Goal: Transaction & Acquisition: Book appointment/travel/reservation

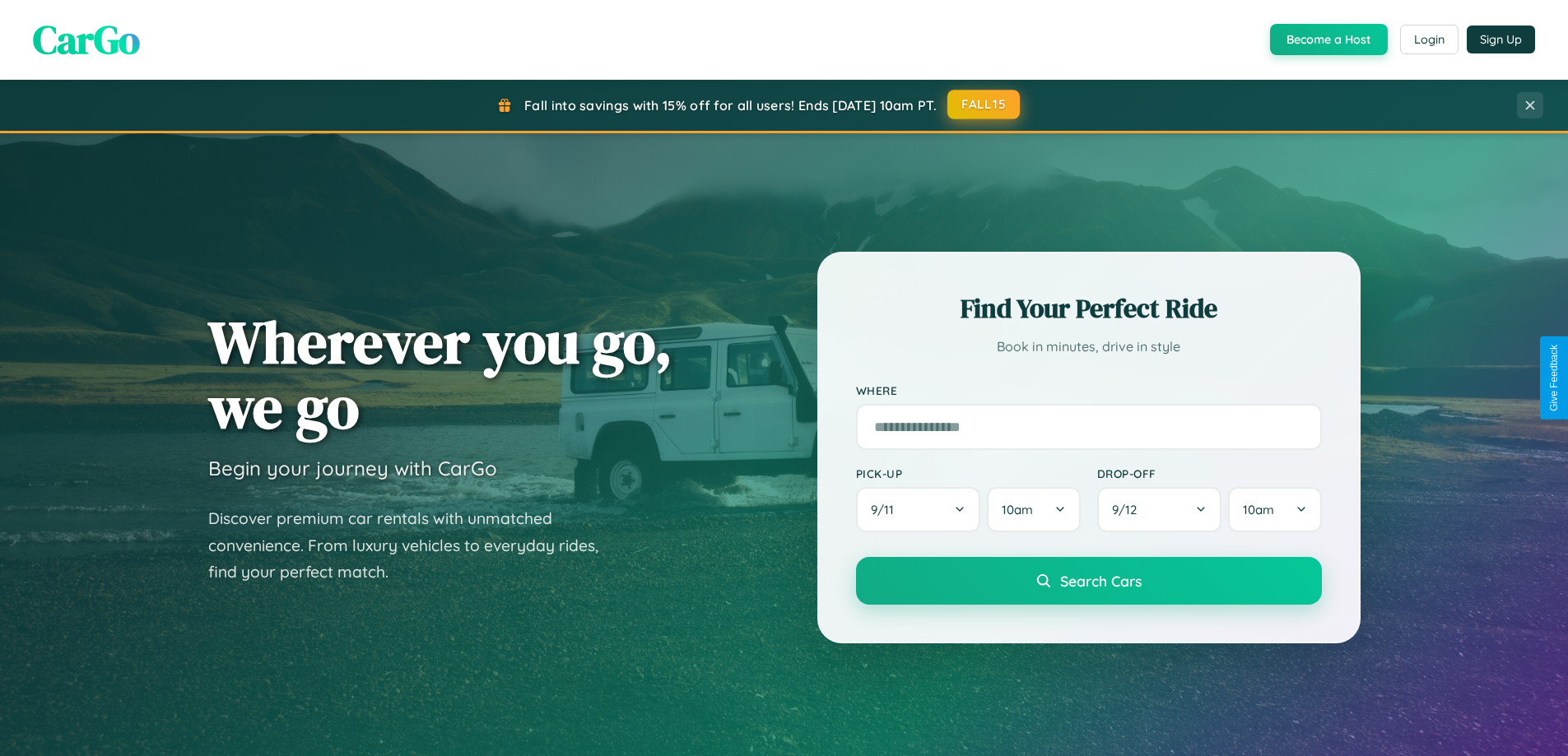
click at [984, 104] on button "FALL15" at bounding box center [983, 104] width 72 height 30
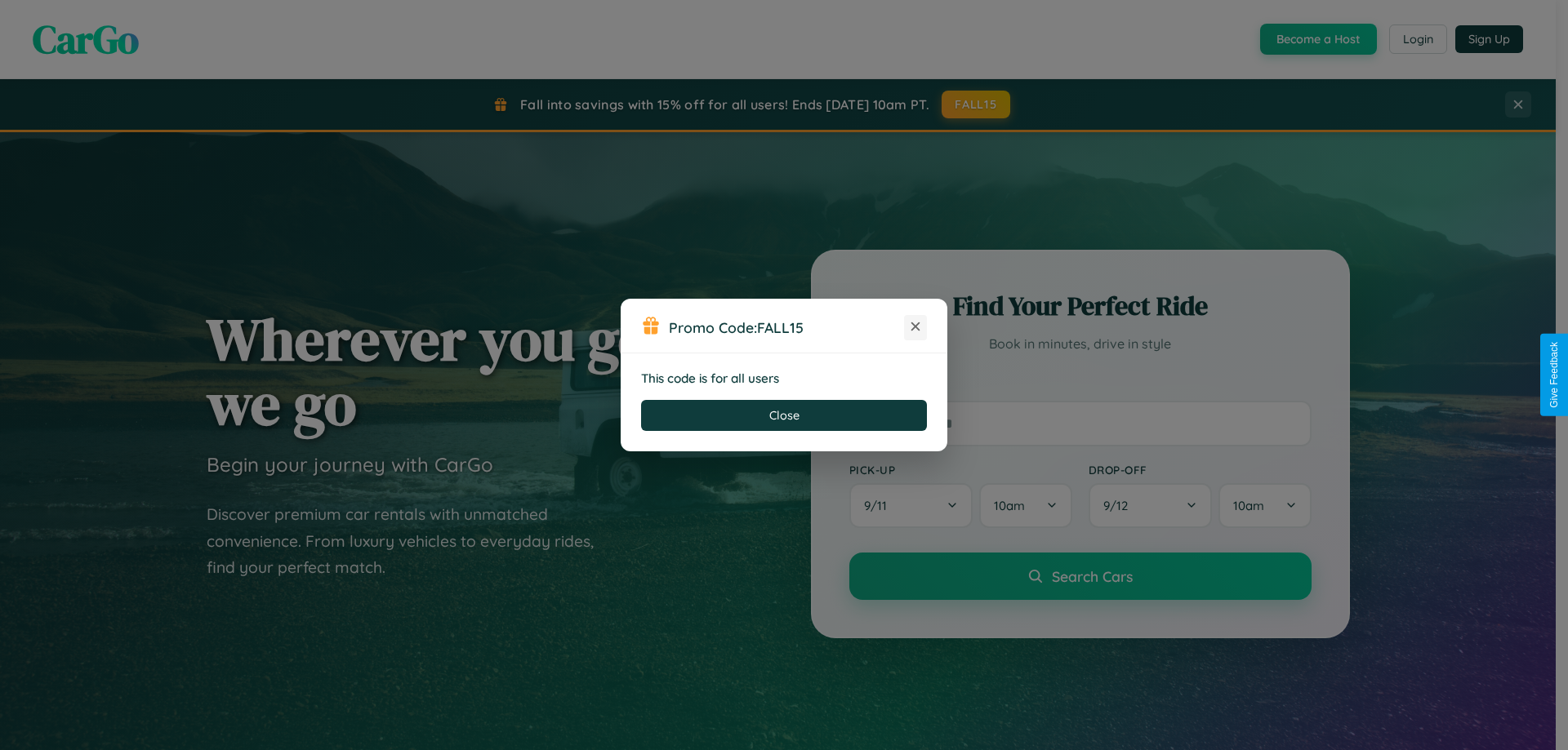
click at [915, 327] on icon at bounding box center [915, 326] width 16 height 16
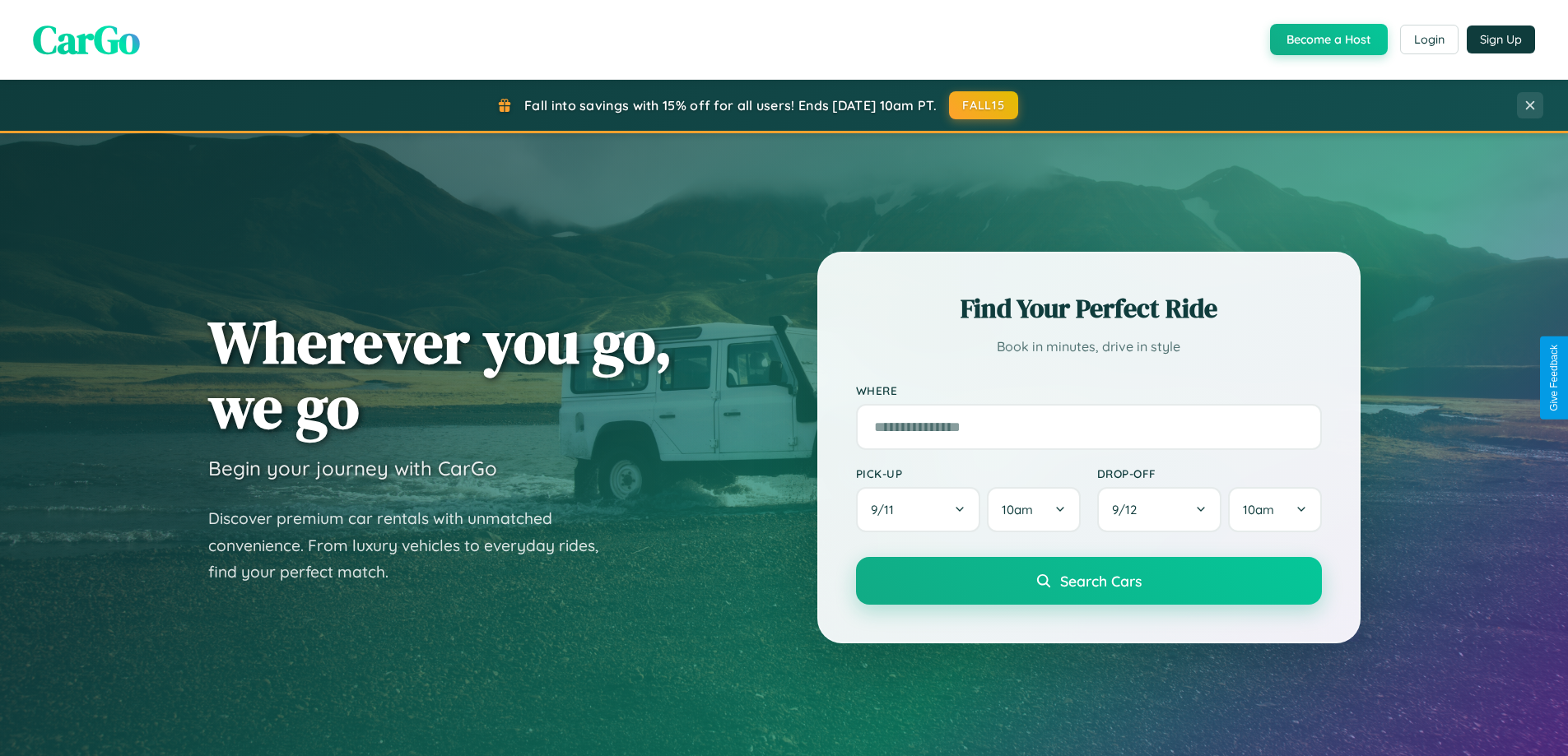
scroll to position [48, 0]
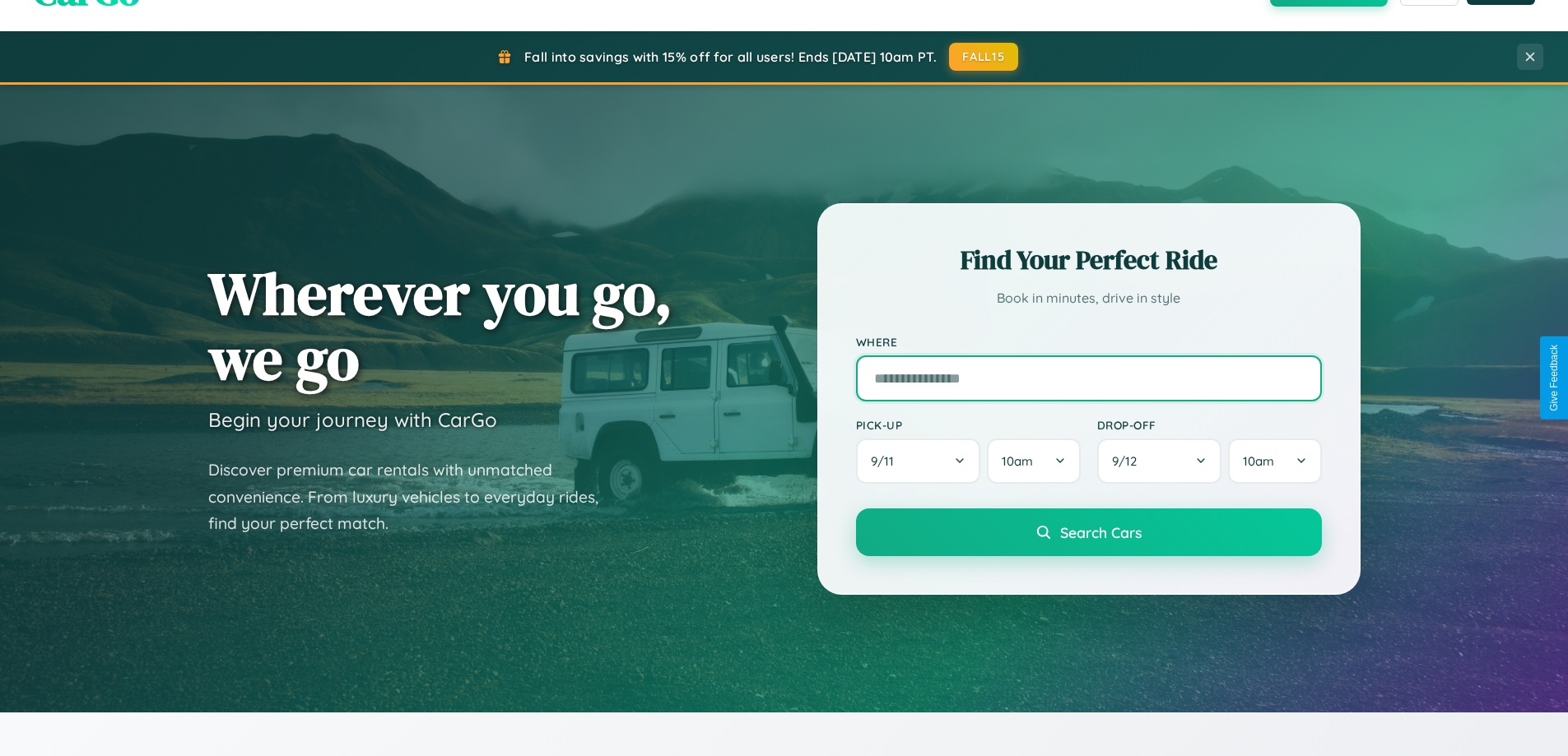
click at [1088, 378] on input "text" at bounding box center [1089, 378] width 466 height 46
type input "**********"
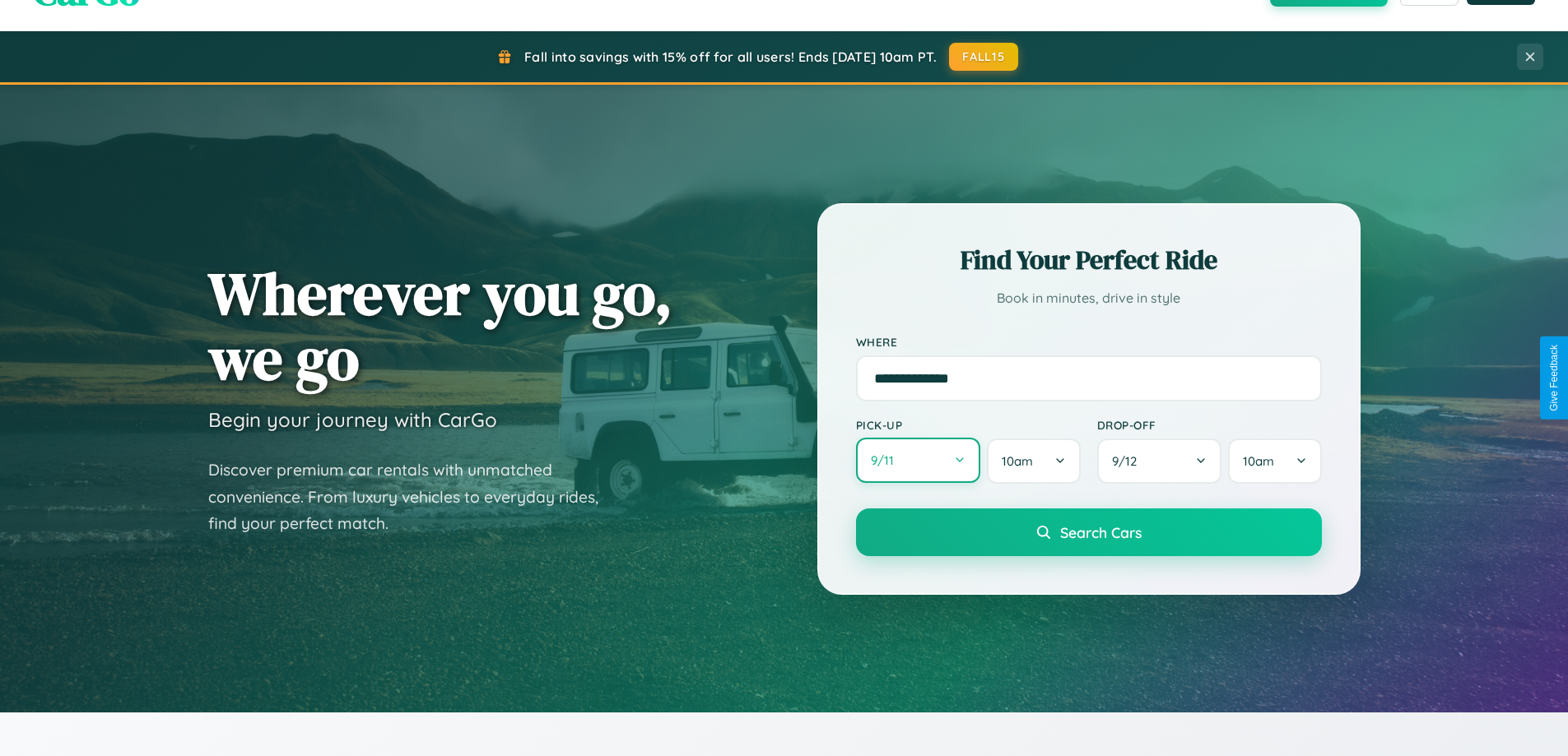
click at [917, 461] on button "9 / 11" at bounding box center [918, 460] width 125 height 45
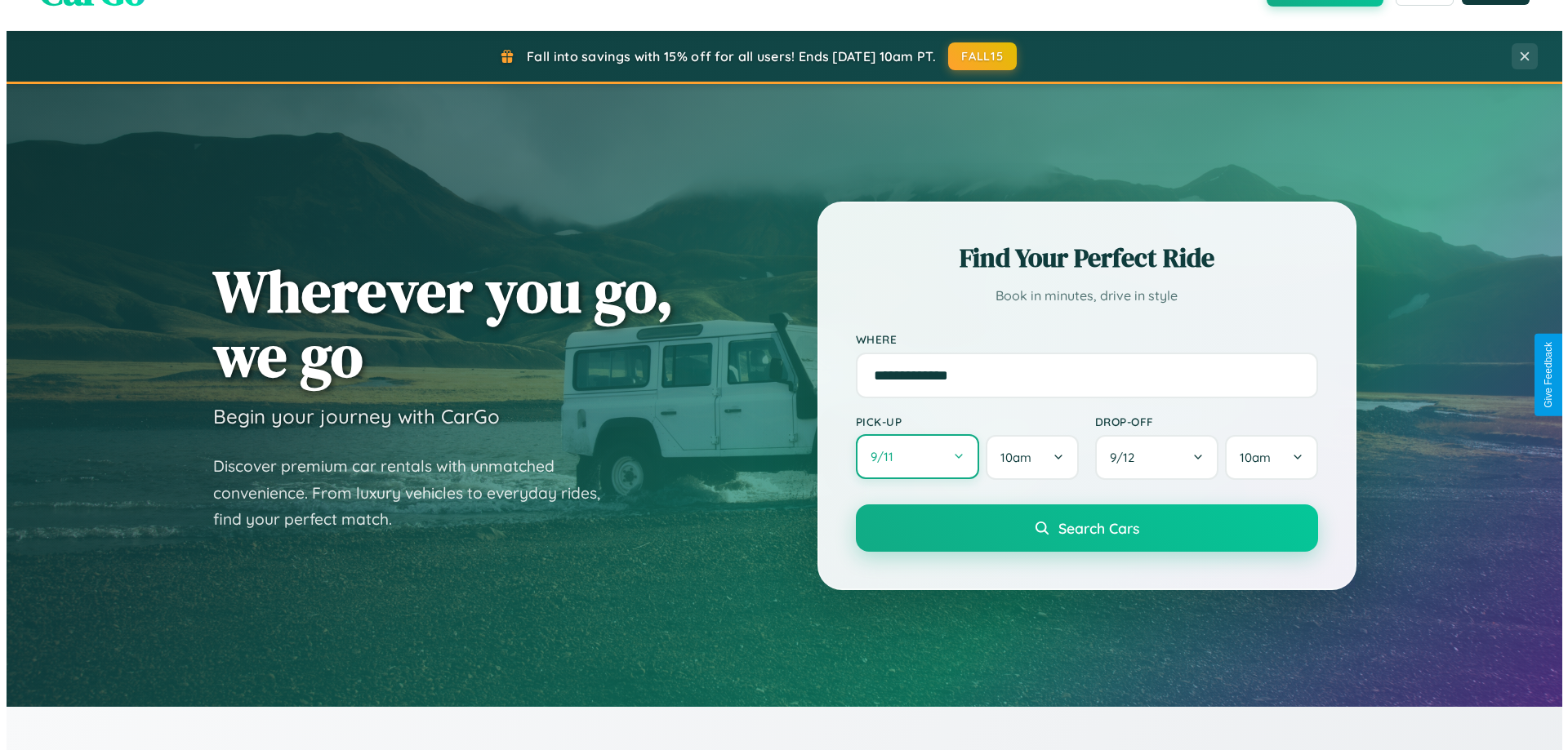
select select "*"
select select "****"
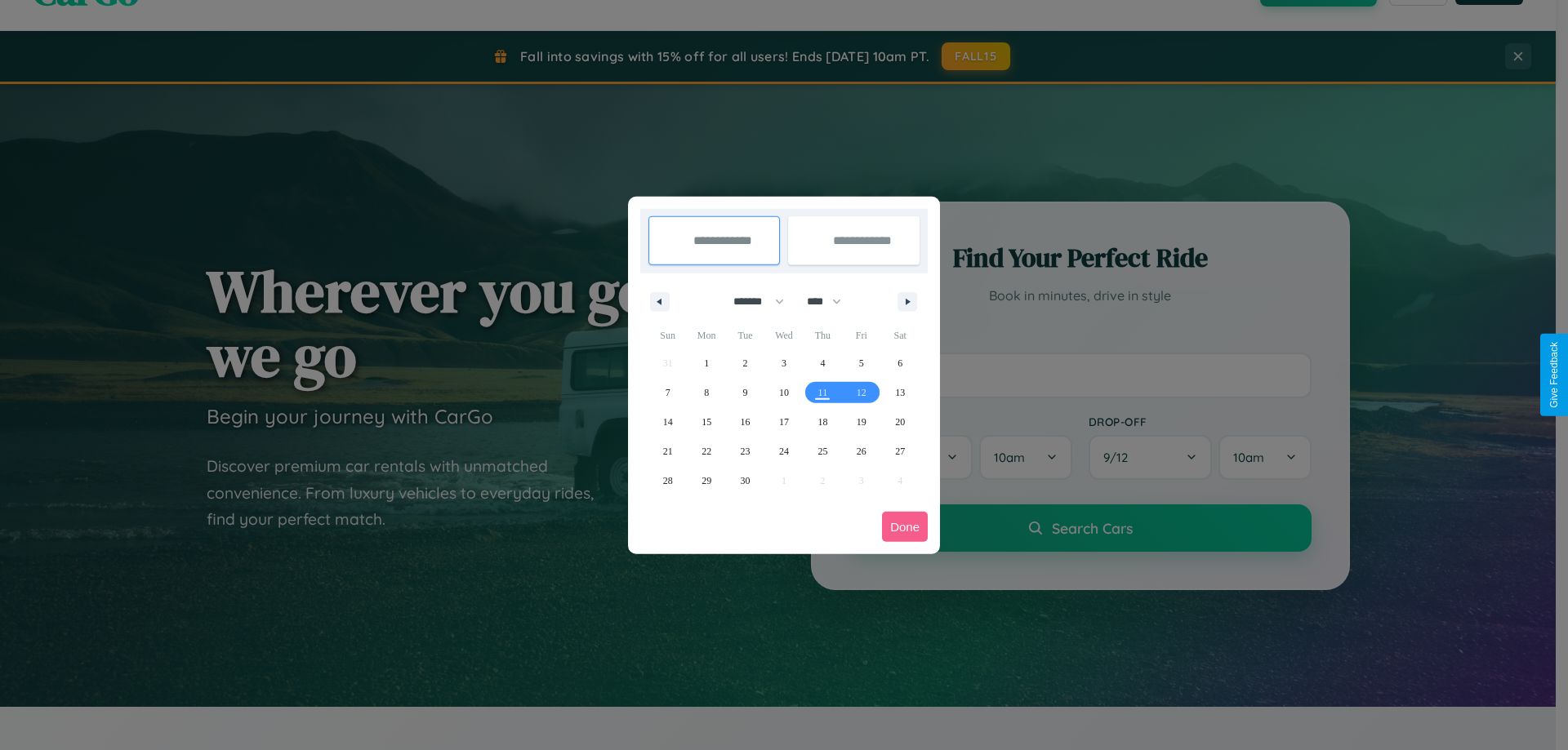
click at [751, 301] on select "******* ******** ***** ***** *** **** **** ****** ********* ******* ******** **…" at bounding box center [755, 301] width 69 height 27
select select "*"
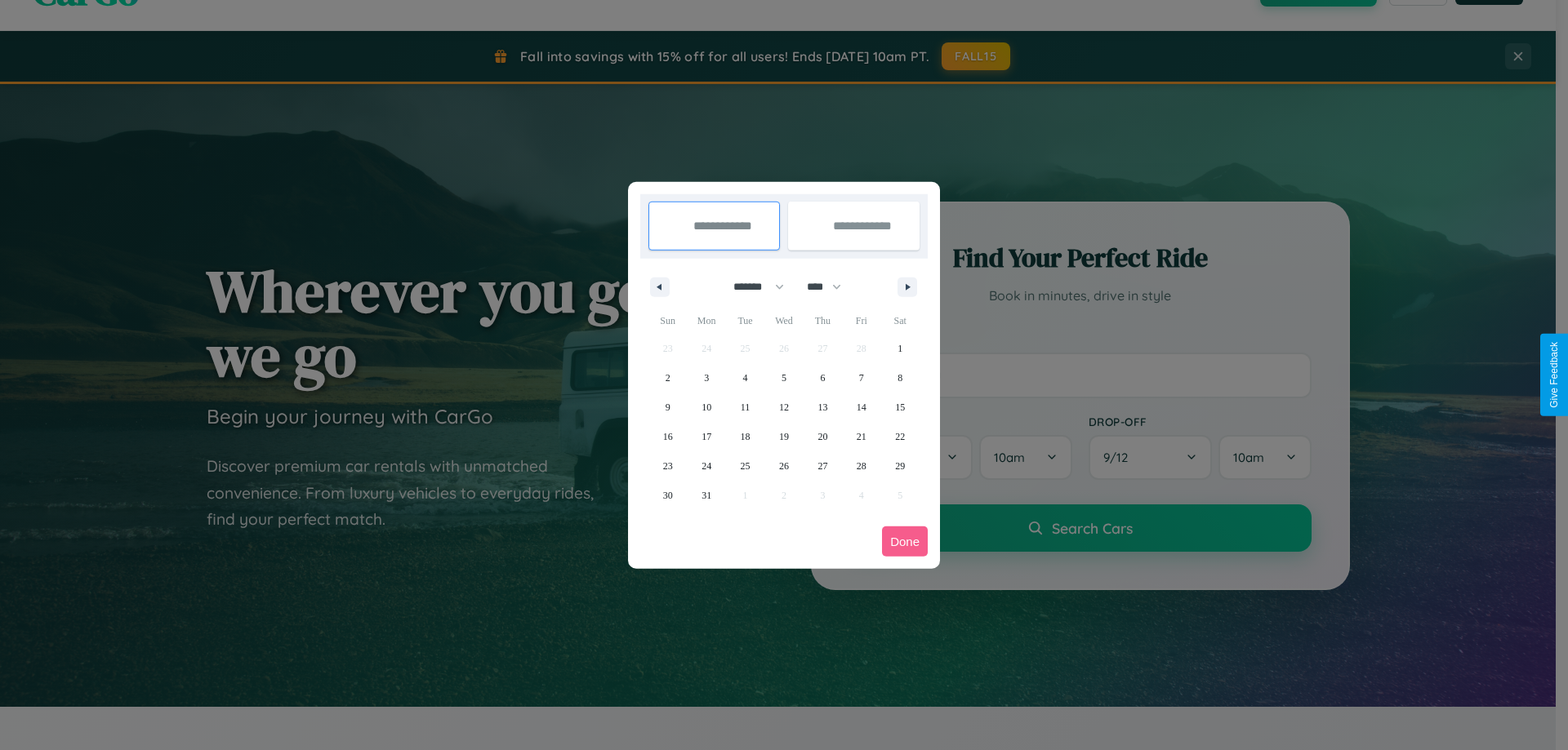
click at [831, 286] on select "**** **** **** **** **** **** **** **** **** **** **** **** **** **** **** ****…" at bounding box center [823, 287] width 49 height 27
select select "****"
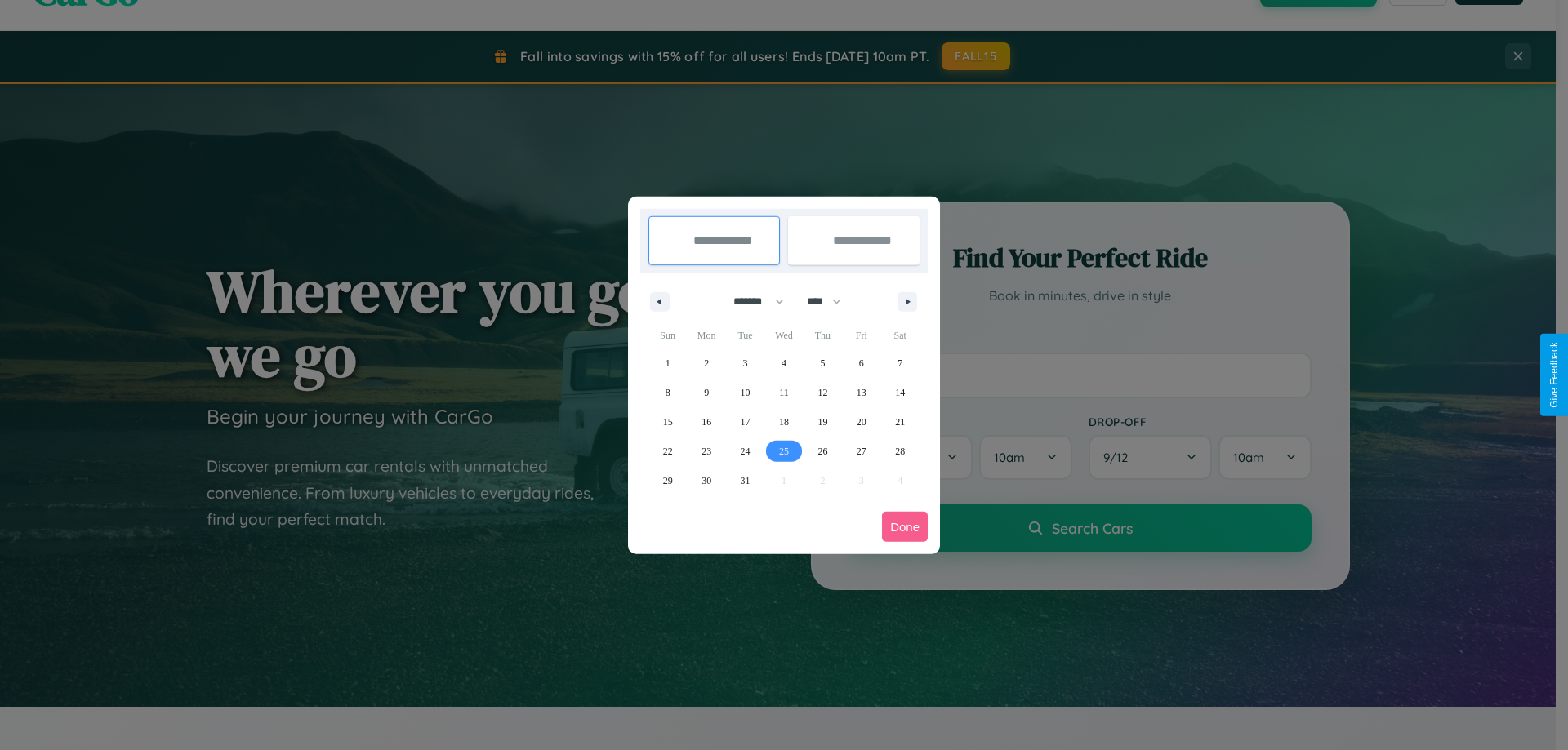
click at [783, 450] on span "25" at bounding box center [784, 451] width 10 height 29
type input "**********"
click at [907, 301] on icon "button" at bounding box center [911, 302] width 8 height 7
select select "*"
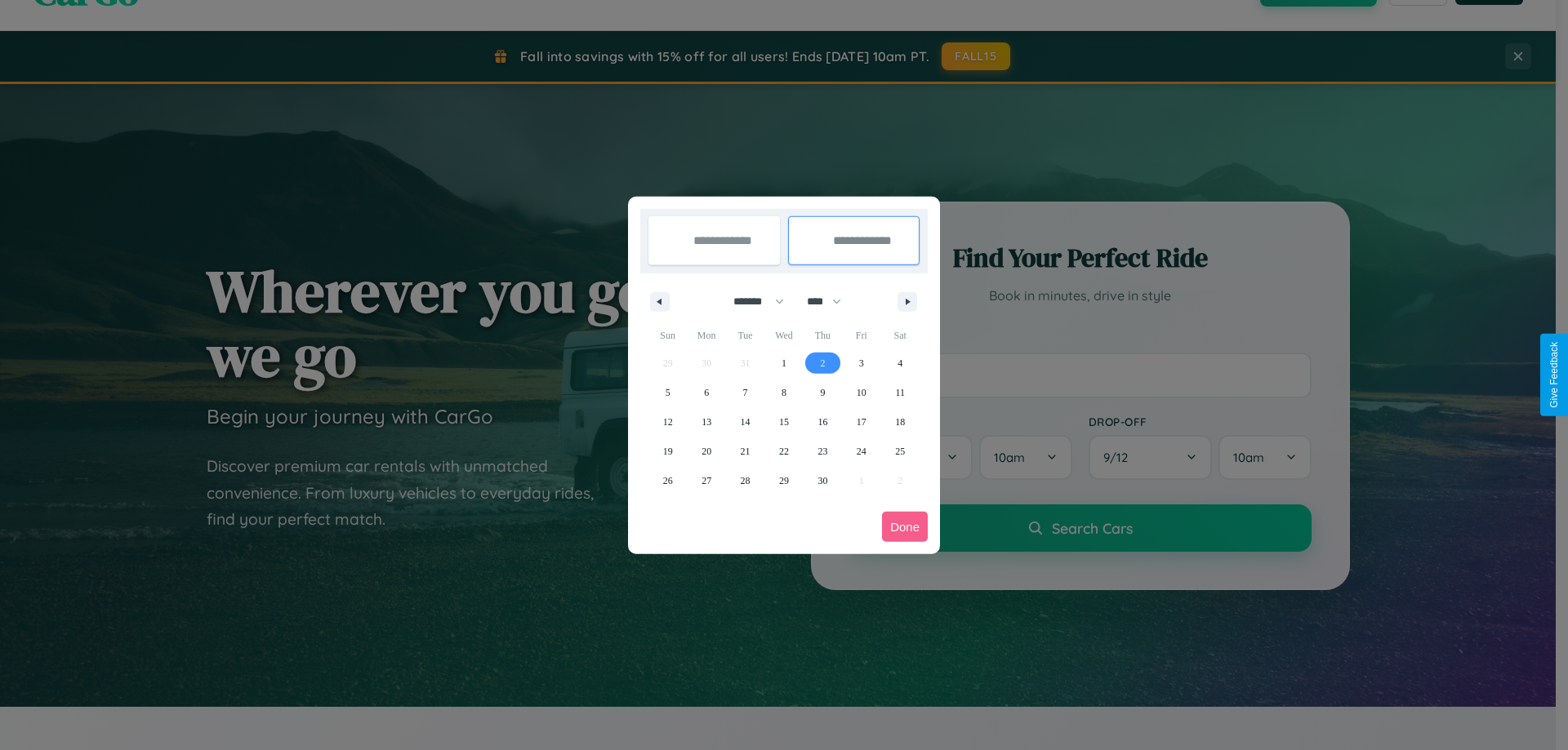
click at [823, 363] on span "2" at bounding box center [823, 363] width 5 height 29
type input "**********"
select select "*"
click at [905, 527] on button "Done" at bounding box center [904, 527] width 45 height 30
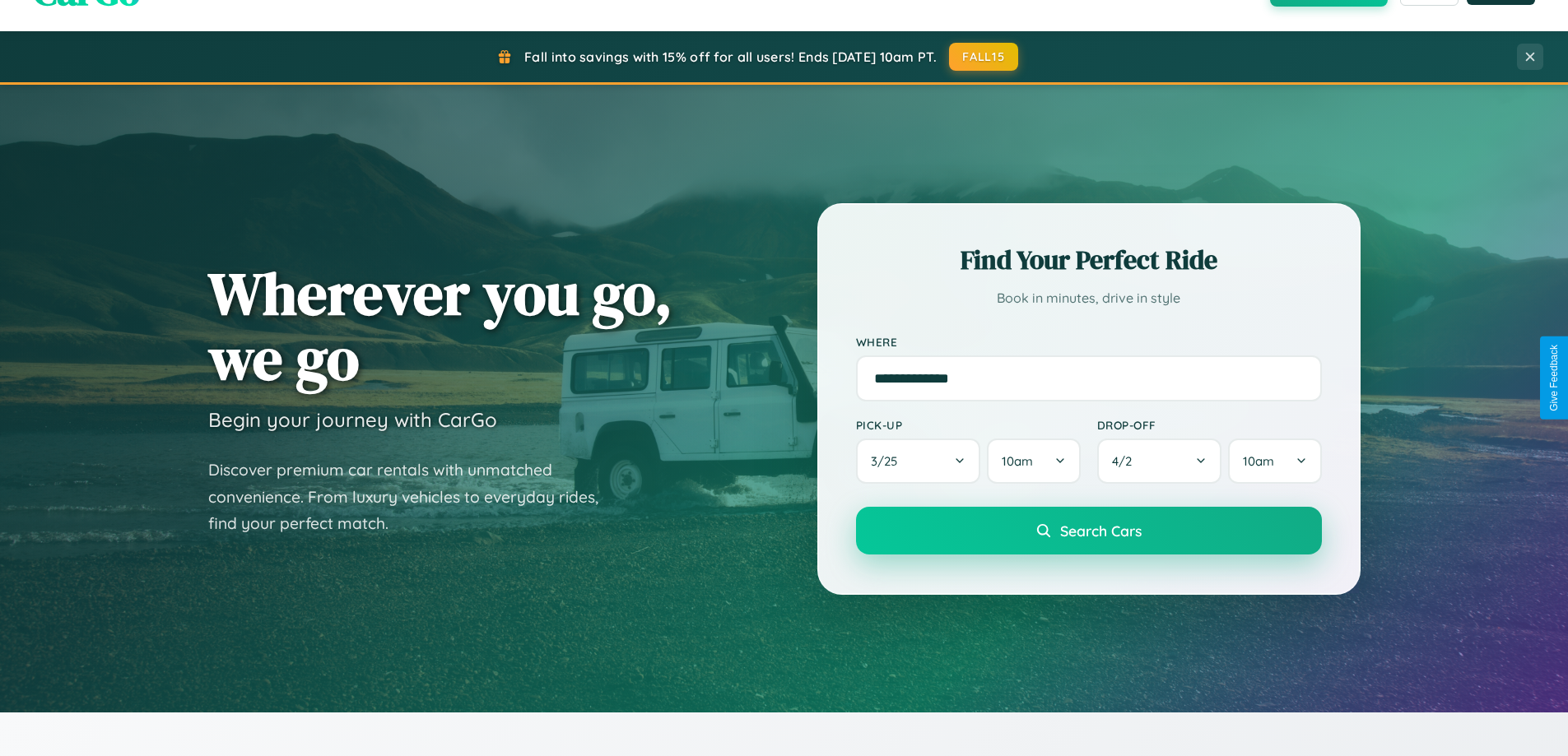
click at [1088, 531] on span "Search Cars" at bounding box center [1100, 530] width 81 height 18
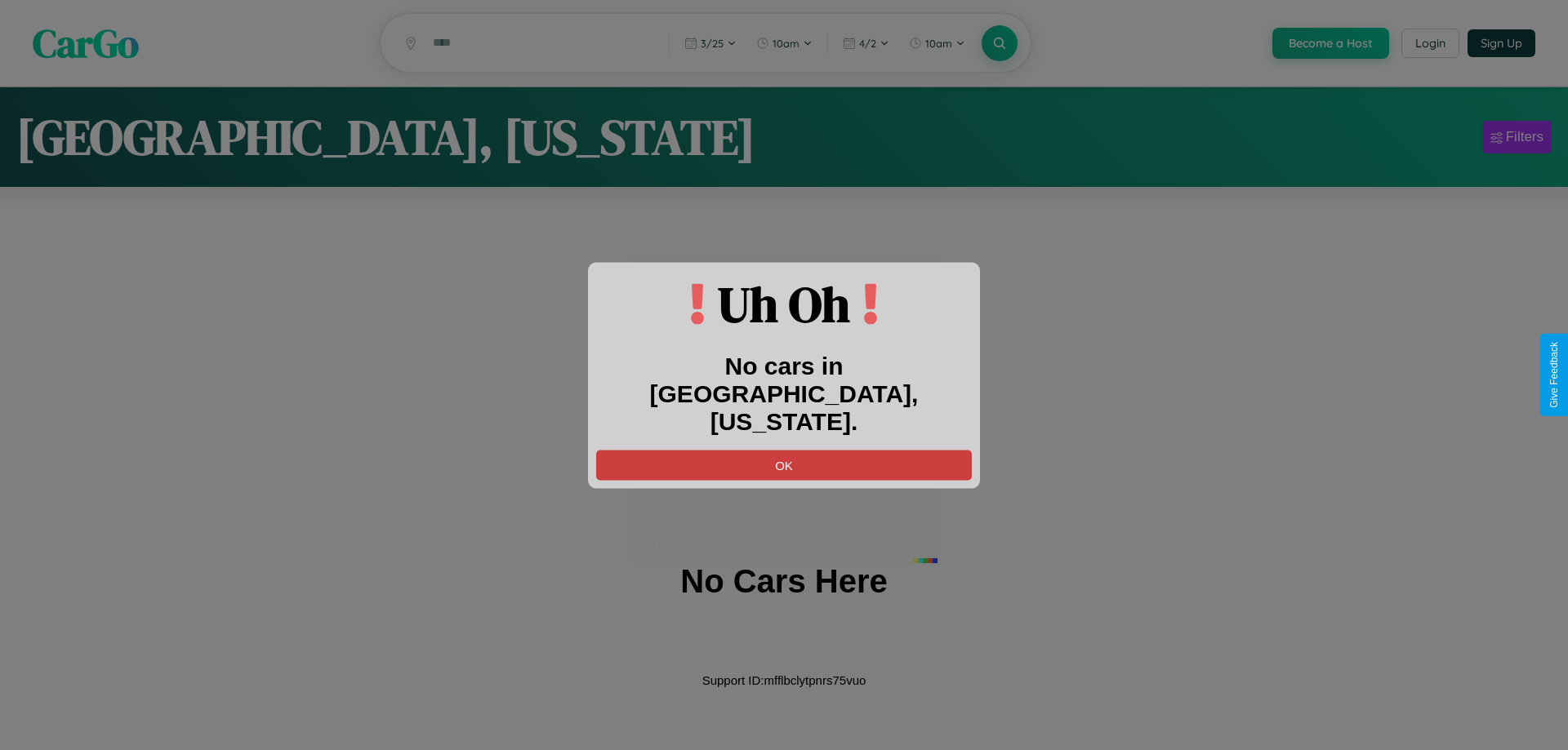
click at [784, 449] on button "OK" at bounding box center [784, 465] width 376 height 30
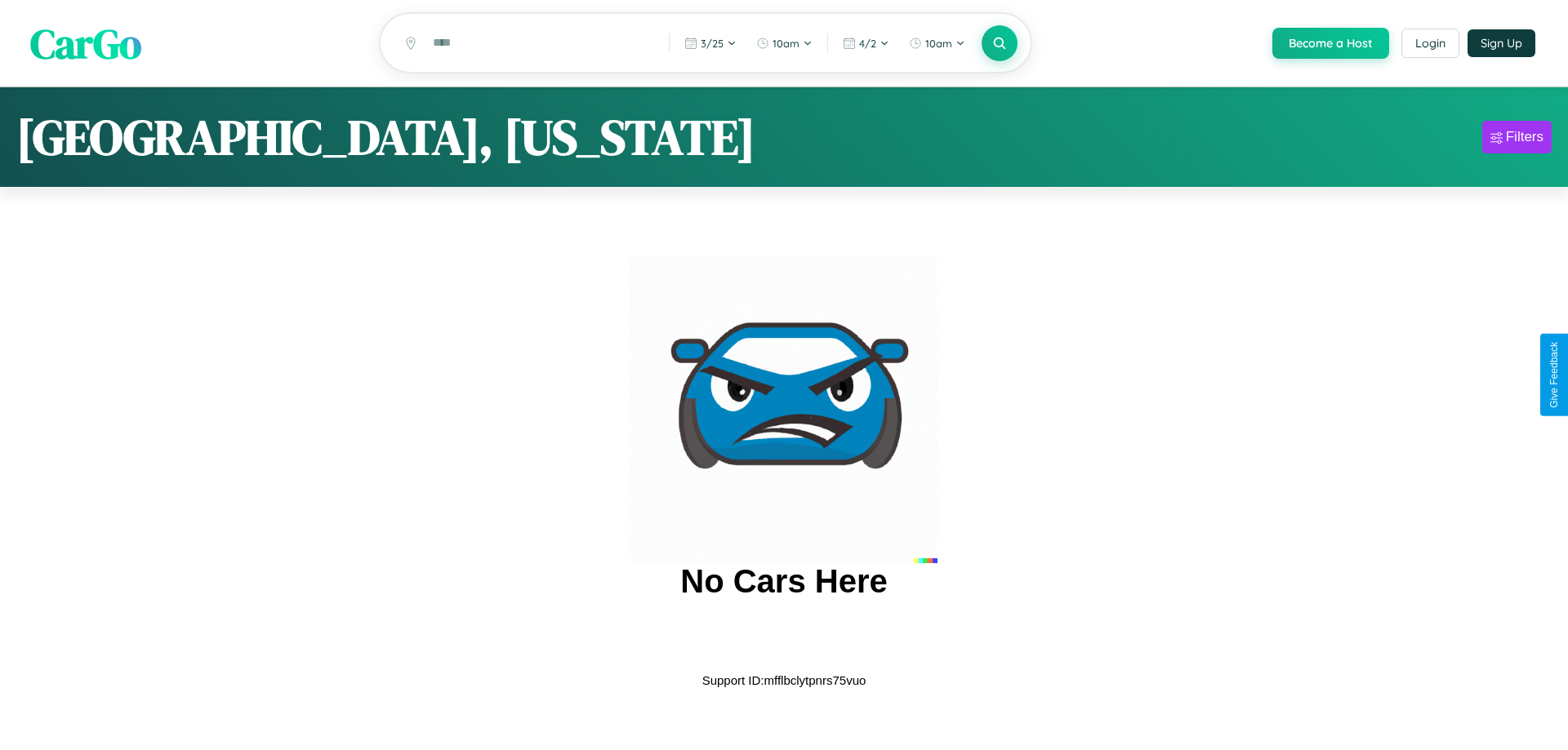
click at [86, 44] on span "CarGo" at bounding box center [86, 42] width 111 height 56
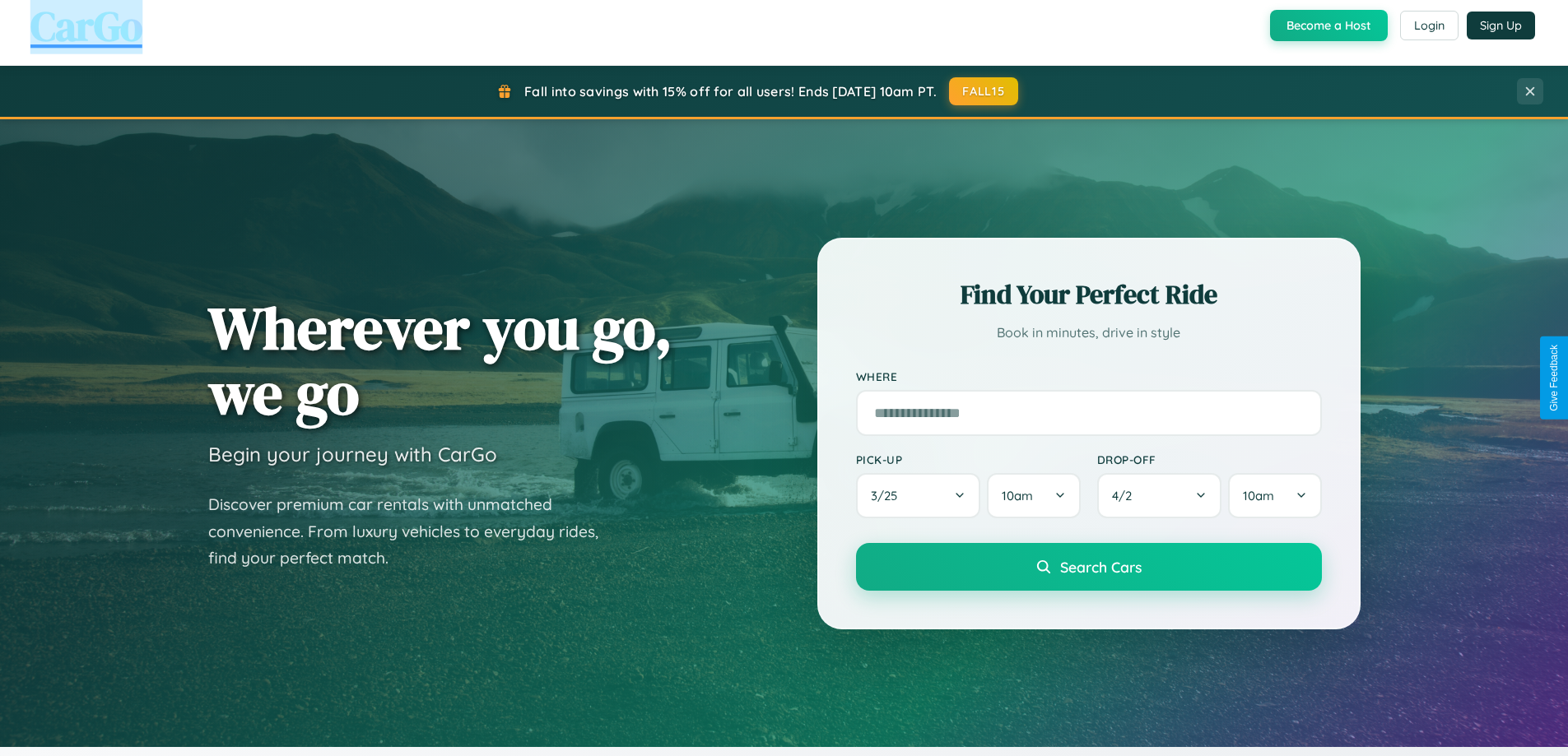
scroll to position [3167, 0]
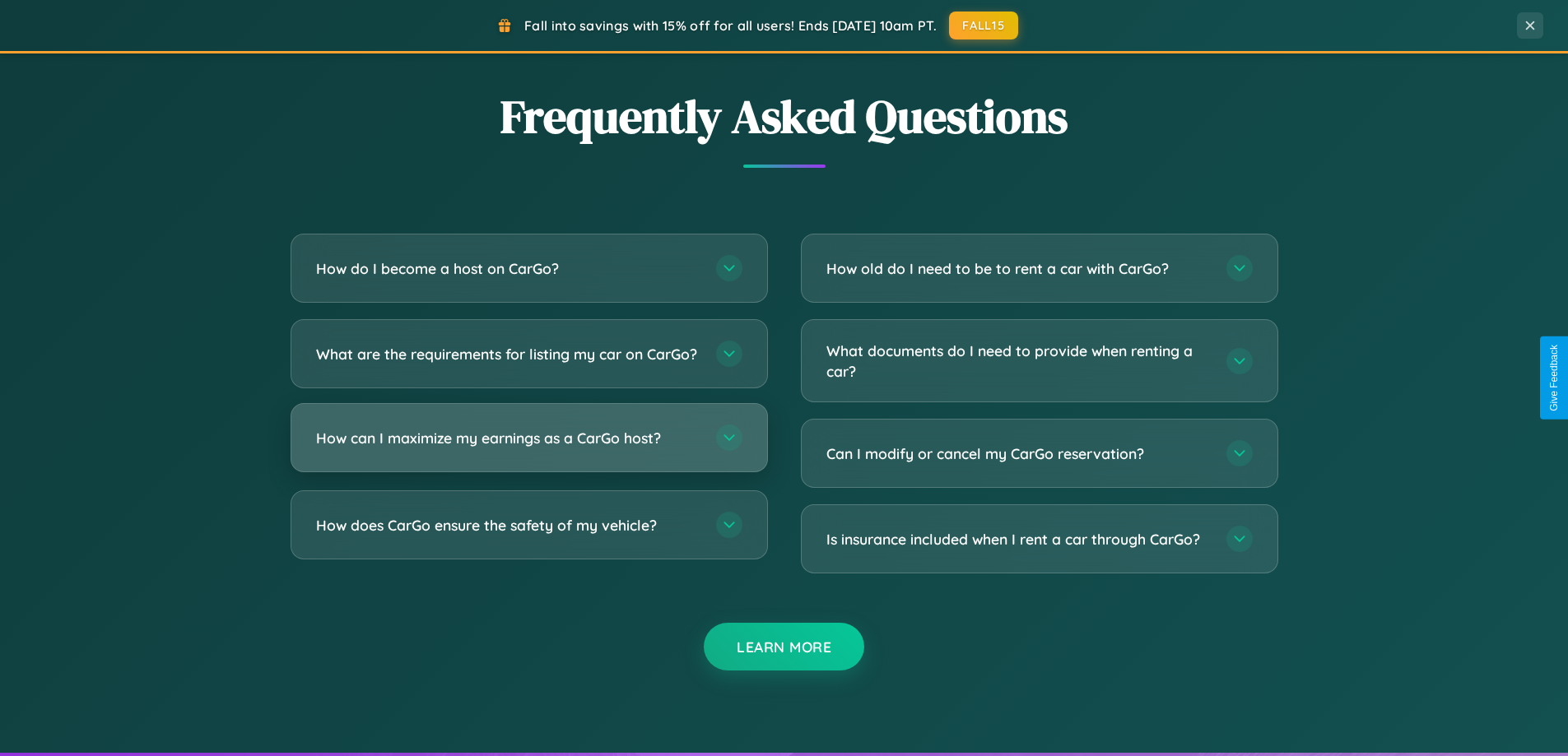
click at [529, 449] on h3 "How can I maximize my earnings as a CarGo host?" at bounding box center [507, 438] width 384 height 20
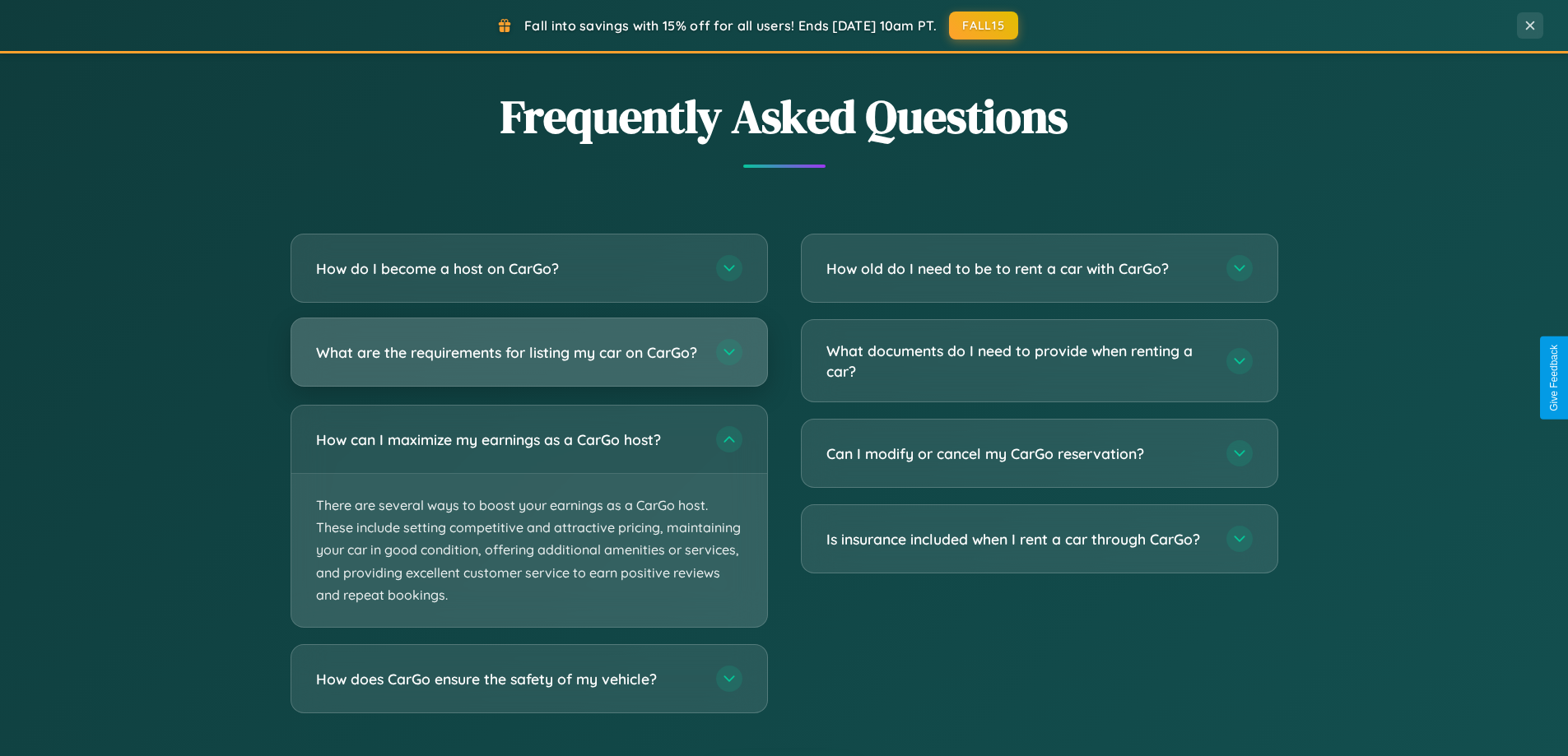
click at [529, 359] on h3 "What are the requirements for listing my car on CarGo?" at bounding box center [507, 352] width 384 height 20
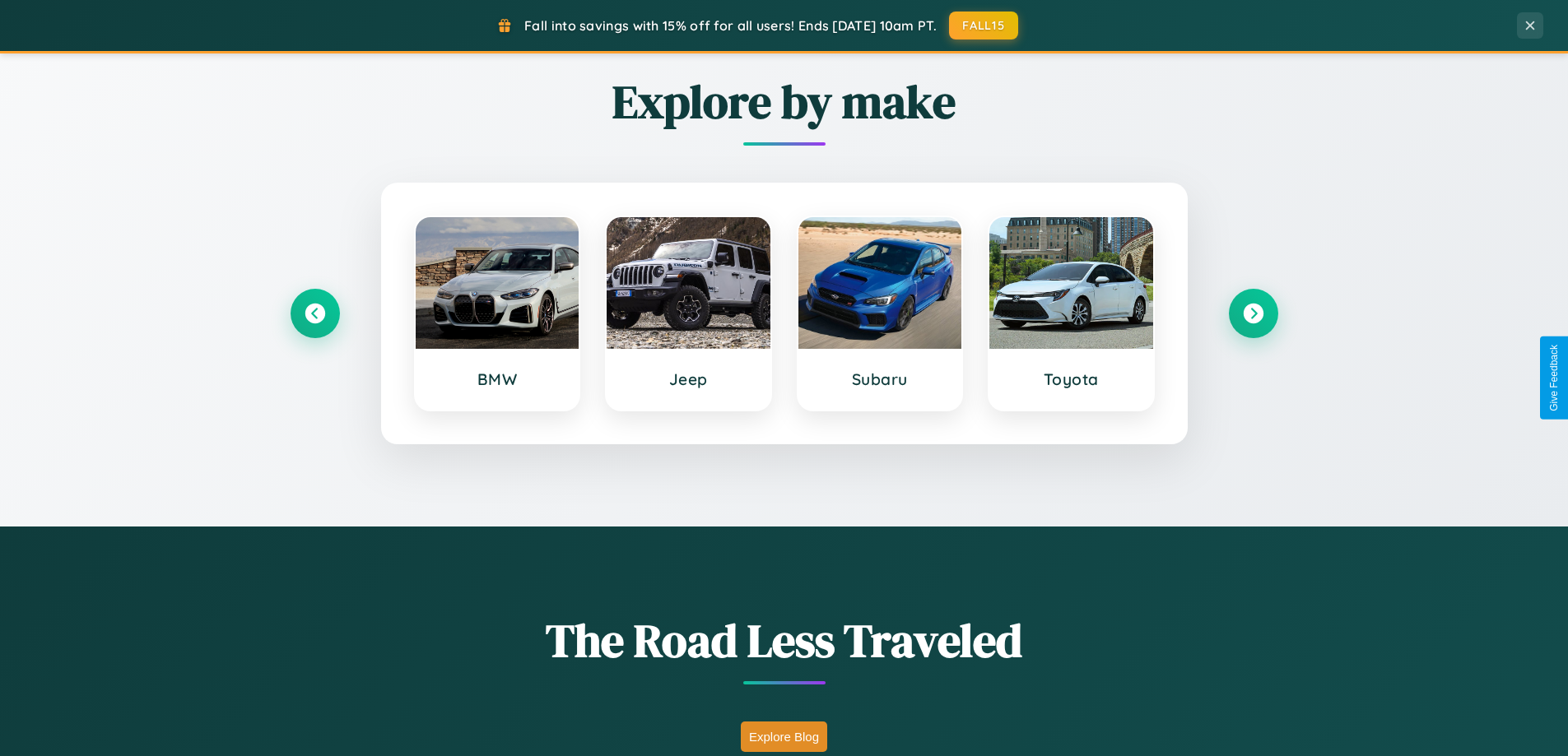
scroll to position [709, 0]
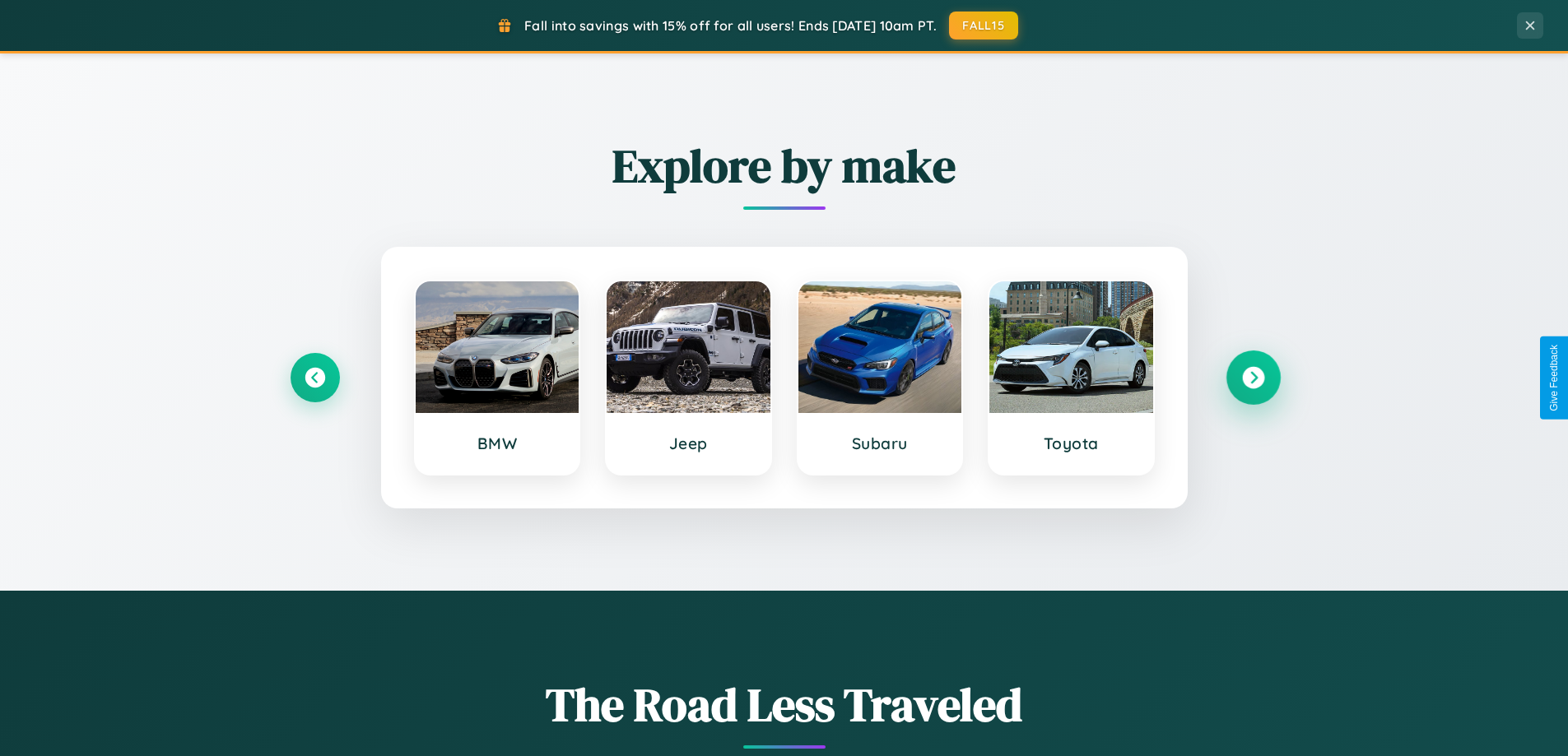
click at [1252, 378] on icon at bounding box center [1252, 378] width 22 height 22
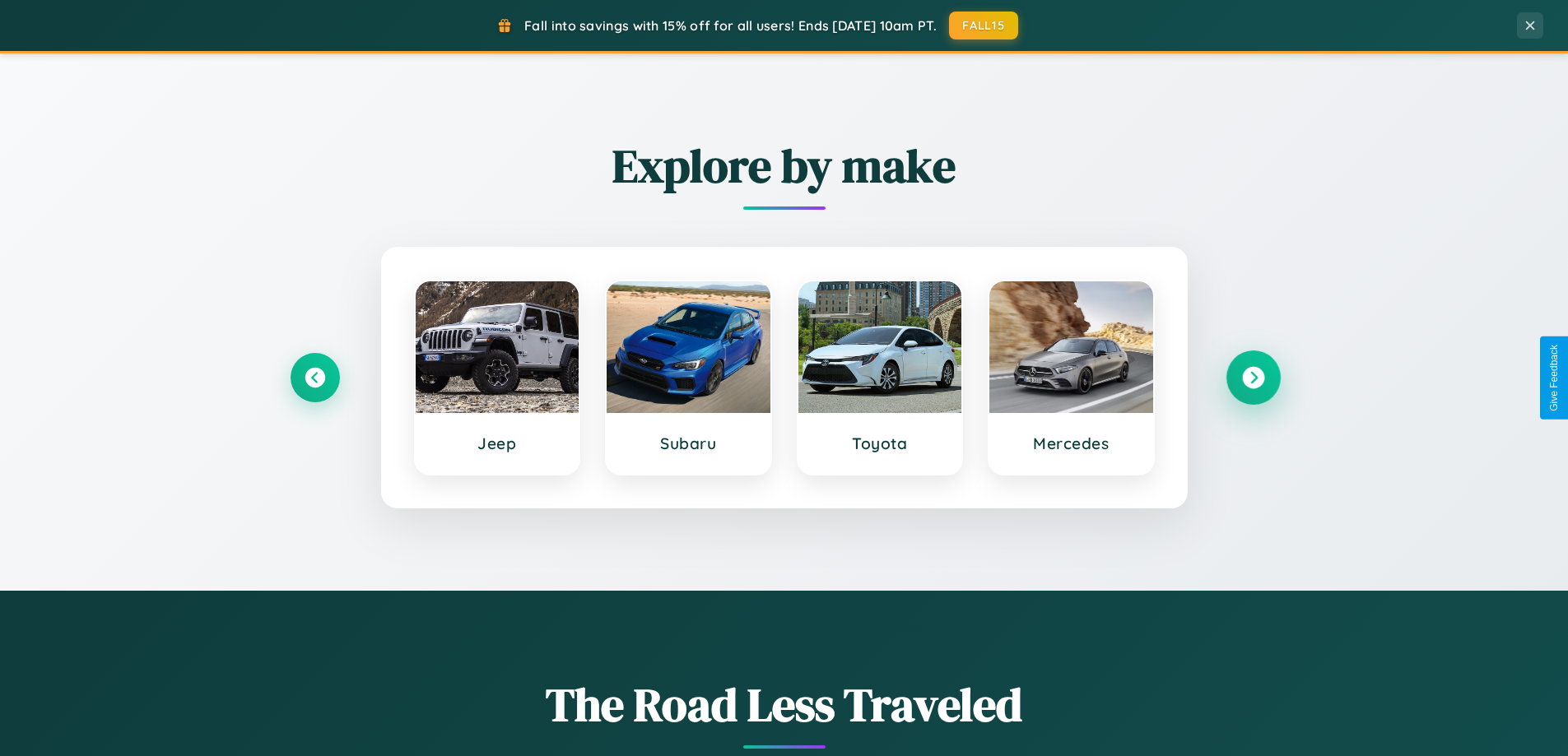
click at [1252, 378] on icon at bounding box center [1252, 378] width 22 height 22
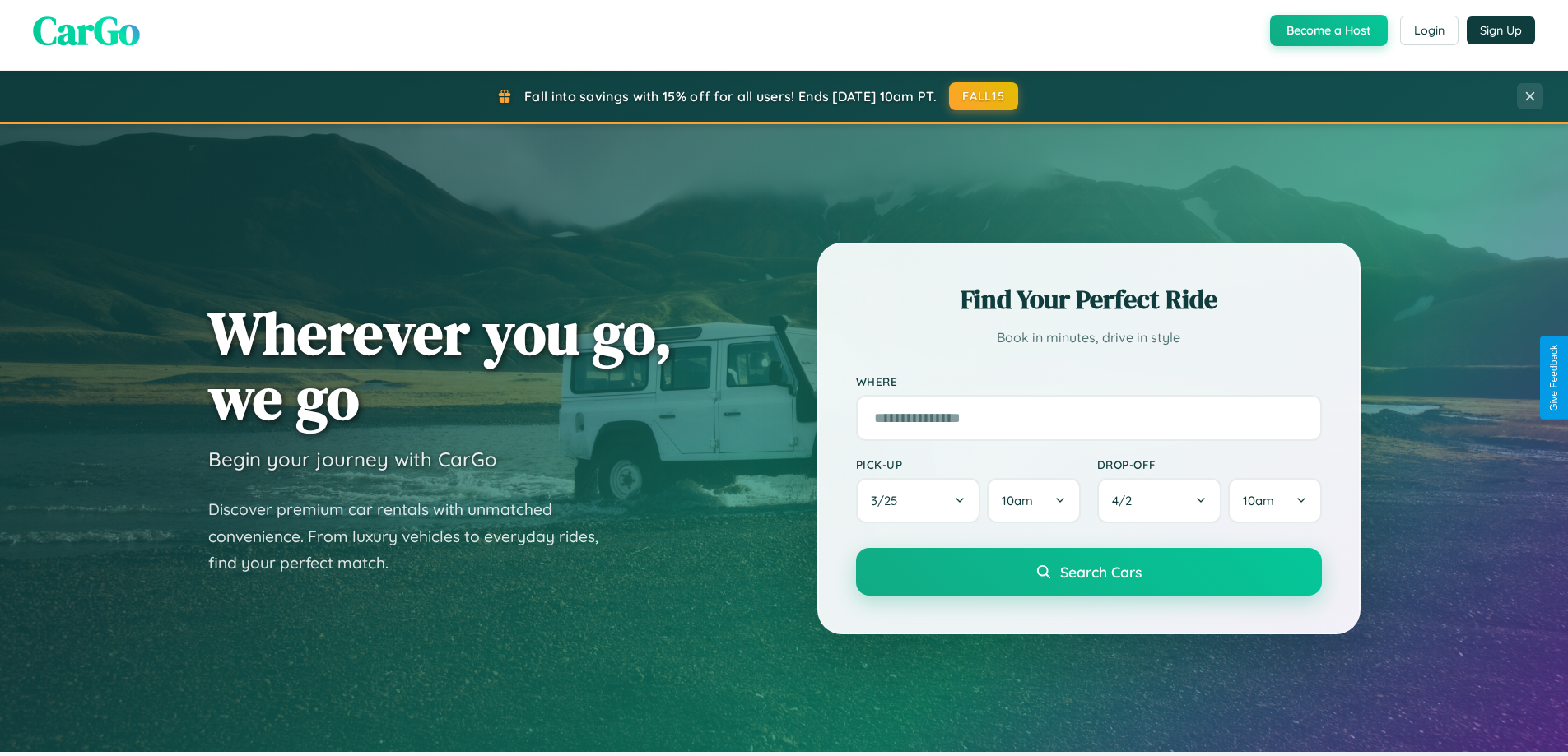
scroll to position [0, 0]
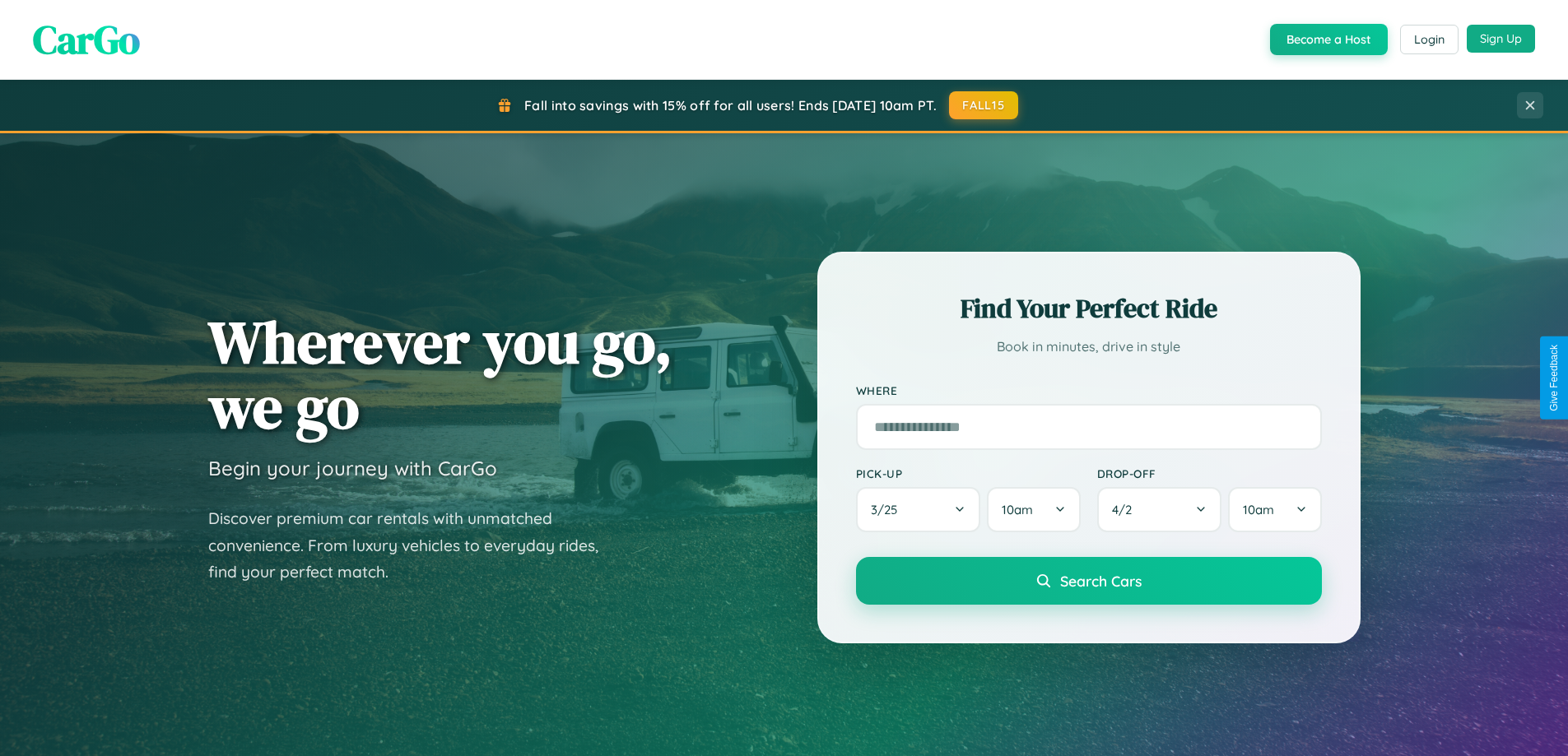
click at [1500, 39] on button "Sign Up" at bounding box center [1500, 38] width 68 height 28
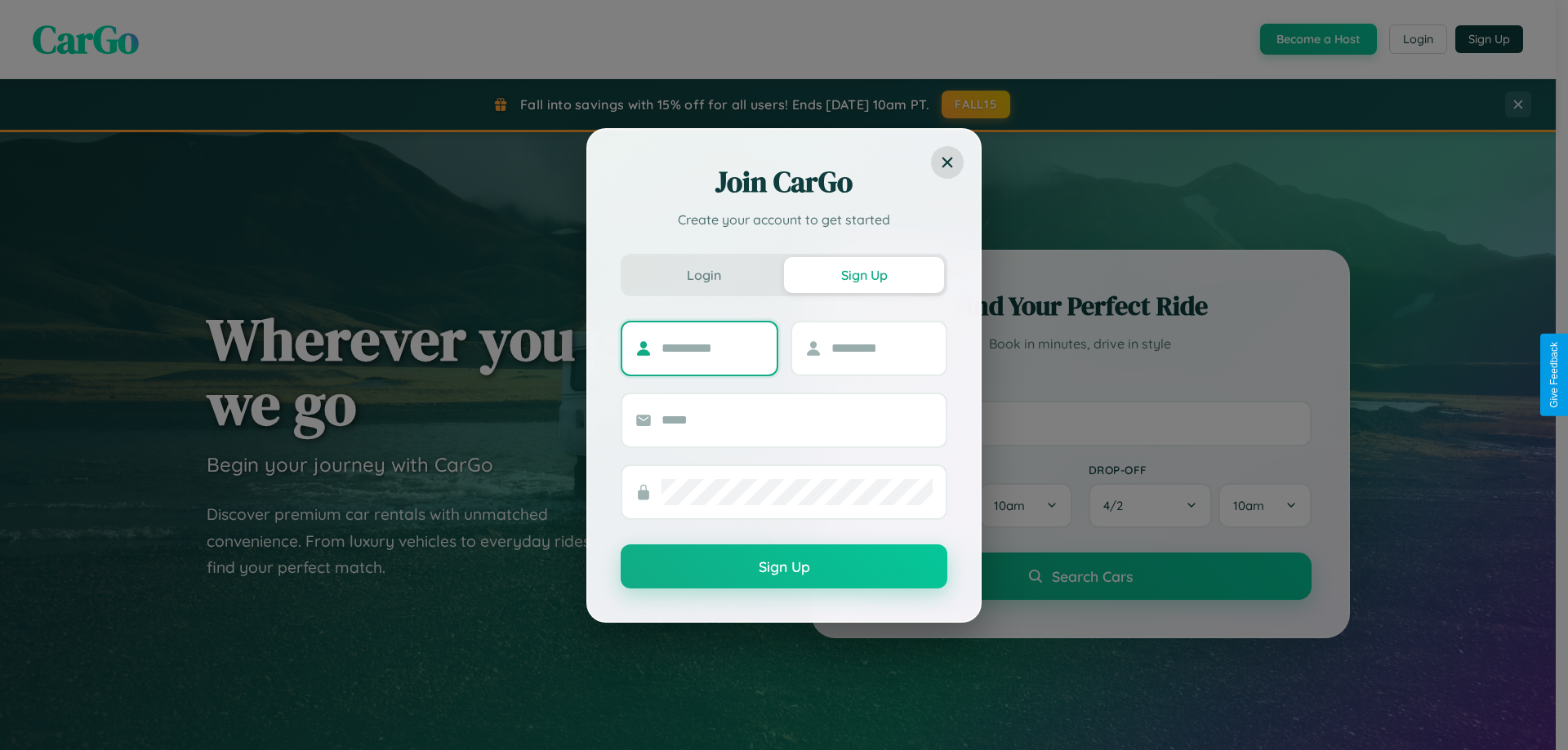
click at [712, 348] on input "text" at bounding box center [712, 348] width 102 height 26
type input "****"
click at [881, 348] on input "text" at bounding box center [882, 348] width 102 height 26
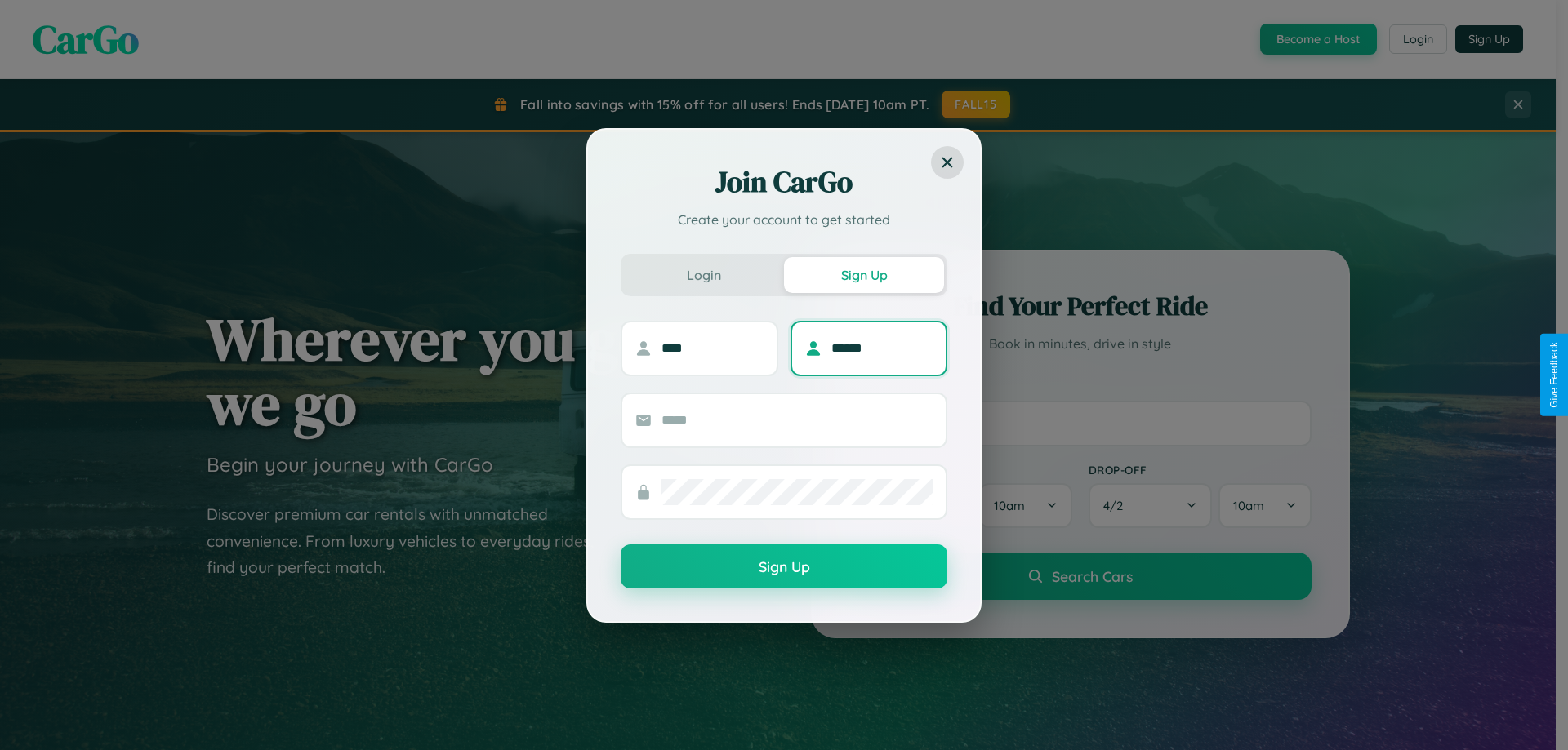
type input "******"
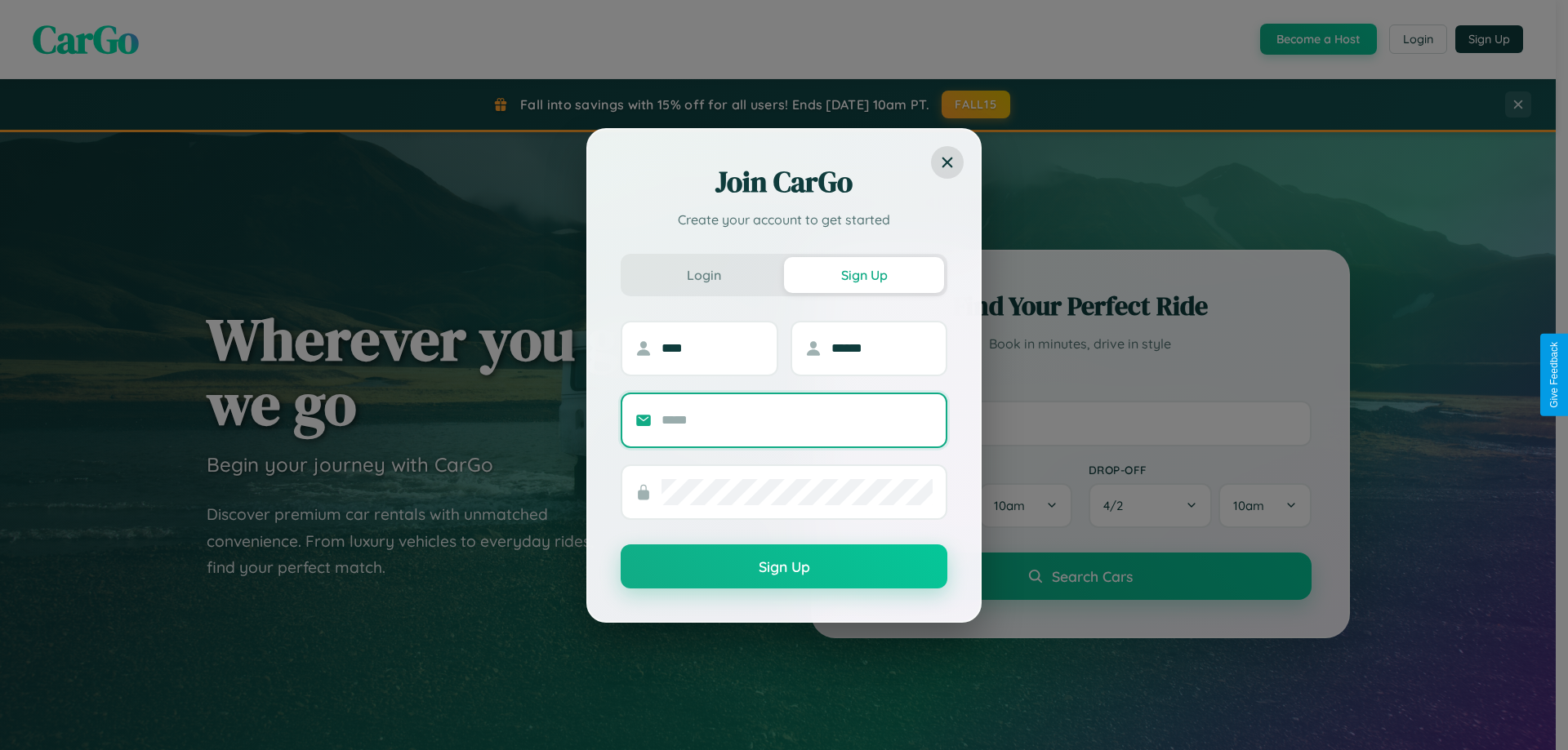
click at [797, 419] on input "text" at bounding box center [797, 420] width 271 height 26
type input "**********"
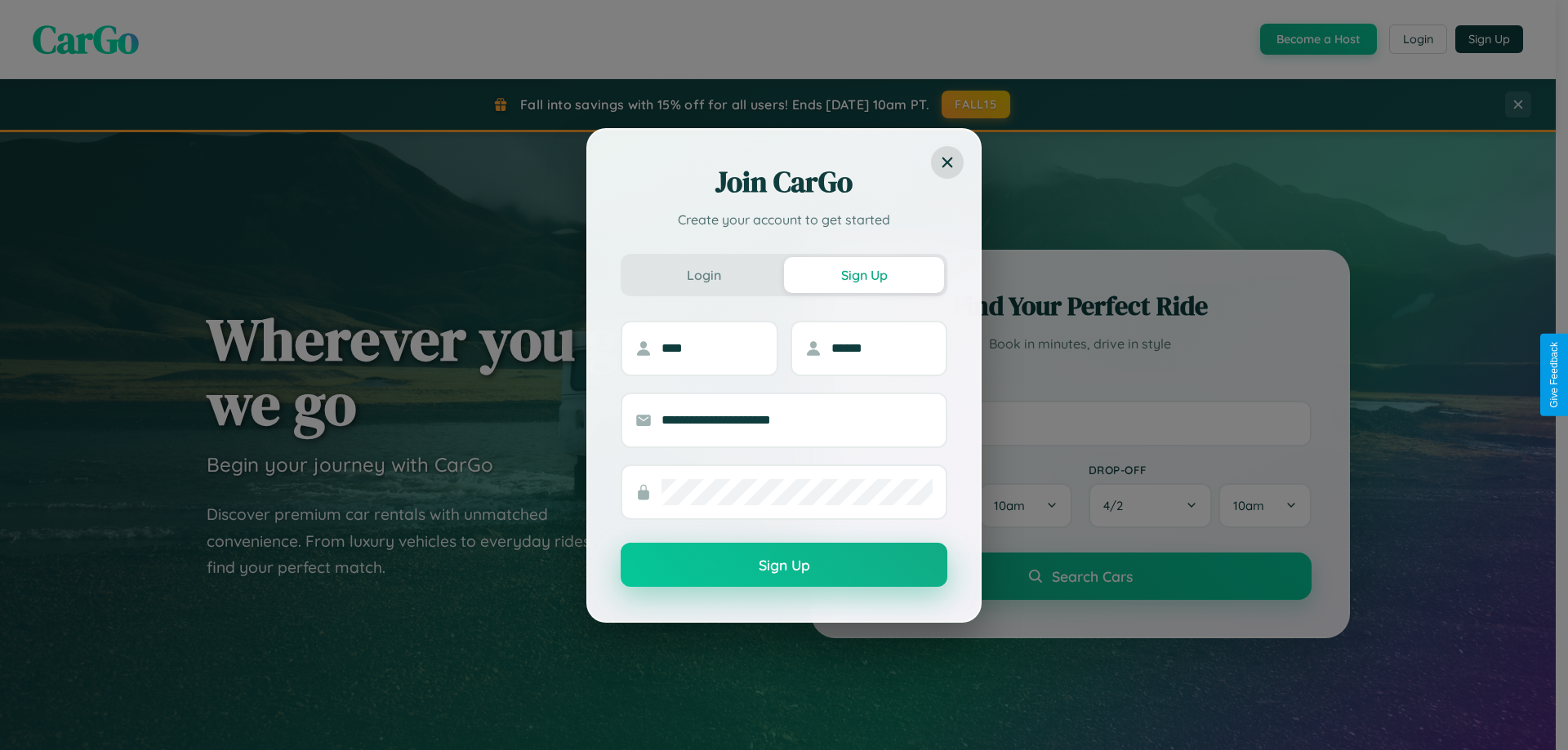
click at [784, 566] on button "Sign Up" at bounding box center [784, 565] width 327 height 44
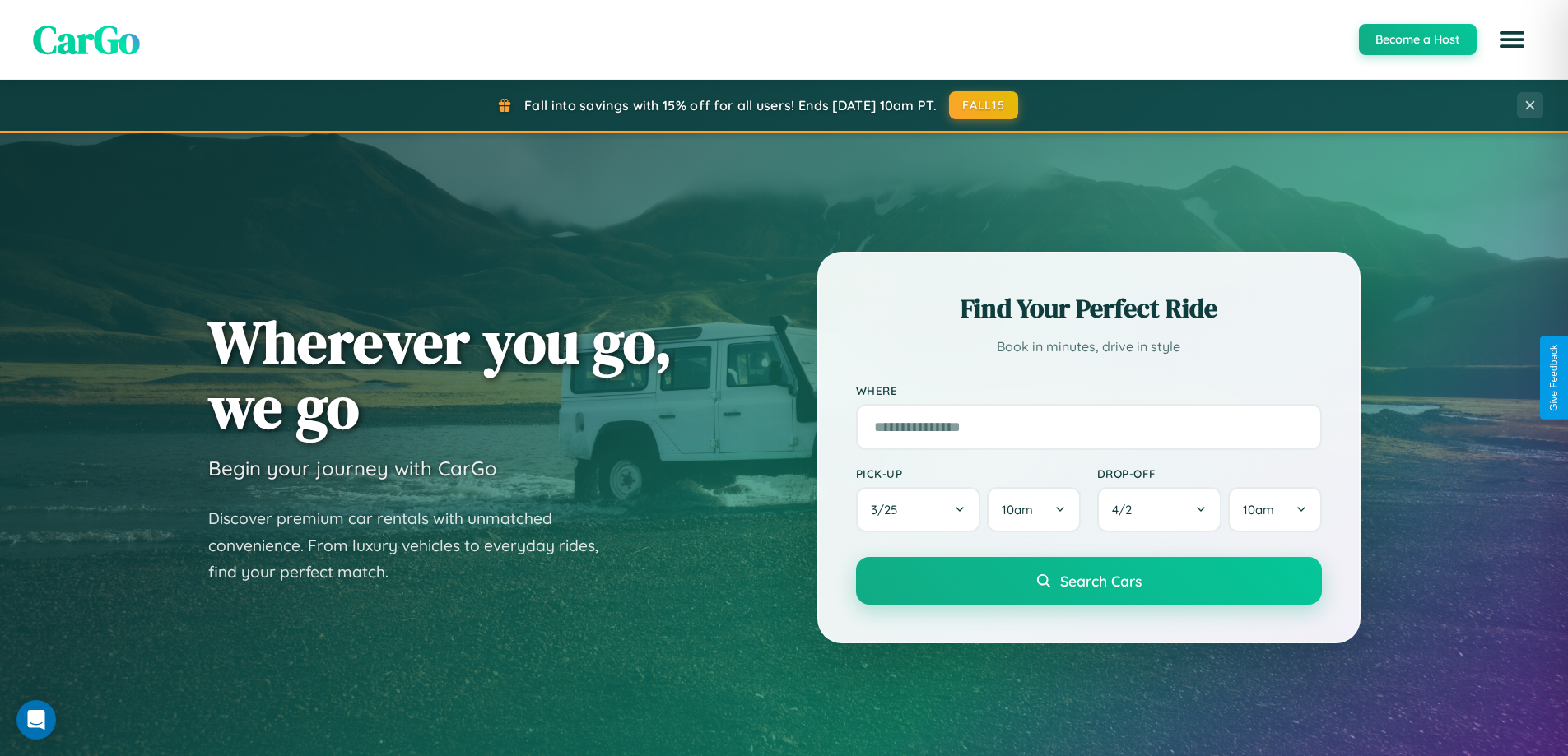
scroll to position [709, 0]
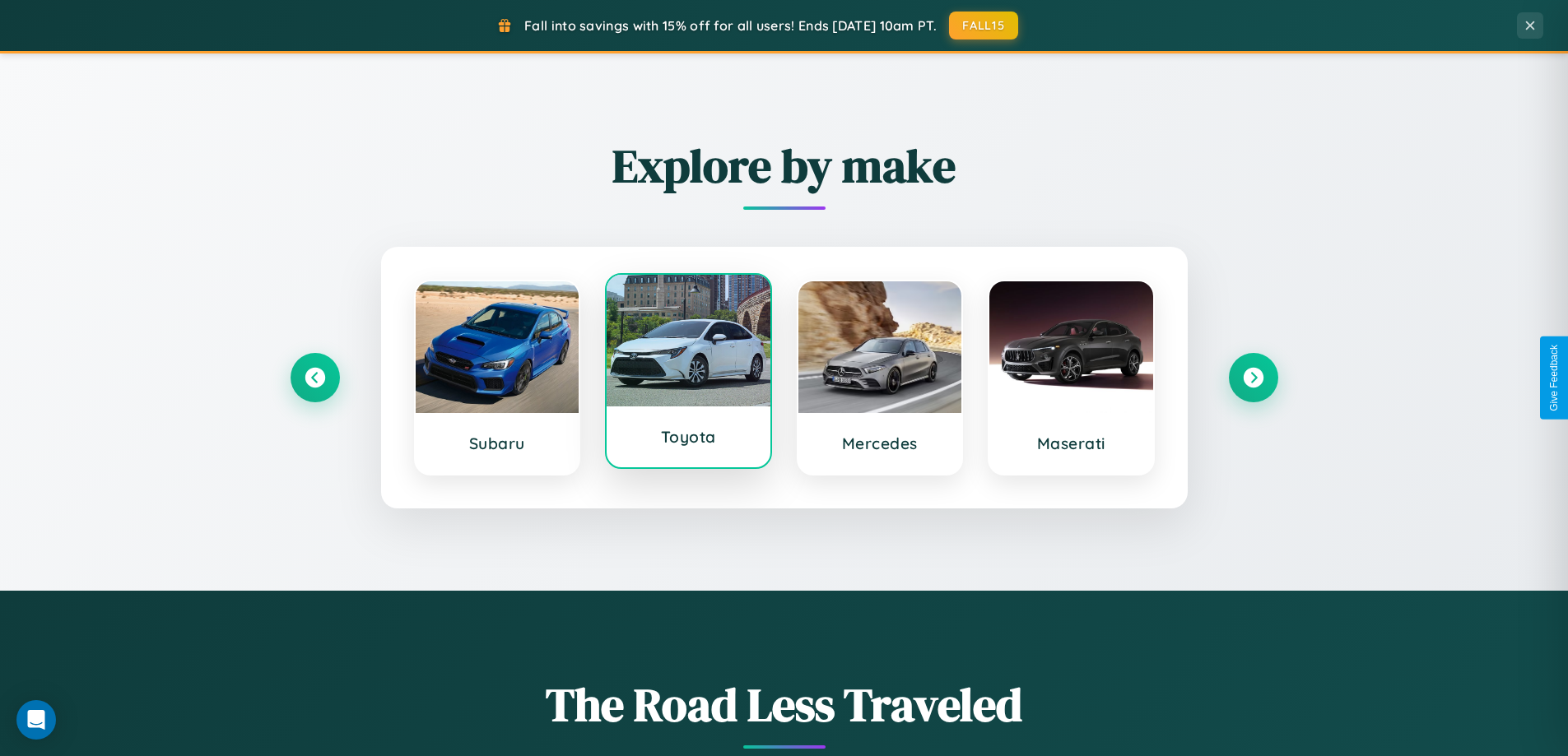
click at [688, 375] on div at bounding box center [688, 340] width 164 height 132
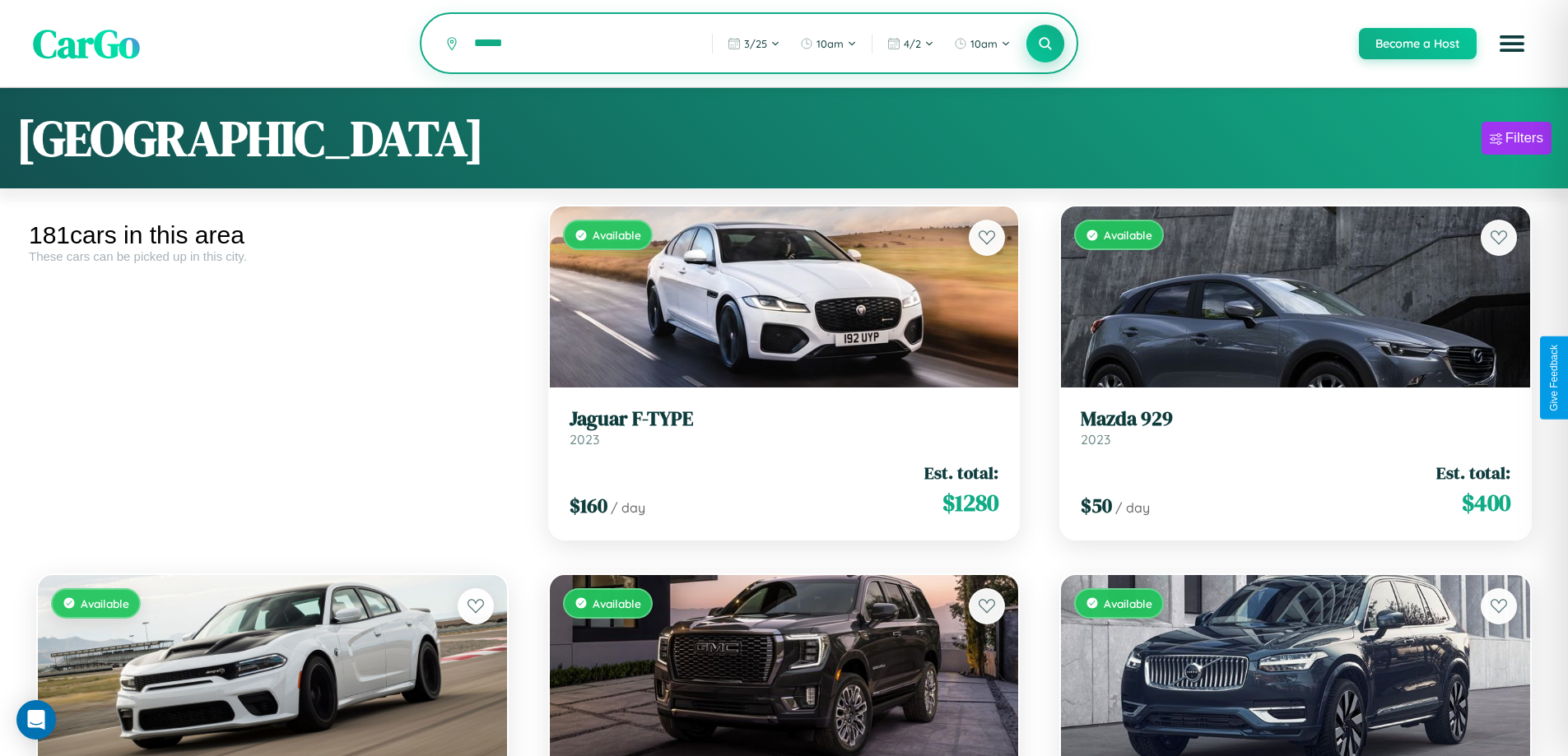
type input "******"
click at [1044, 44] on icon at bounding box center [1045, 43] width 15 height 15
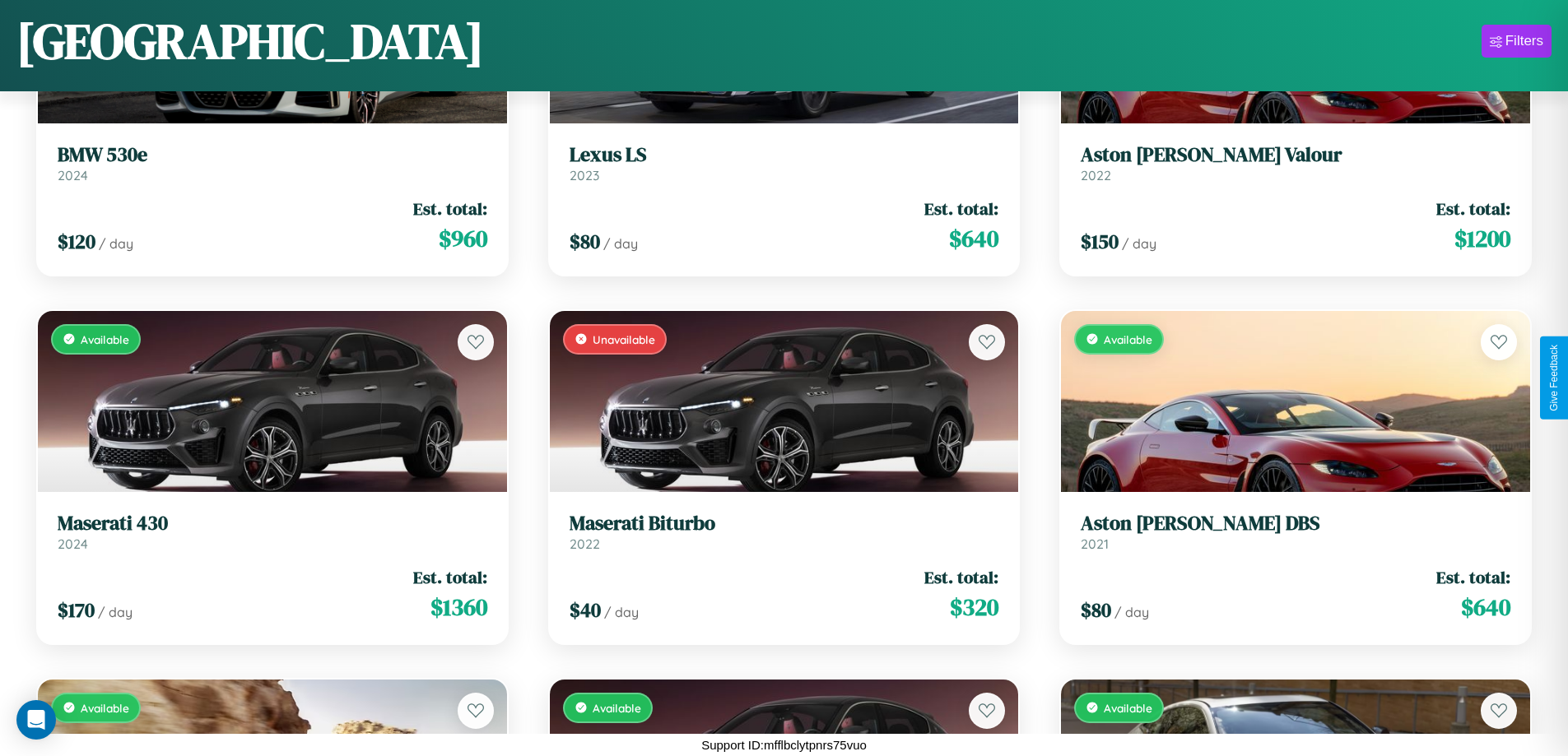
scroll to position [16075, 0]
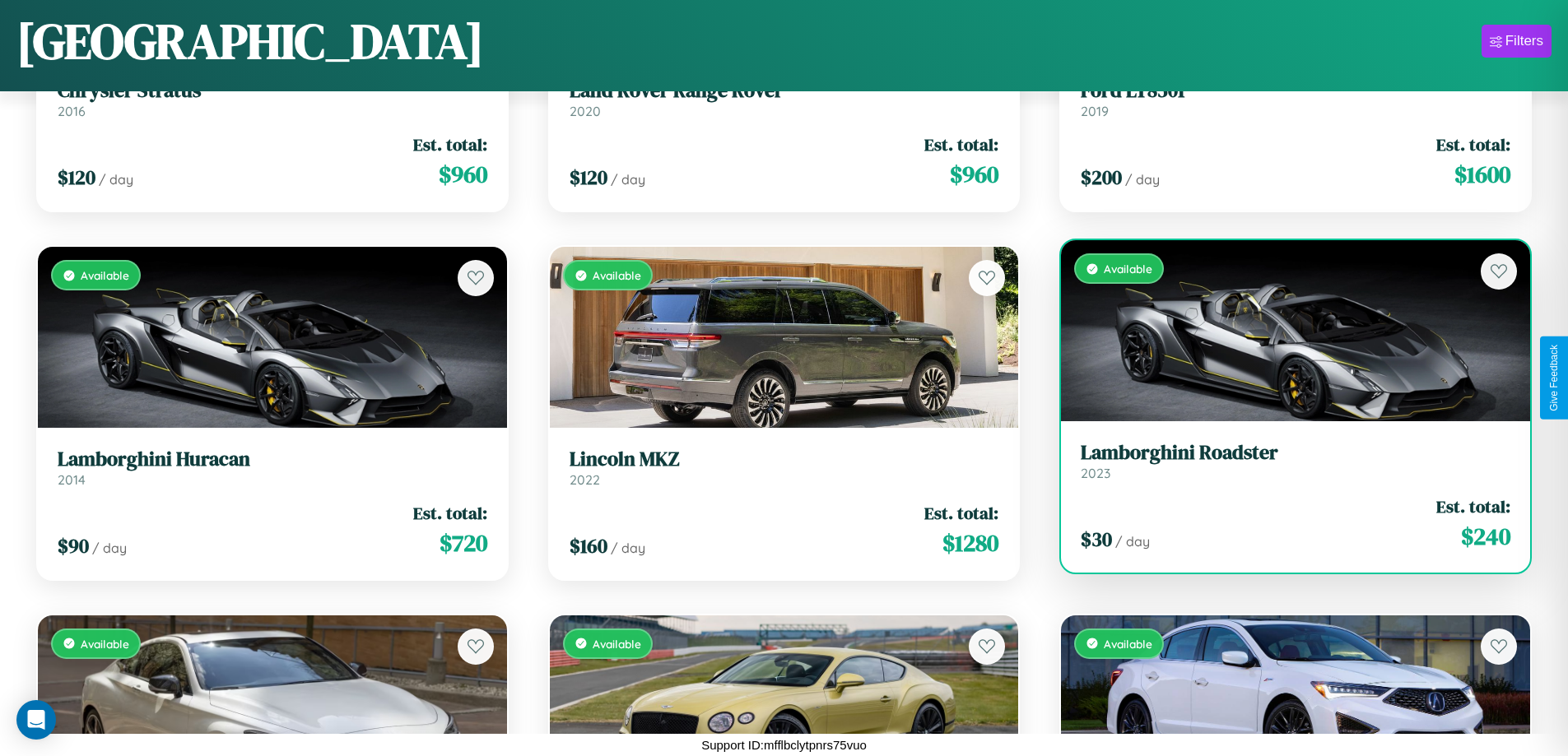
click at [1285, 468] on link "Lamborghini Roadster 2023" at bounding box center [1295, 462] width 429 height 41
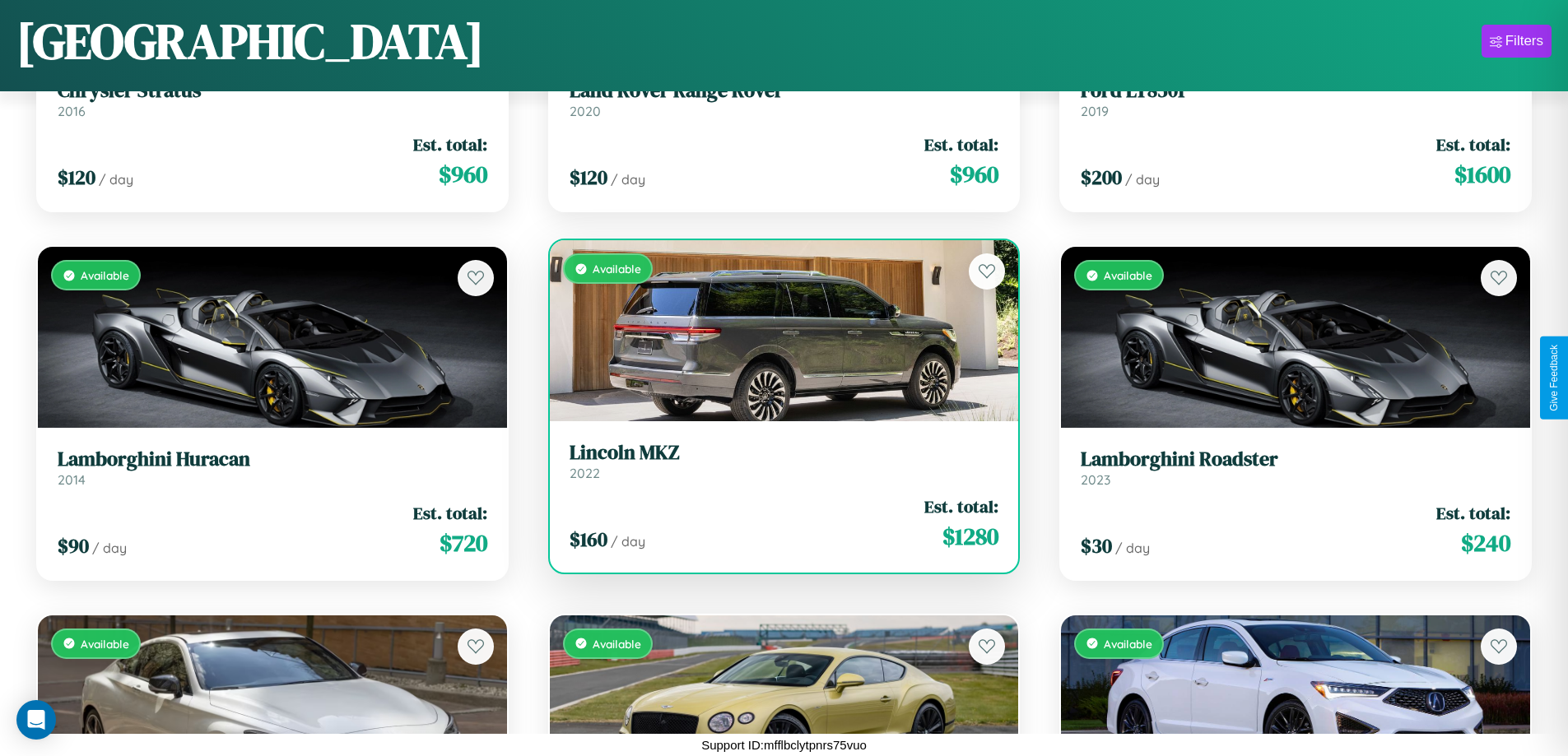
scroll to position [20129, 0]
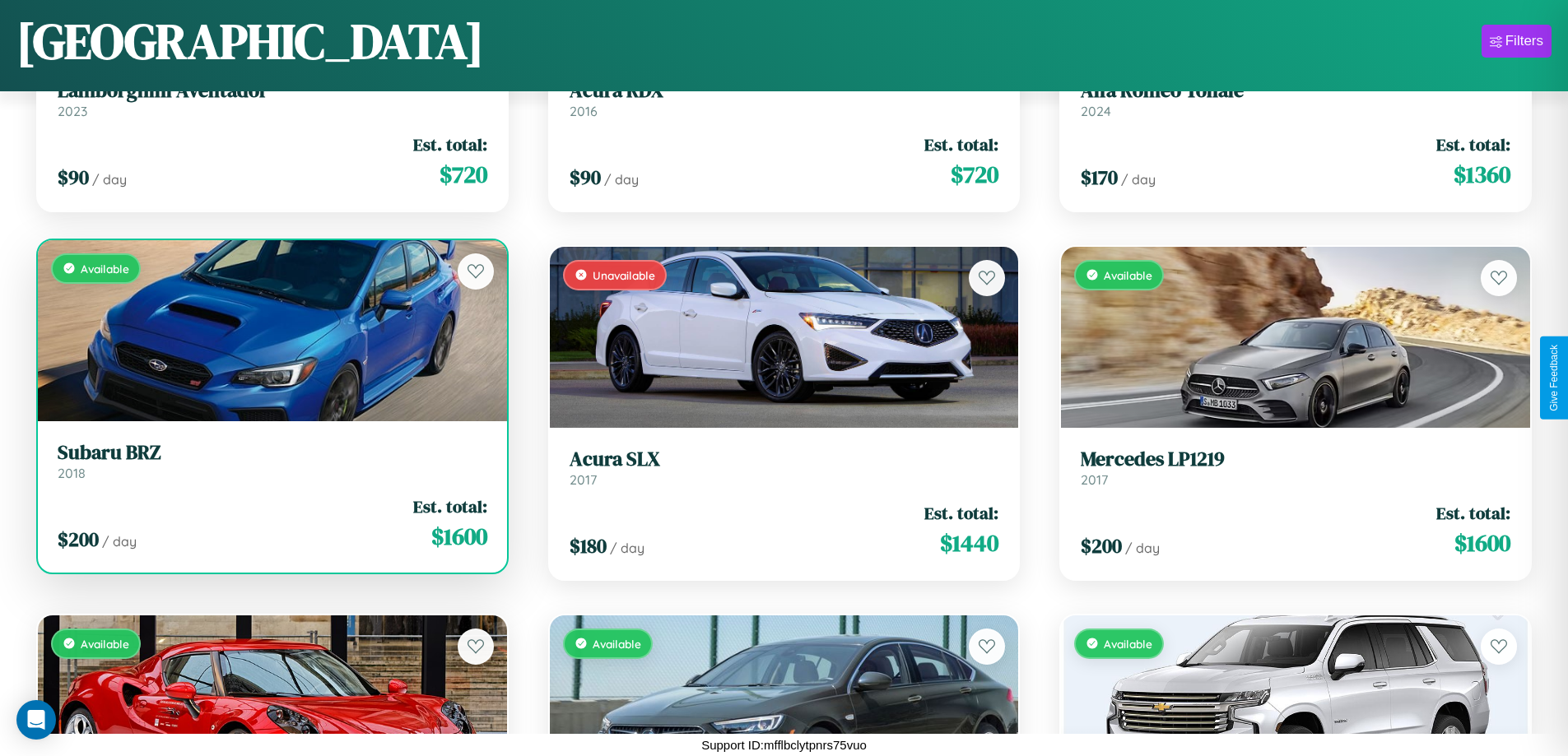
click at [270, 468] on link "Subaru BRZ 2018" at bounding box center [272, 462] width 429 height 41
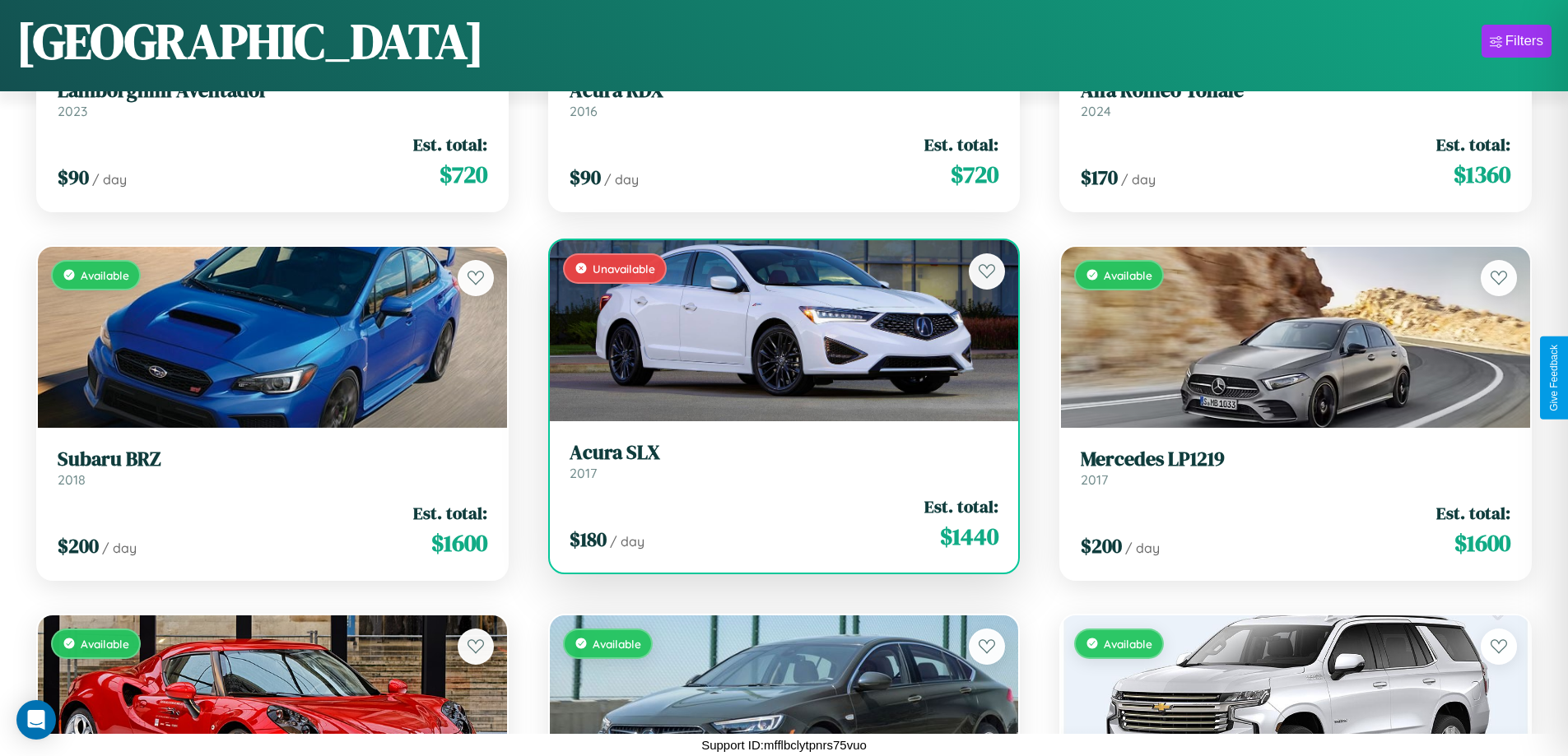
scroll to position [16813, 0]
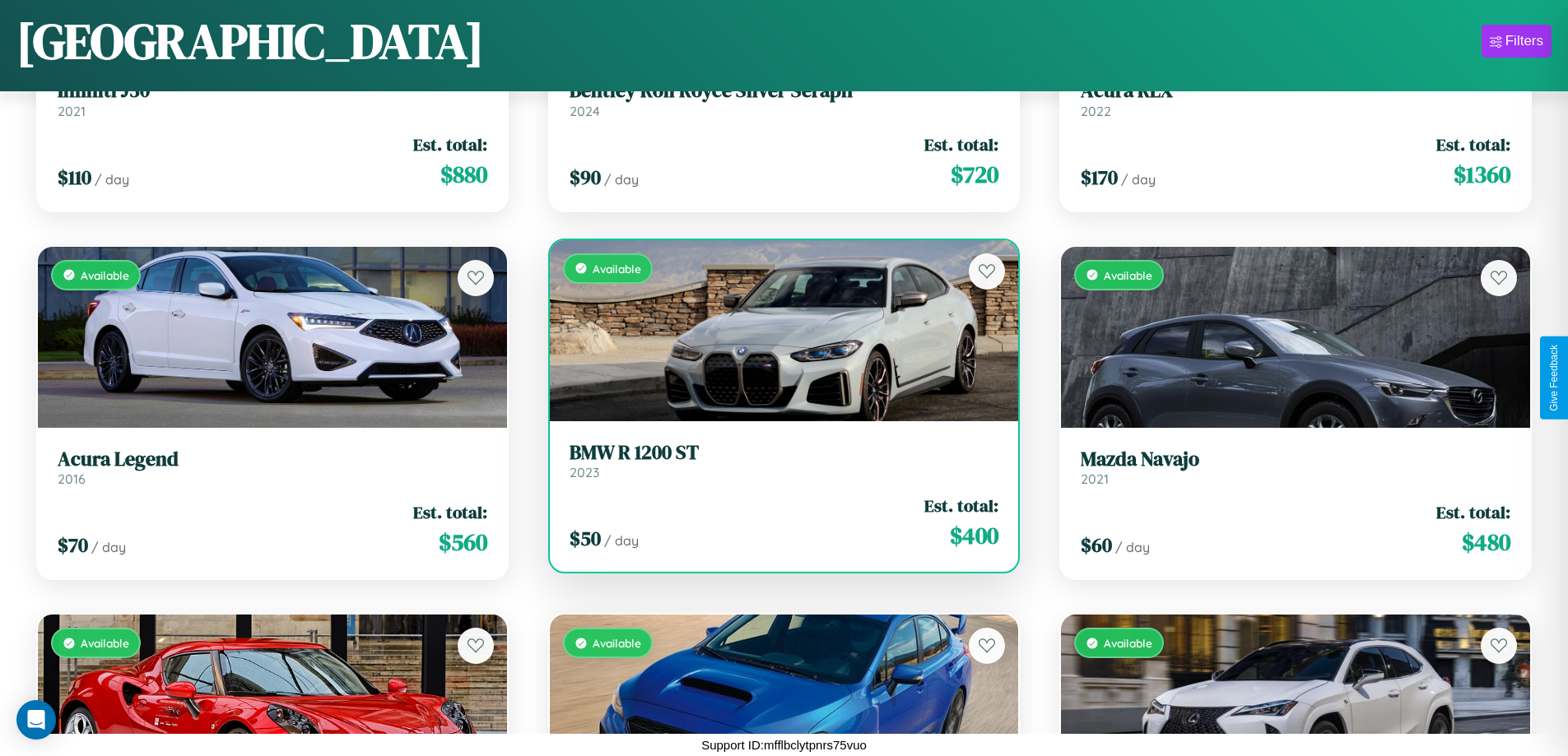
click at [777, 461] on h3 "BMW R 1200 ST" at bounding box center [784, 453] width 429 height 24
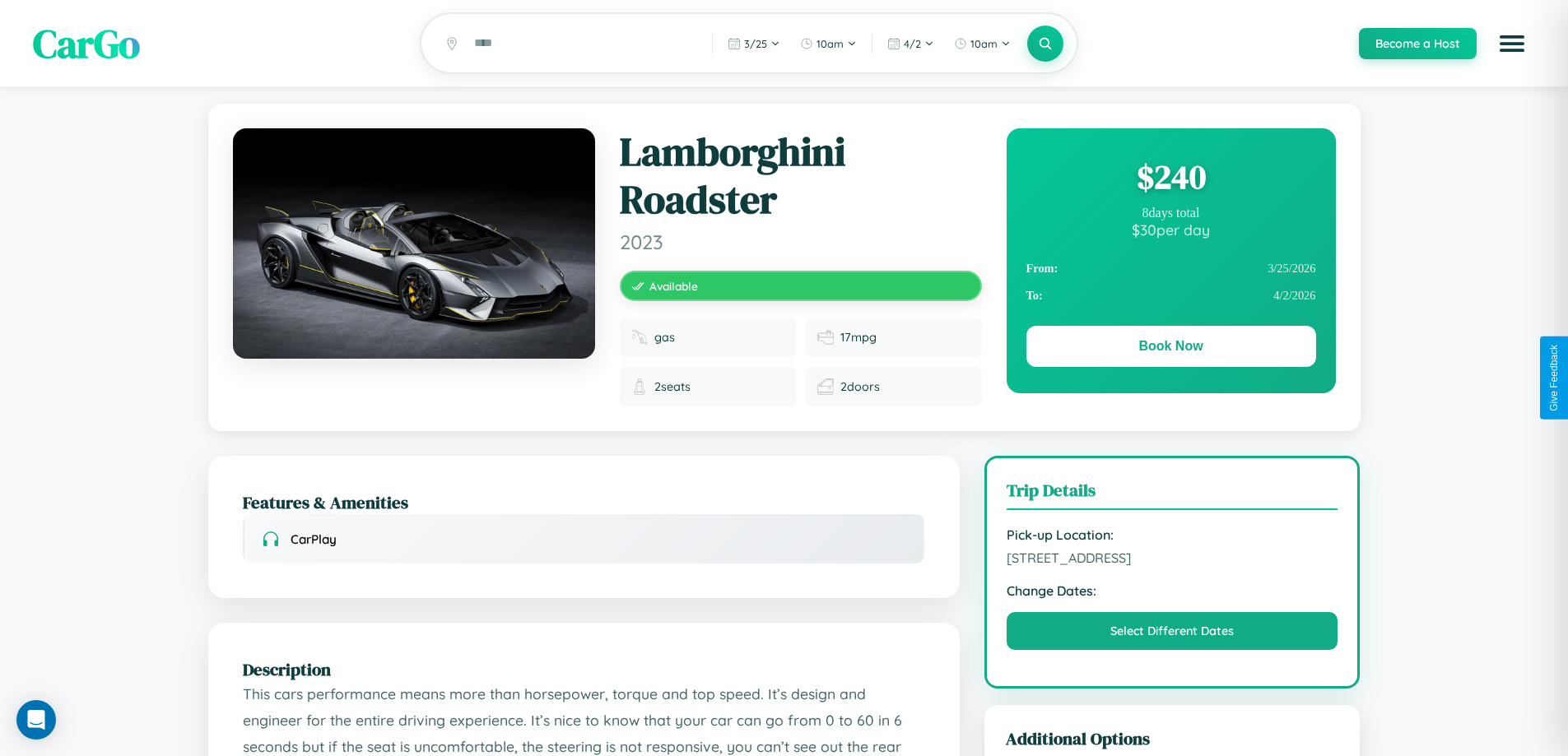
click at [1170, 179] on div "$ 240" at bounding box center [1170, 176] width 289 height 44
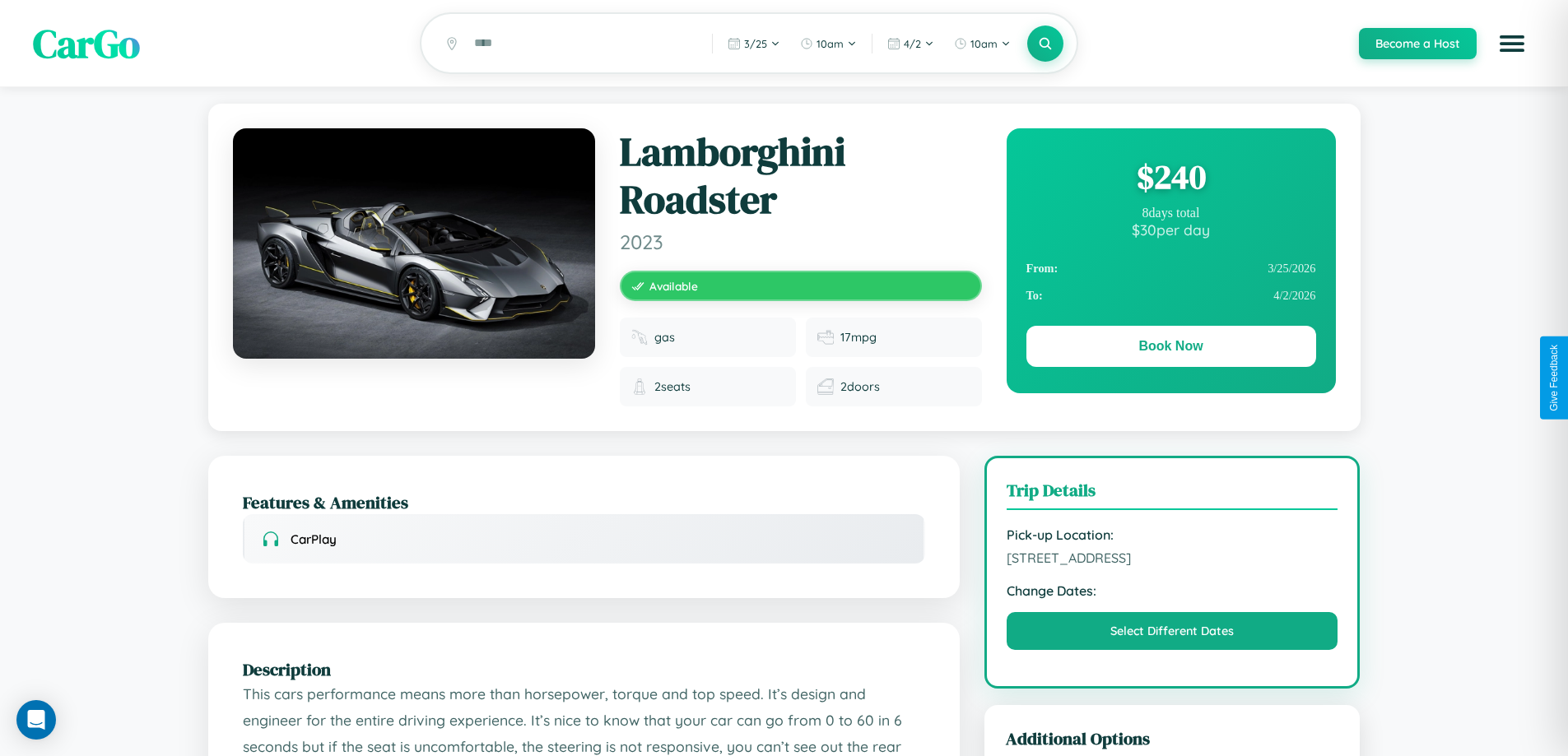
click at [1170, 179] on div "$ 240" at bounding box center [1170, 176] width 289 height 44
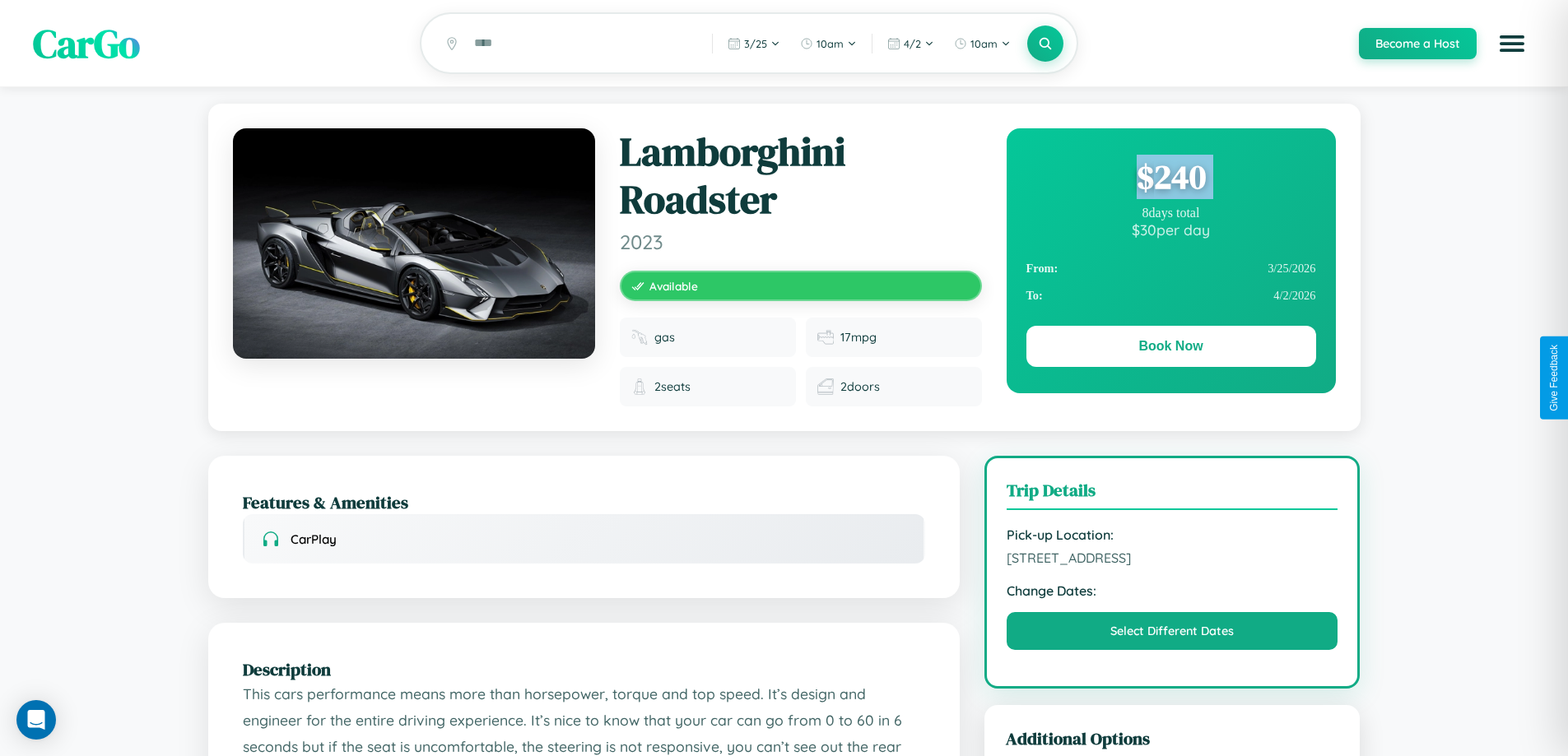
click at [1170, 179] on div "$ 240" at bounding box center [1170, 176] width 289 height 44
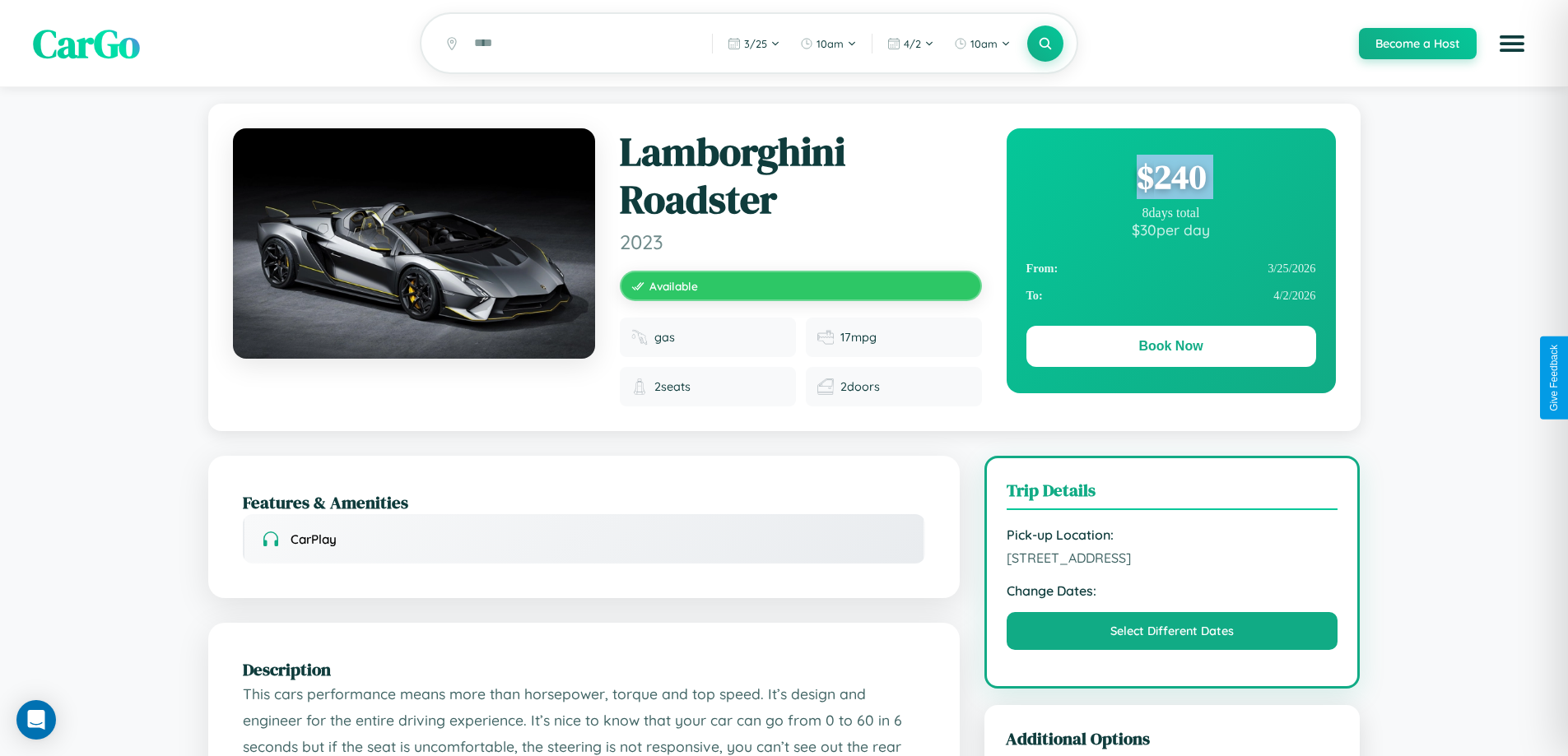
click at [1170, 179] on div "$ 240" at bounding box center [1170, 176] width 289 height 44
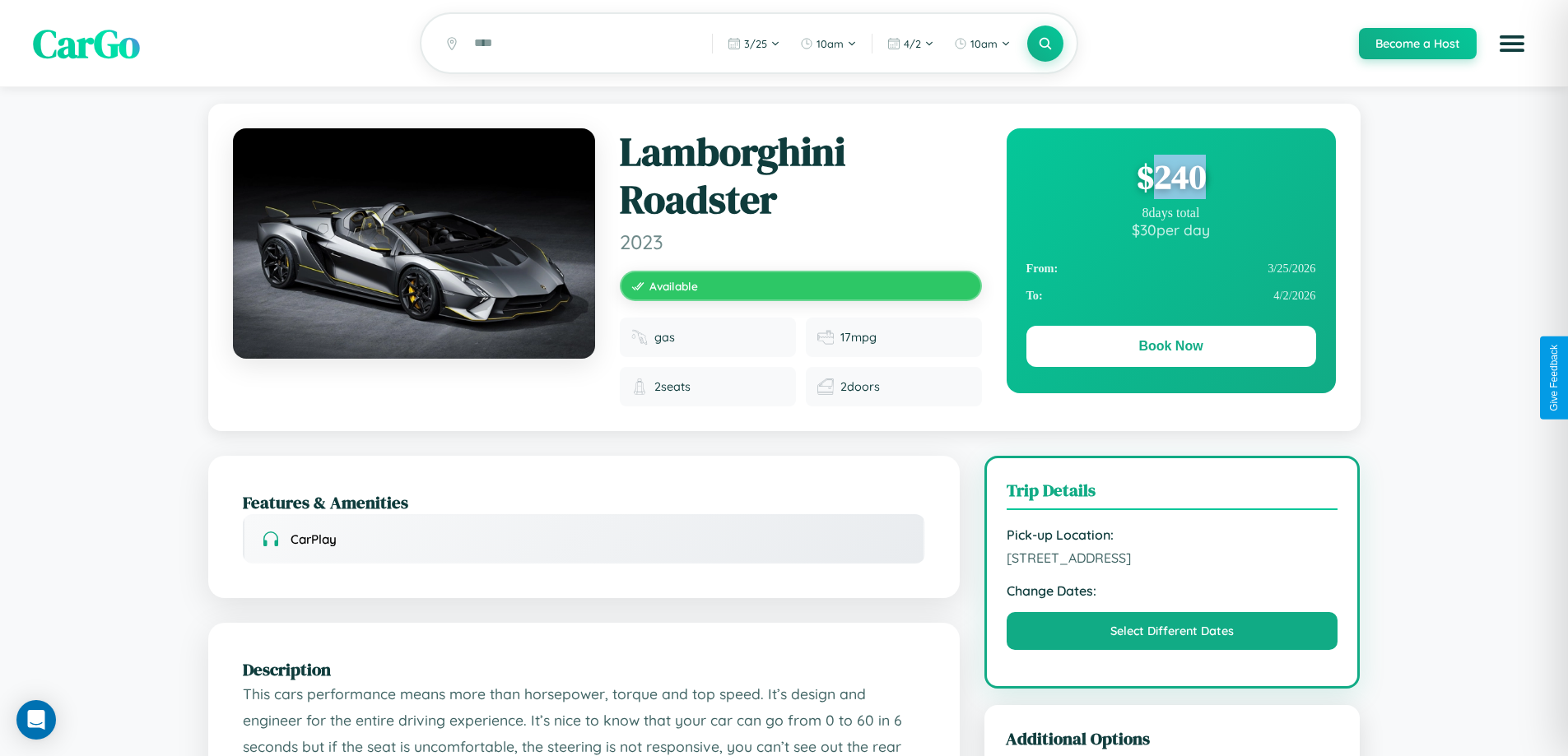
click at [1170, 179] on div "$ 240" at bounding box center [1170, 176] width 289 height 44
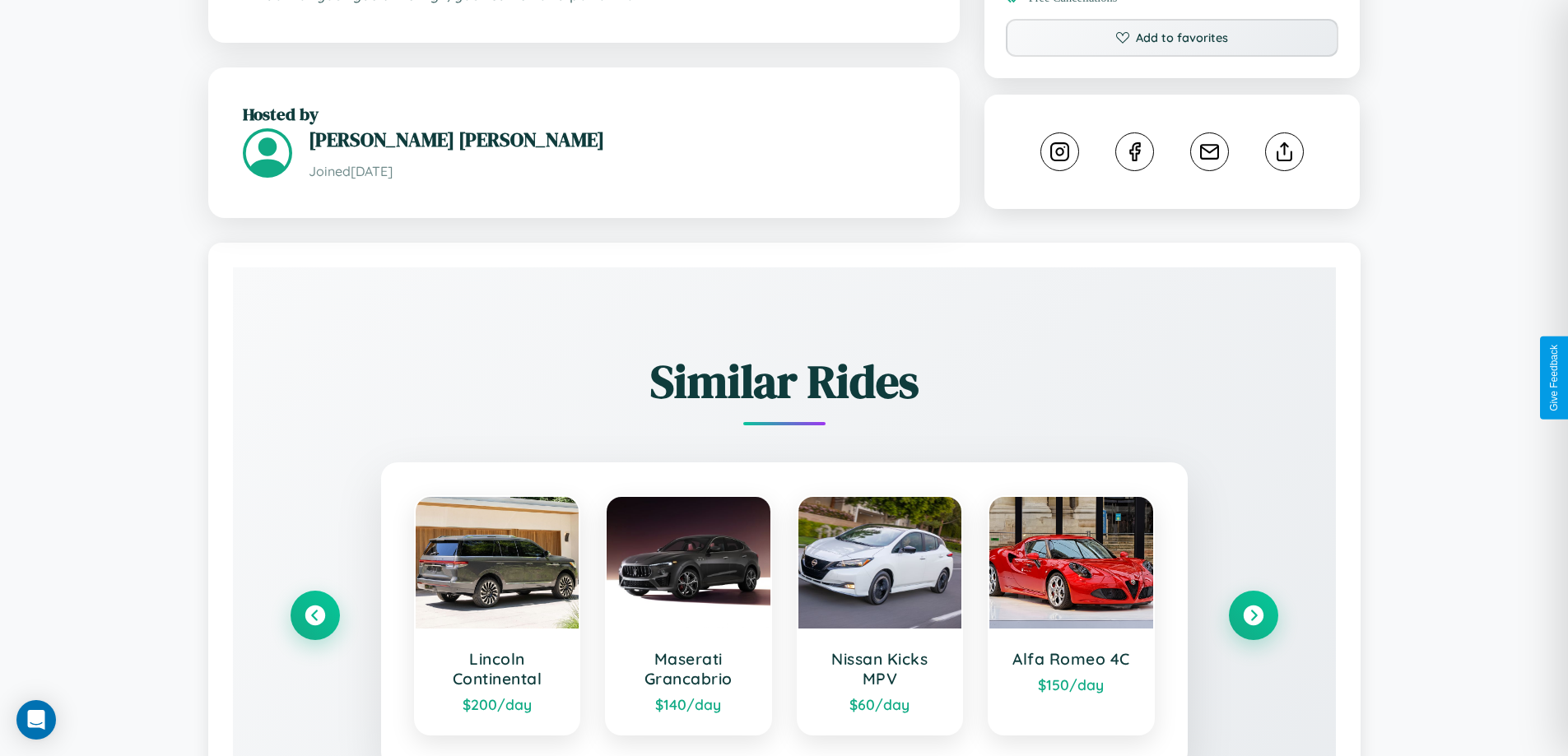
scroll to position [945, 0]
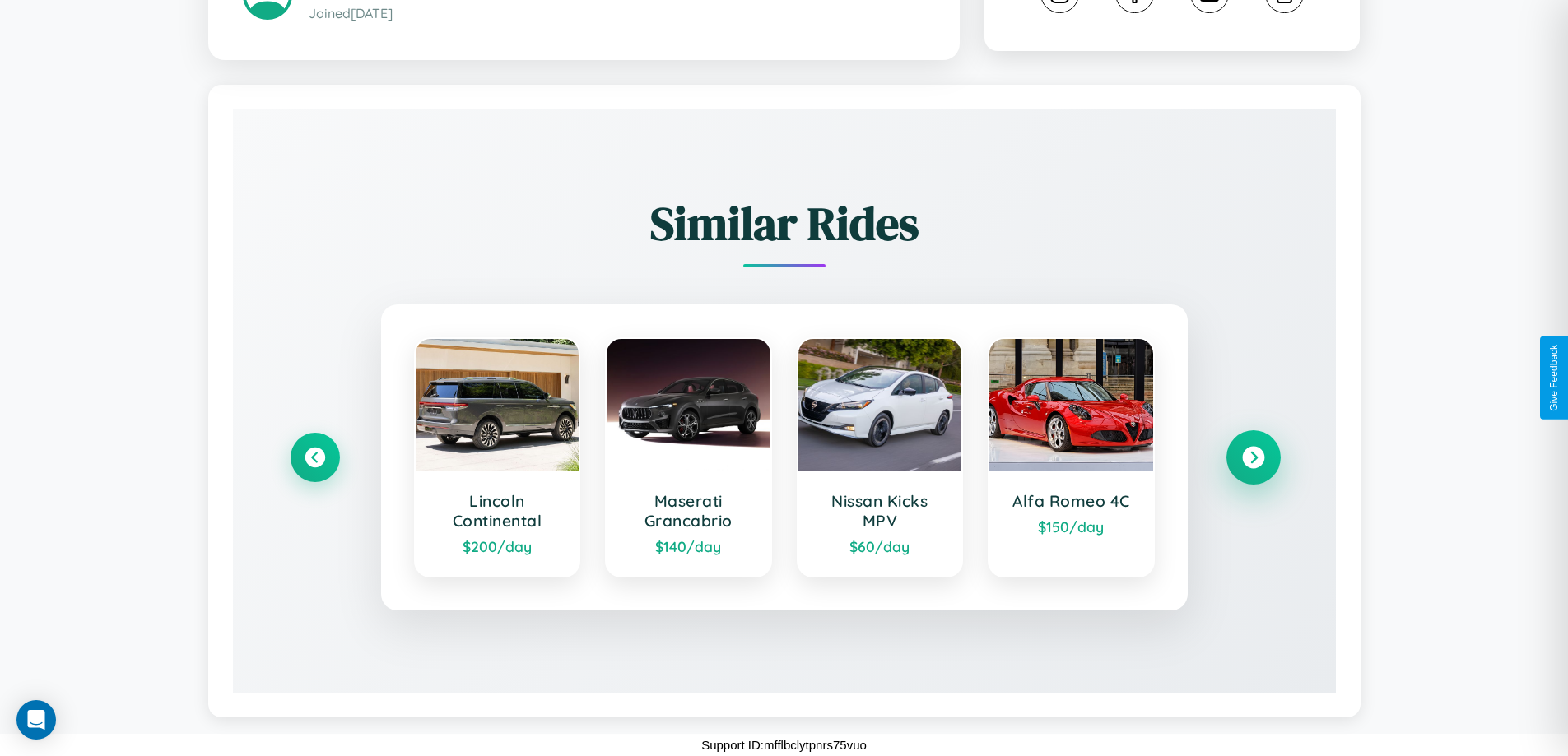
click at [1252, 457] on icon at bounding box center [1252, 457] width 22 height 22
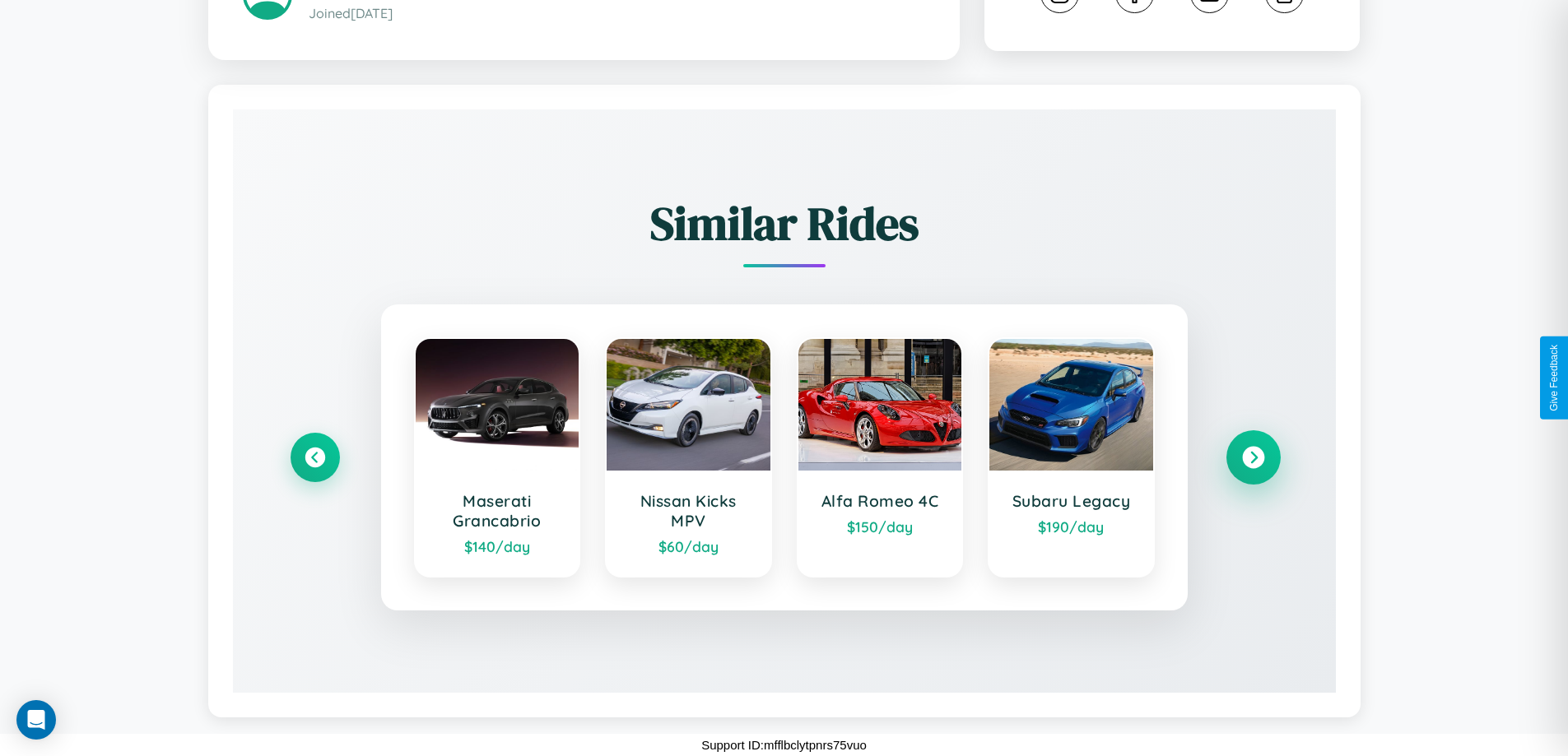
click at [1252, 457] on icon at bounding box center [1252, 457] width 22 height 22
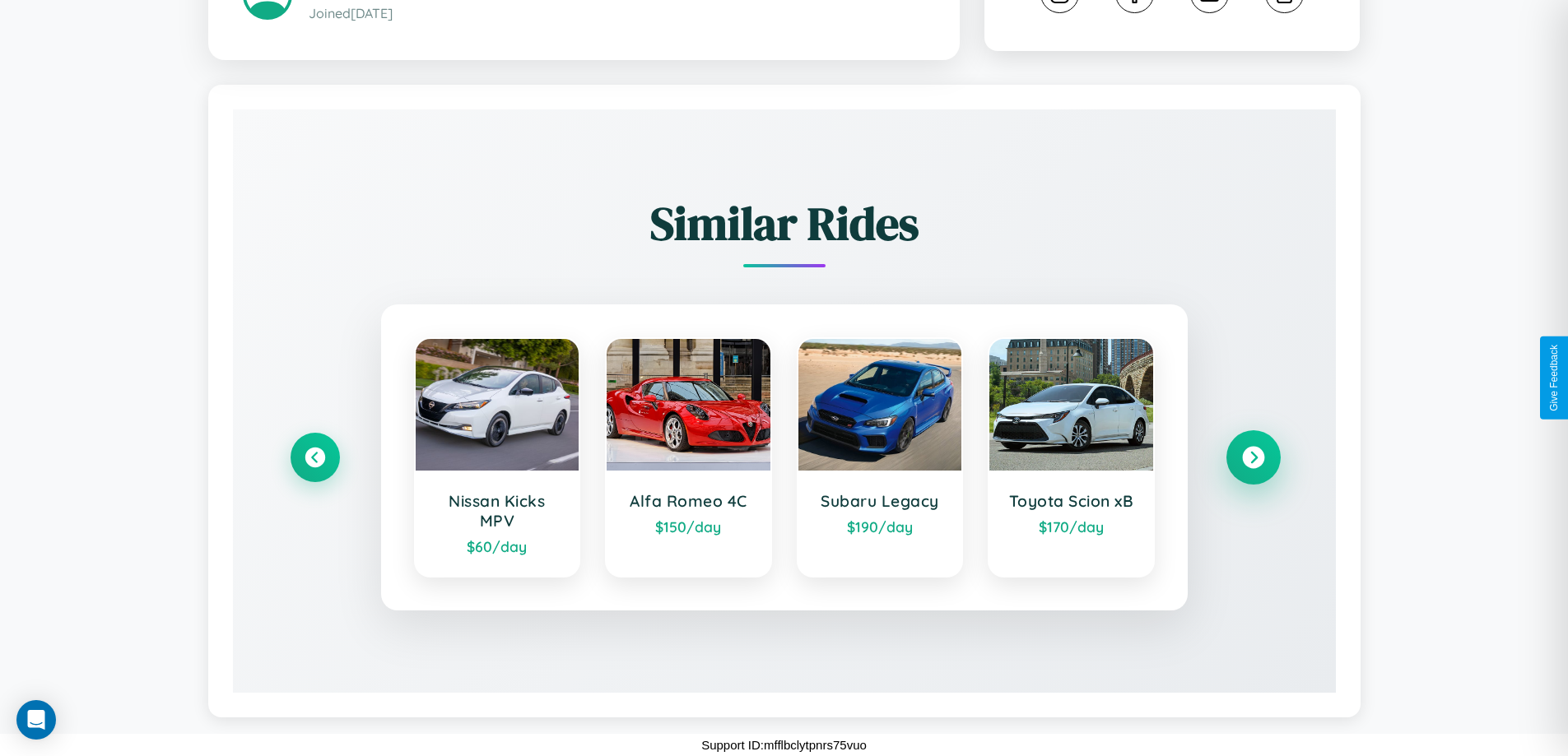
click at [1252, 457] on icon at bounding box center [1252, 457] width 22 height 22
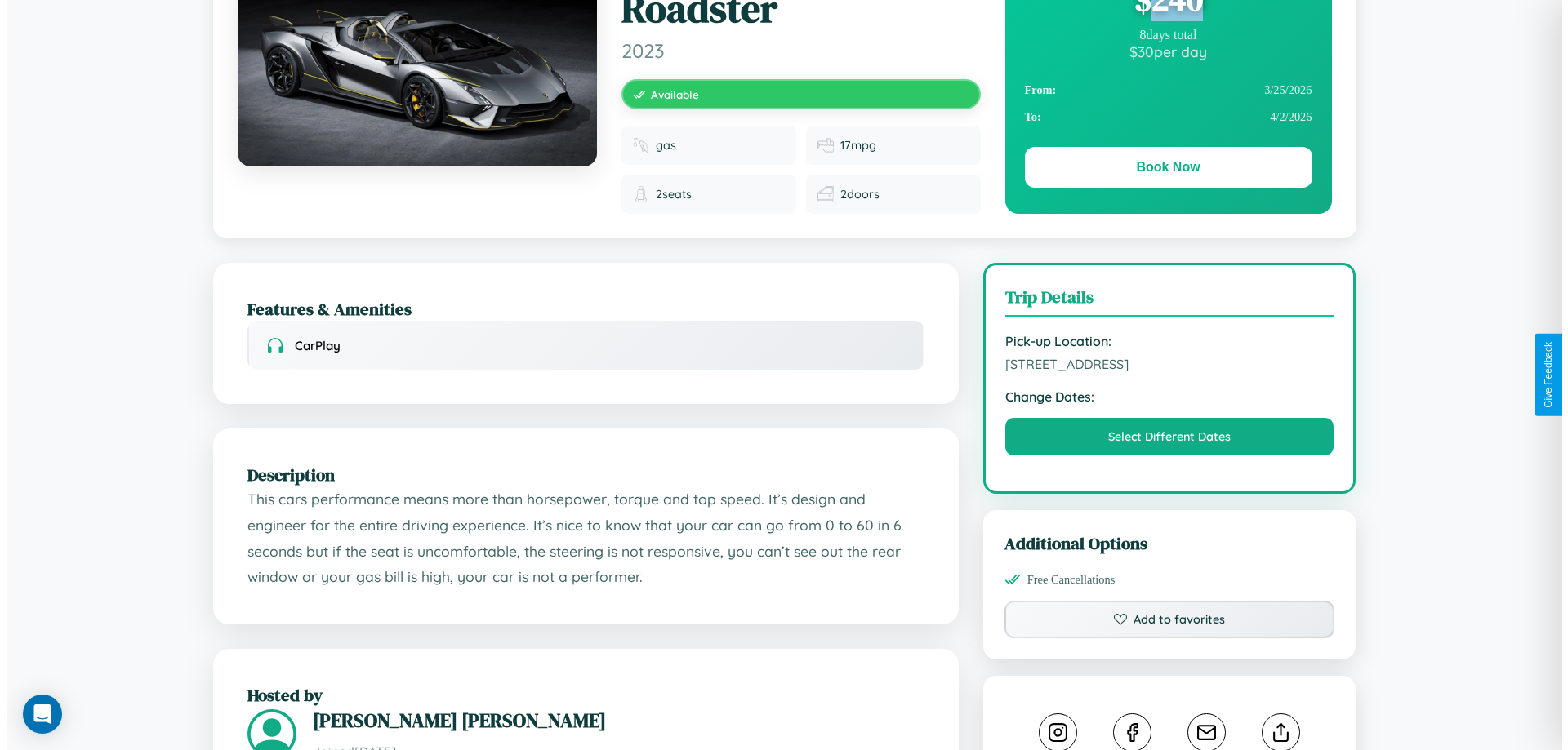
scroll to position [0, 0]
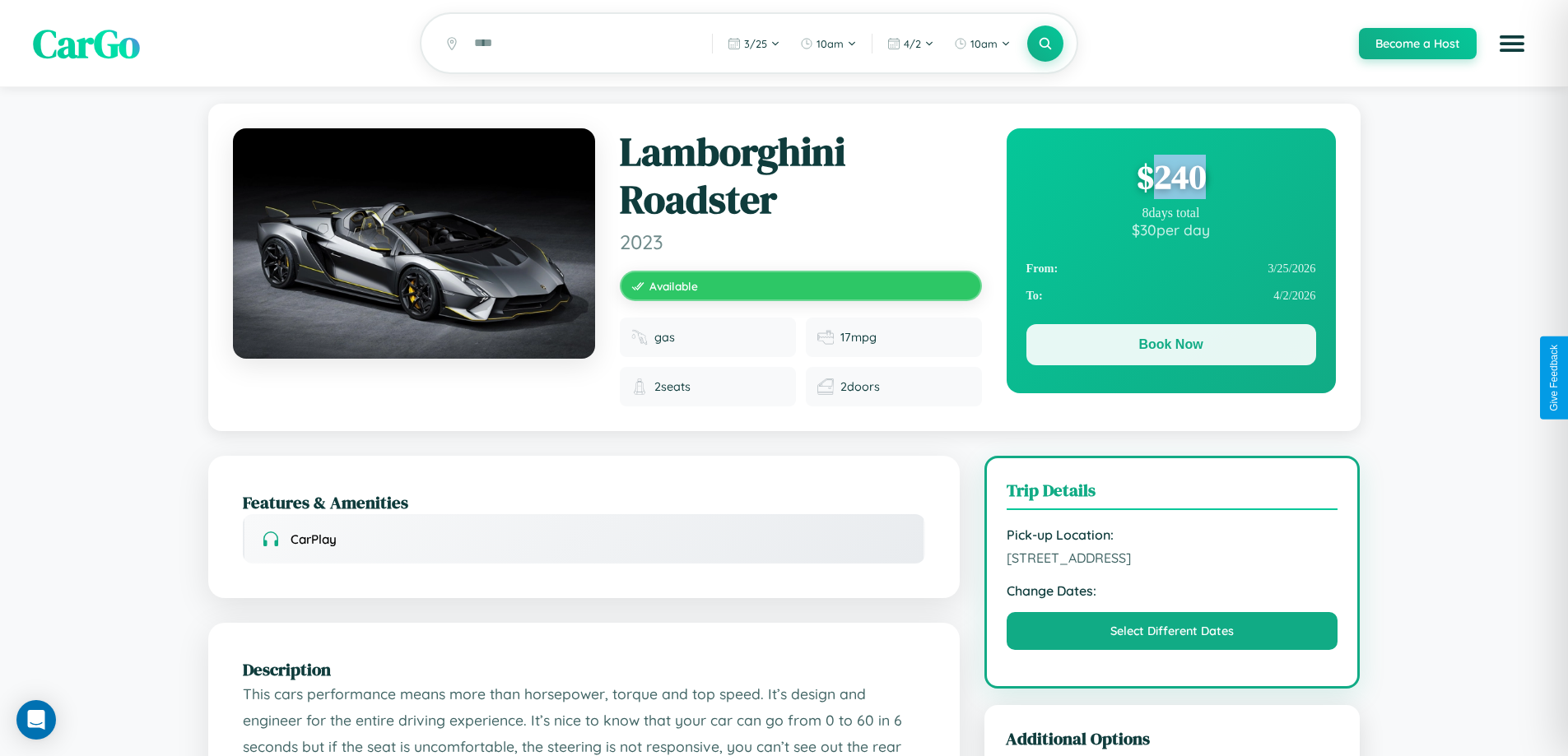
click at [1170, 347] on button "Book Now" at bounding box center [1170, 344] width 289 height 41
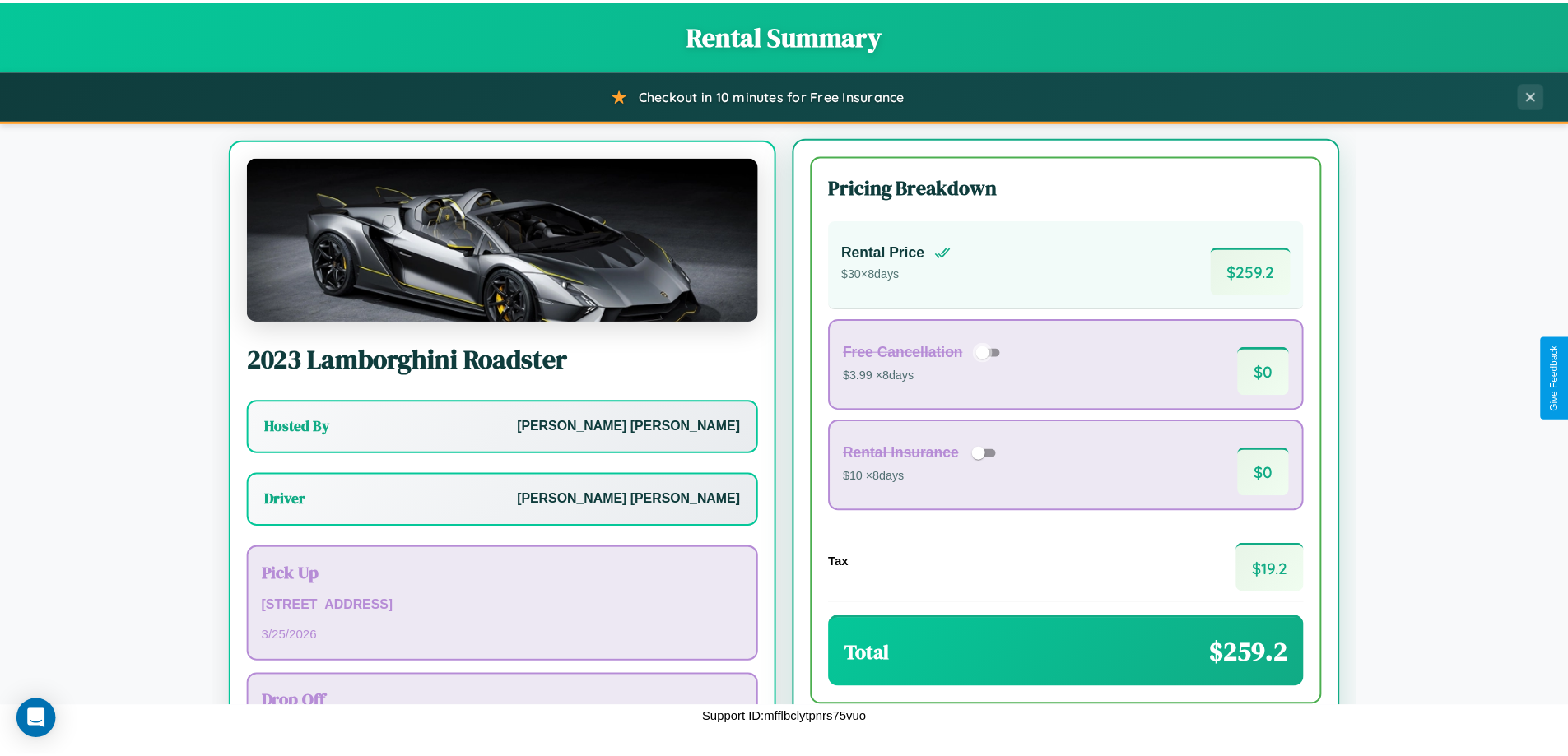
scroll to position [76, 0]
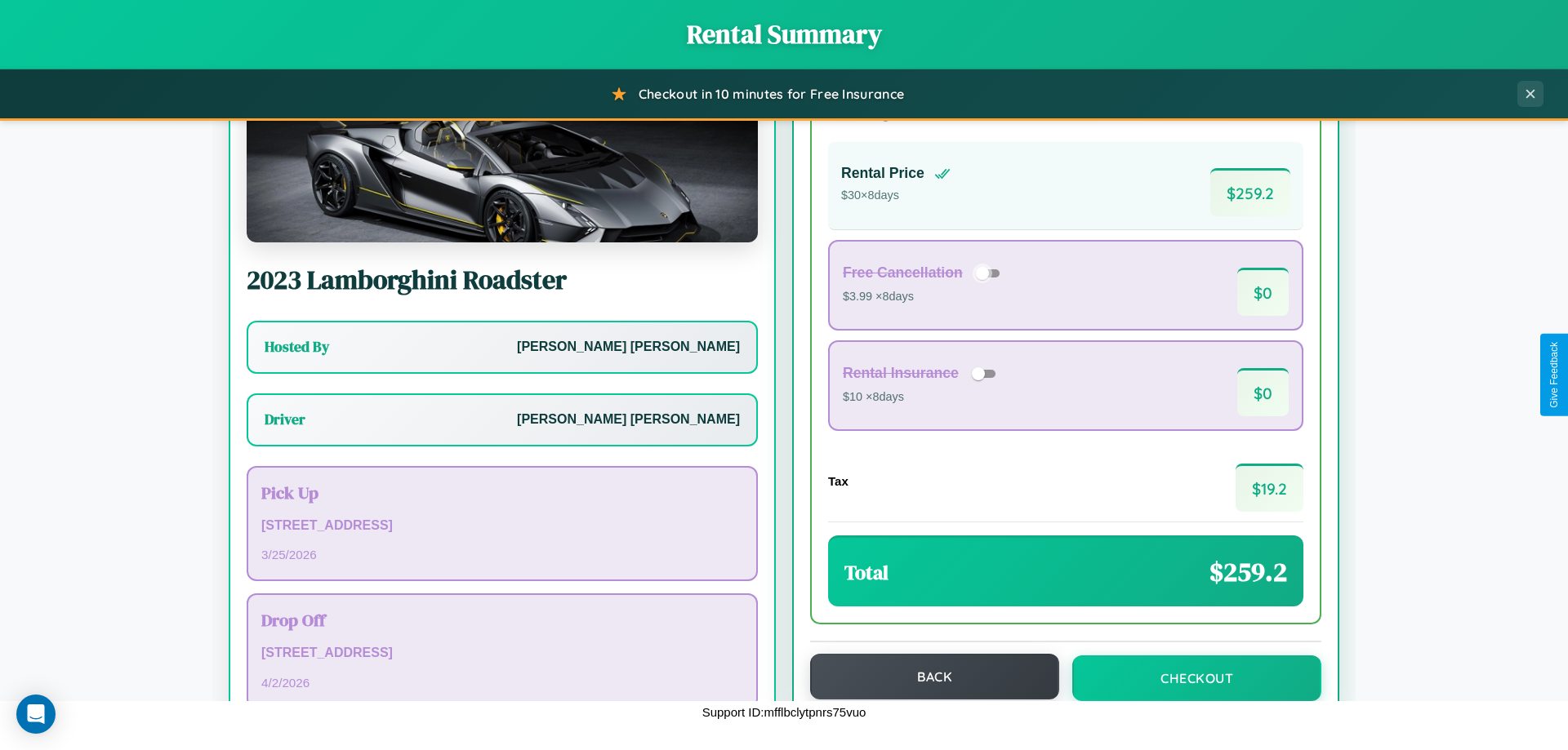
click at [927, 678] on button "Back" at bounding box center [935, 677] width 249 height 45
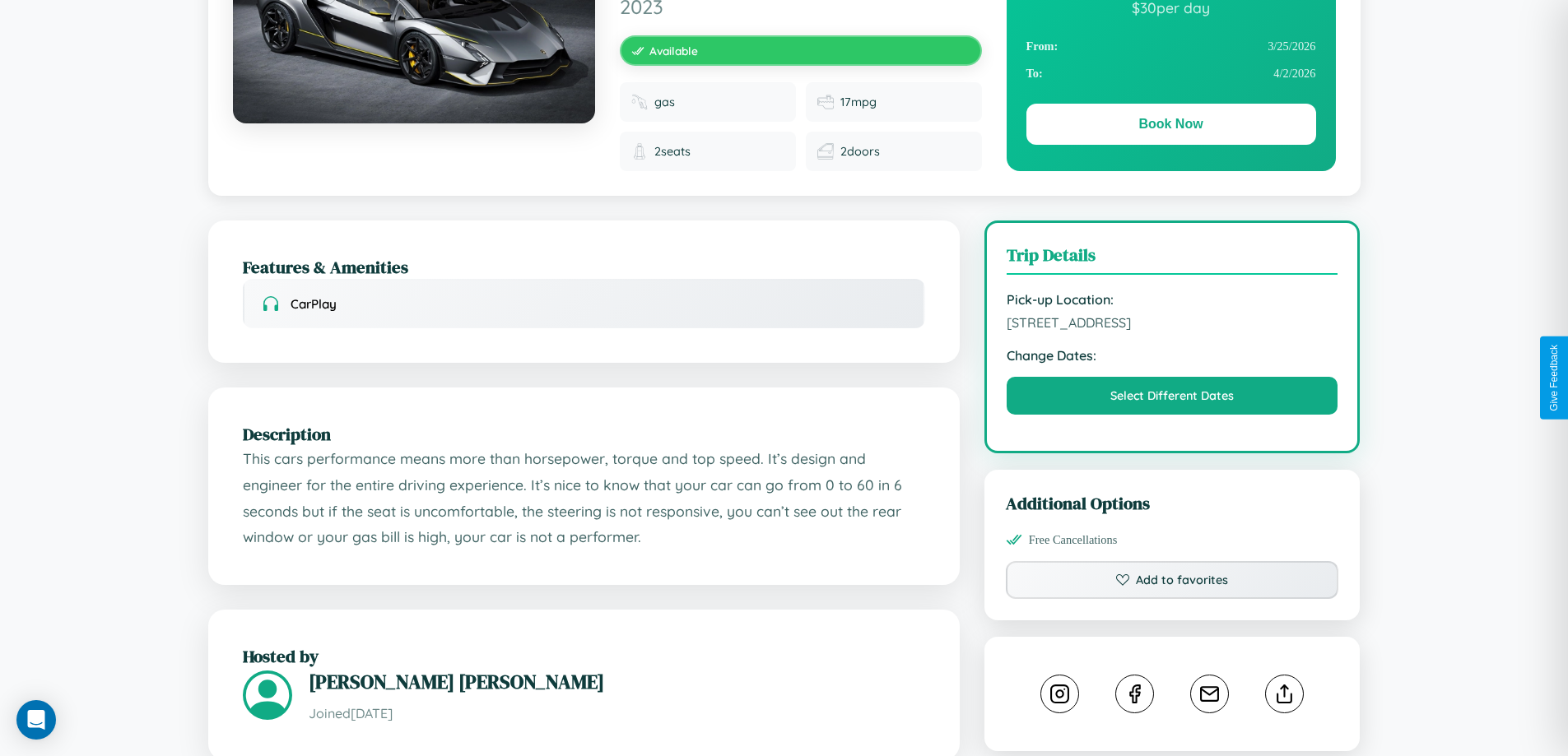
scroll to position [456, 0]
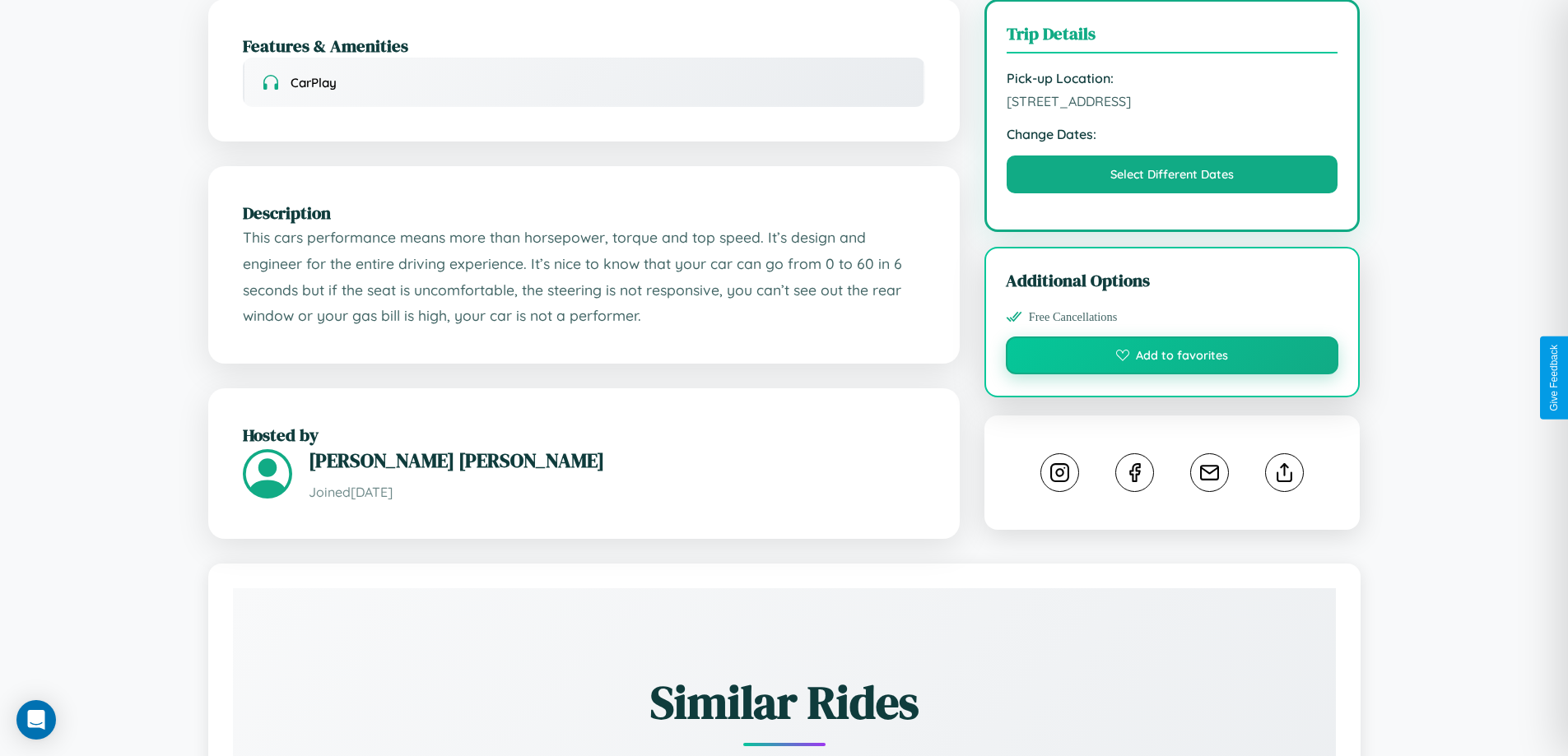
click at [1172, 374] on button "Add to favorites" at bounding box center [1172, 356] width 333 height 38
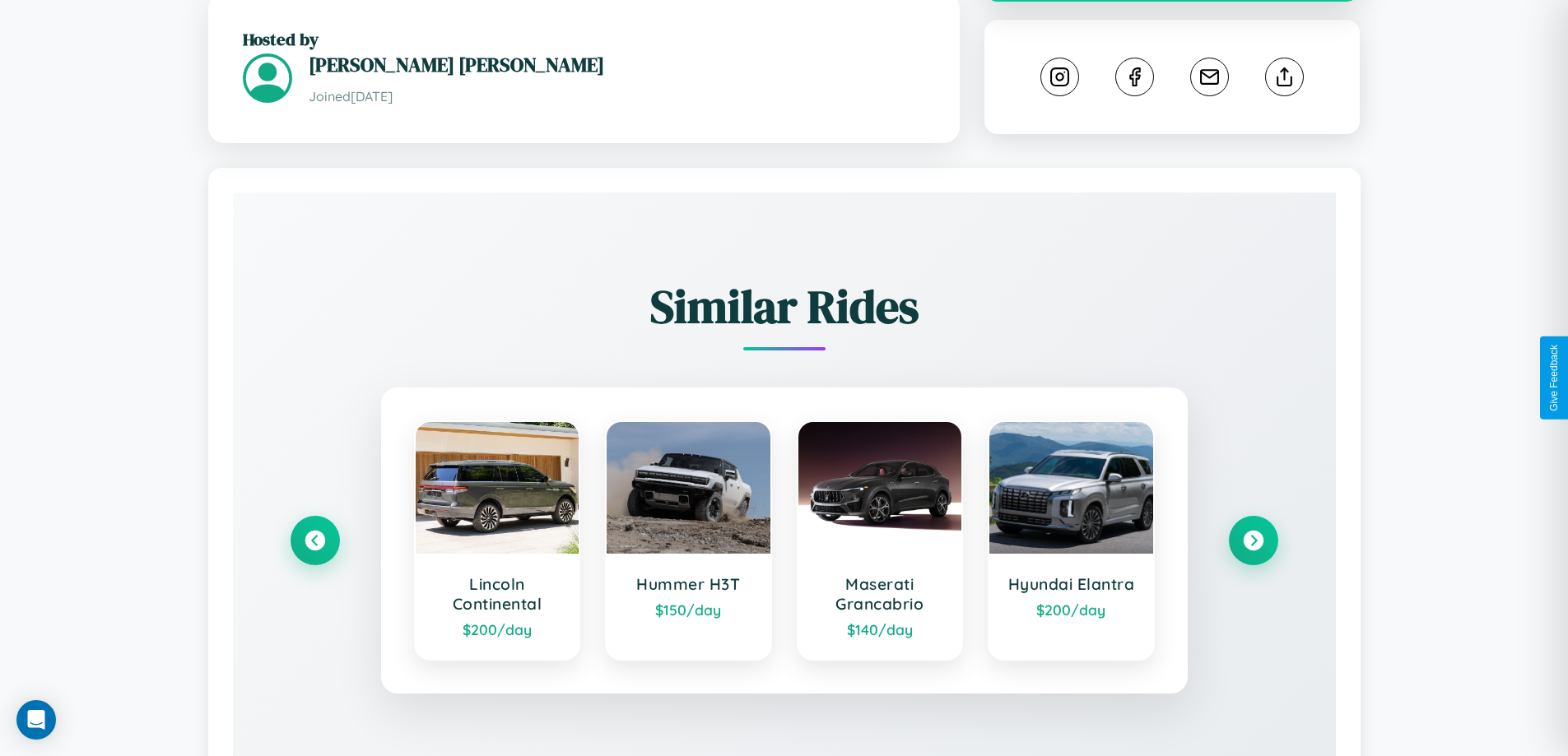
scroll to position [945, 0]
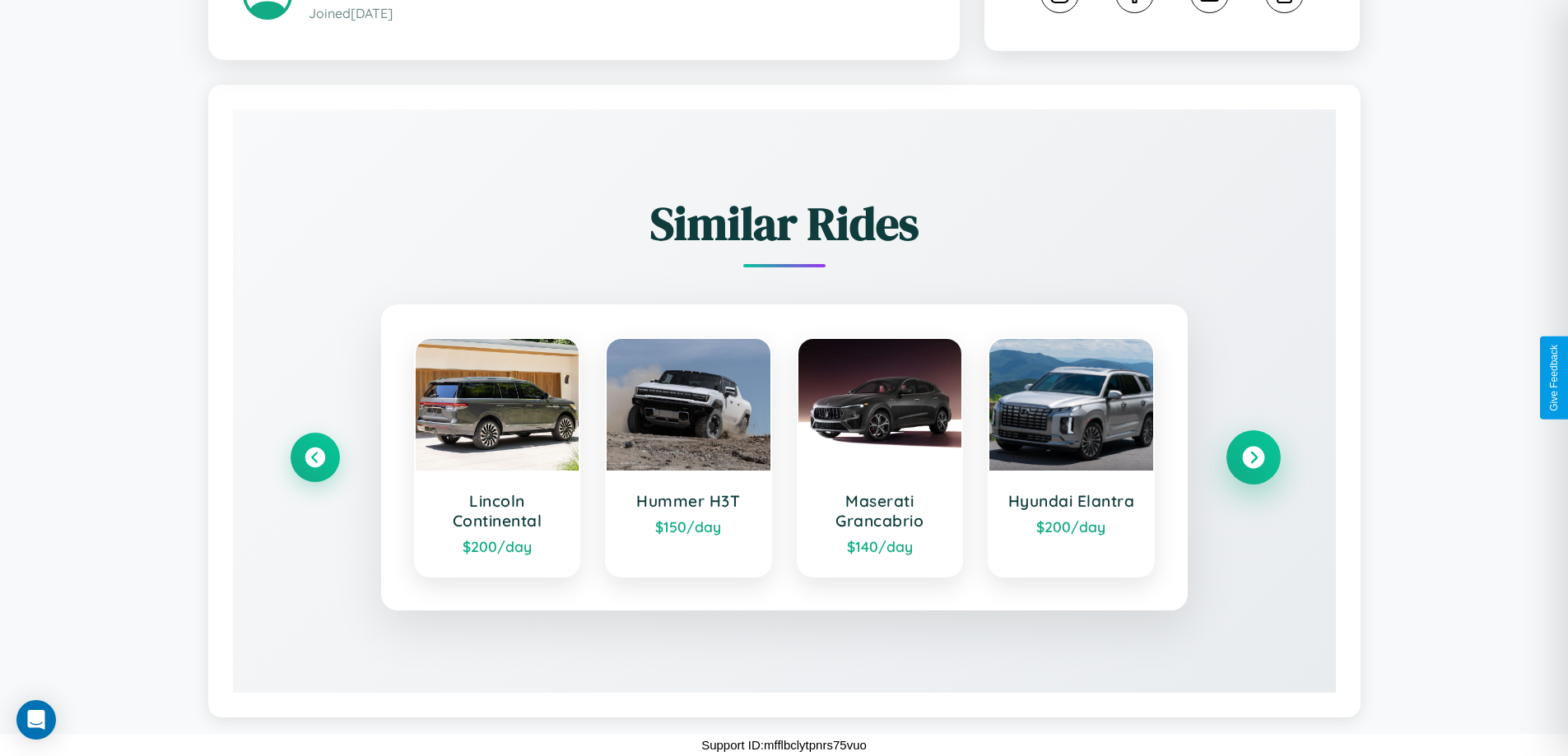
click at [1252, 457] on icon at bounding box center [1252, 457] width 22 height 22
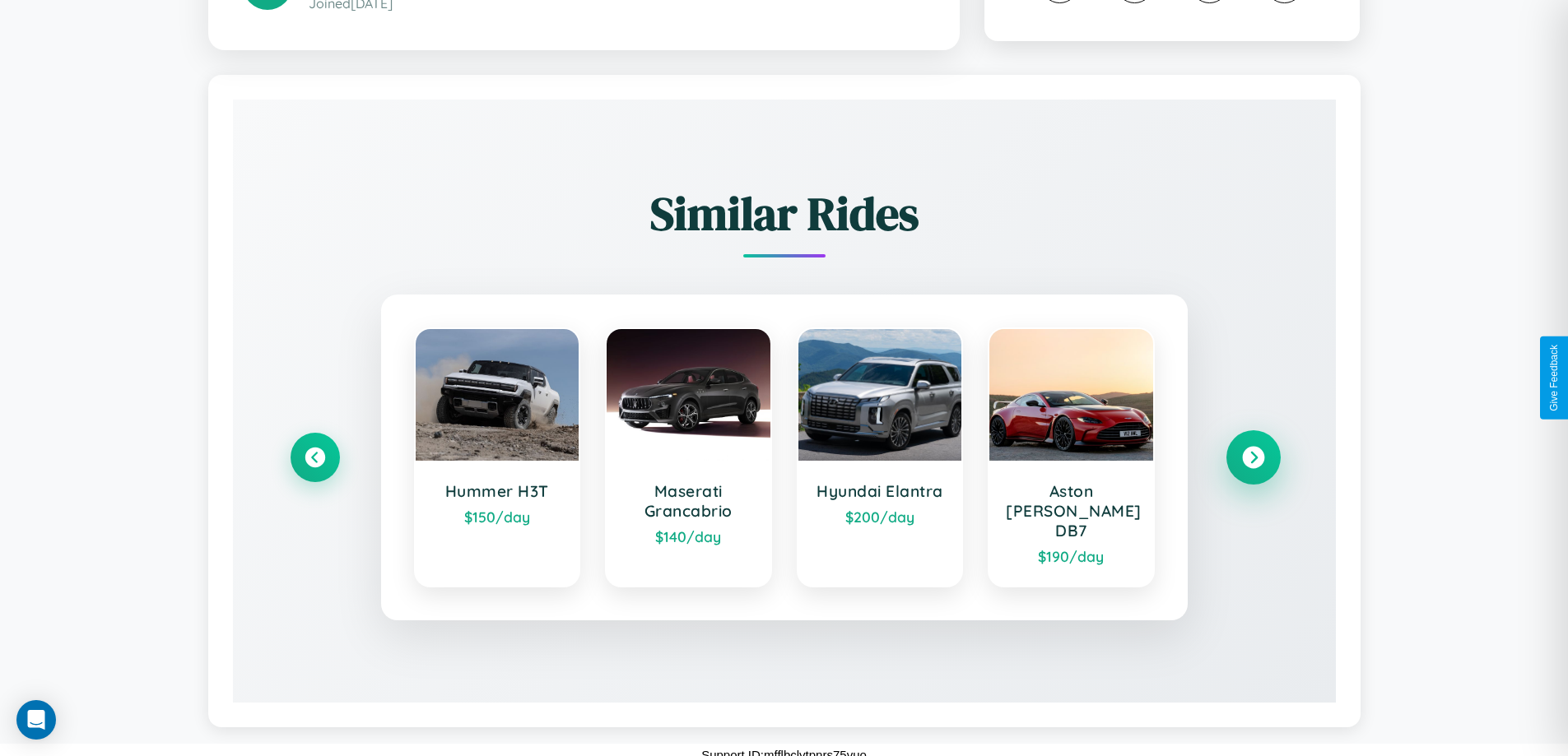
click at [1252, 457] on icon at bounding box center [1252, 457] width 22 height 22
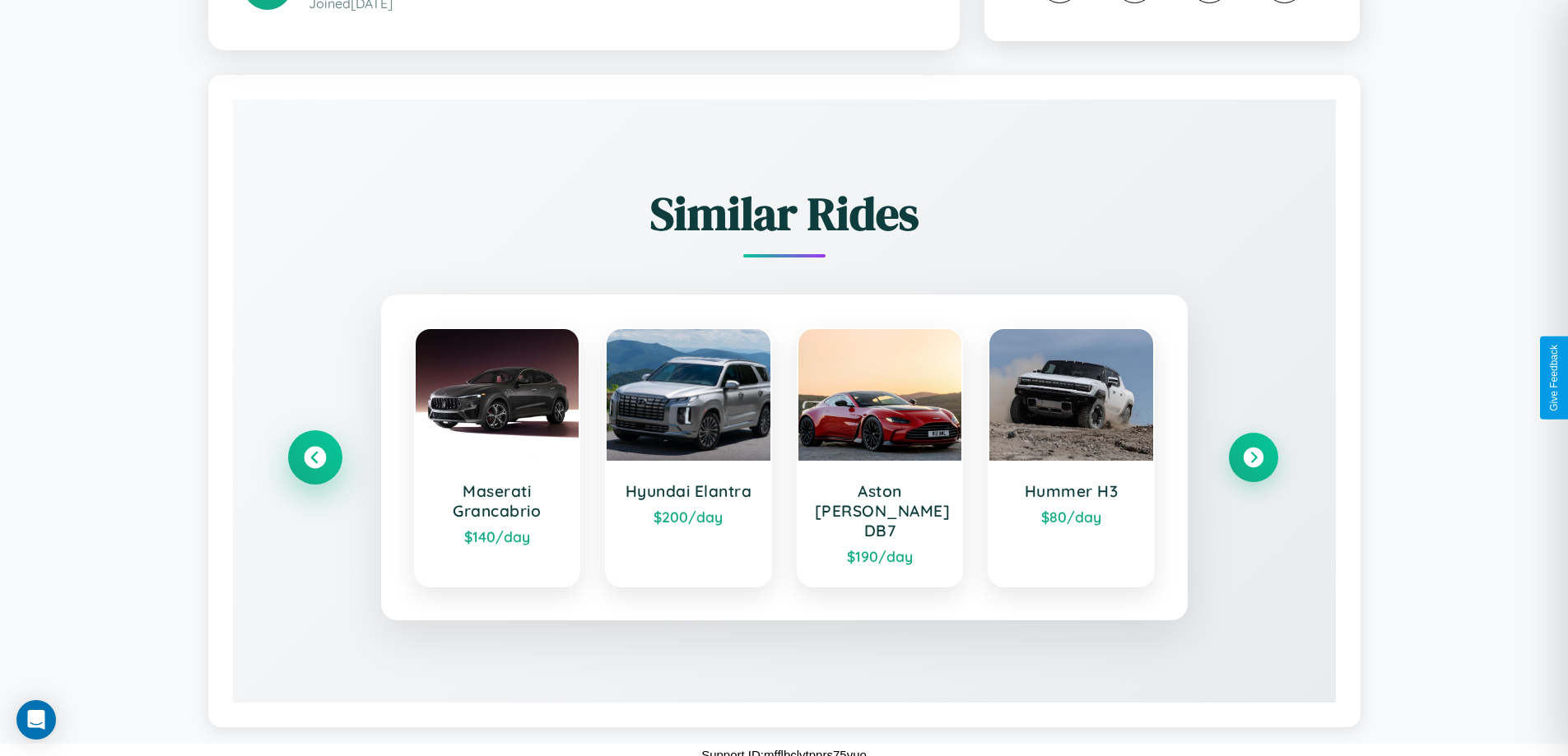
click at [314, 457] on icon at bounding box center [315, 457] width 22 height 22
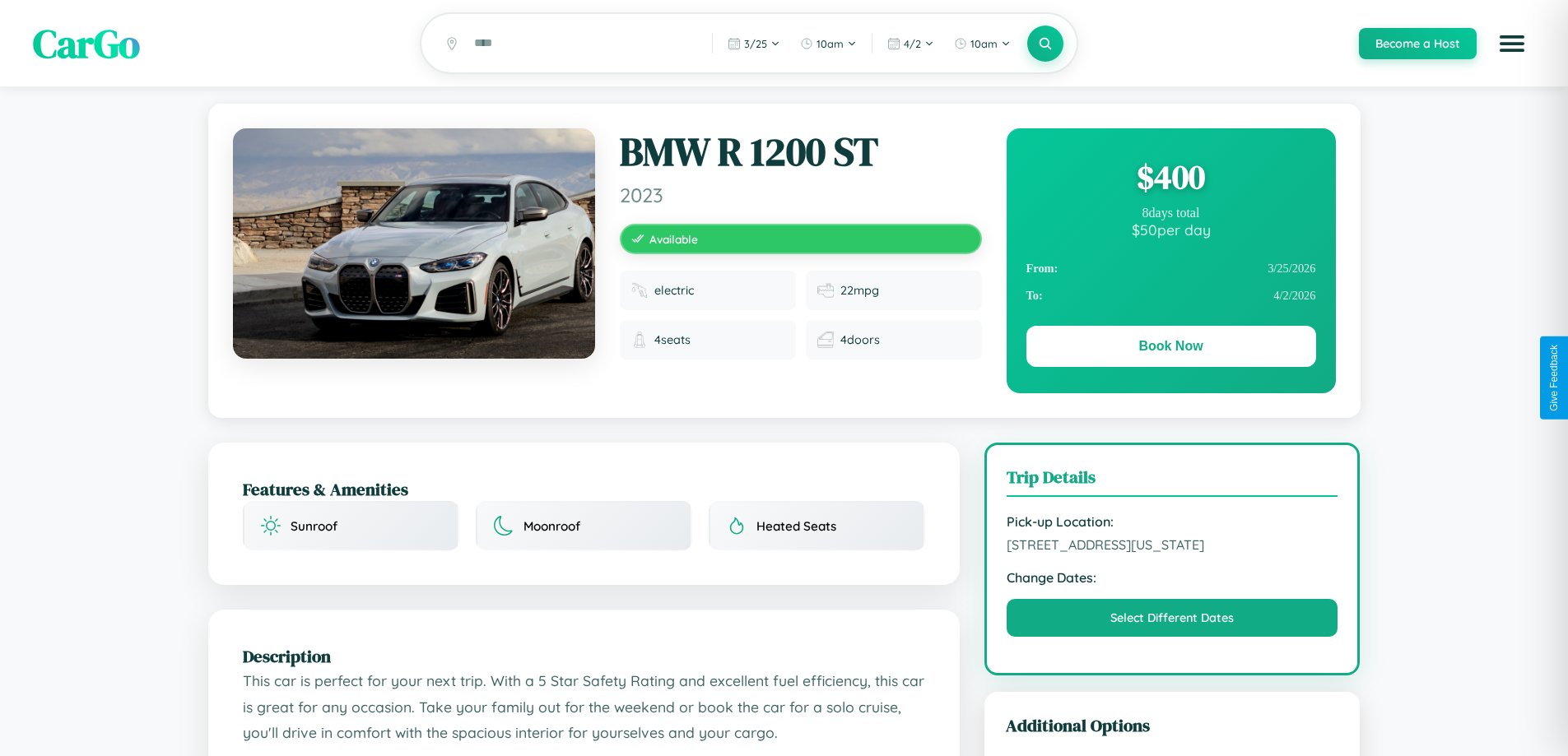
scroll to position [557, 0]
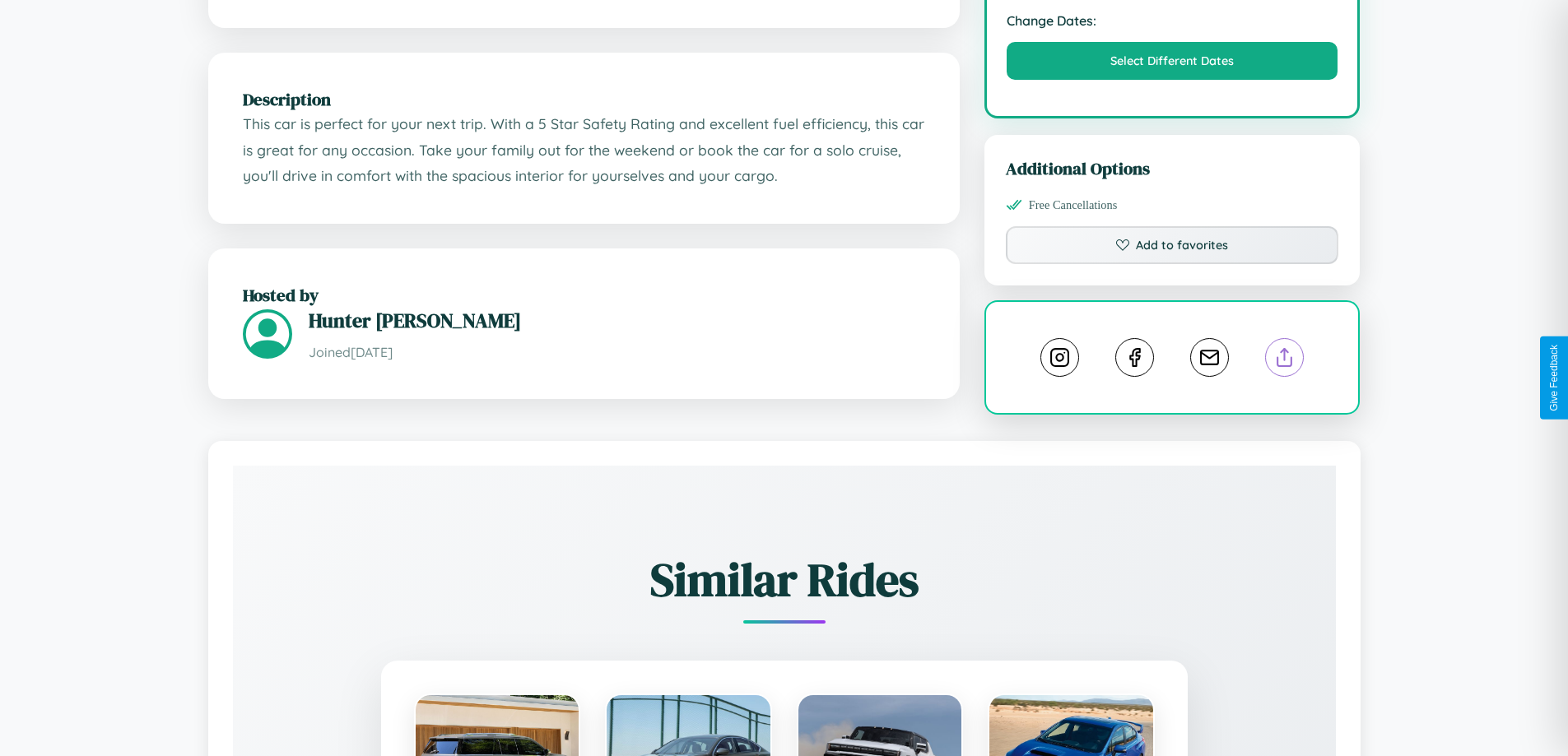
click at [1285, 361] on line at bounding box center [1285, 355] width 0 height 12
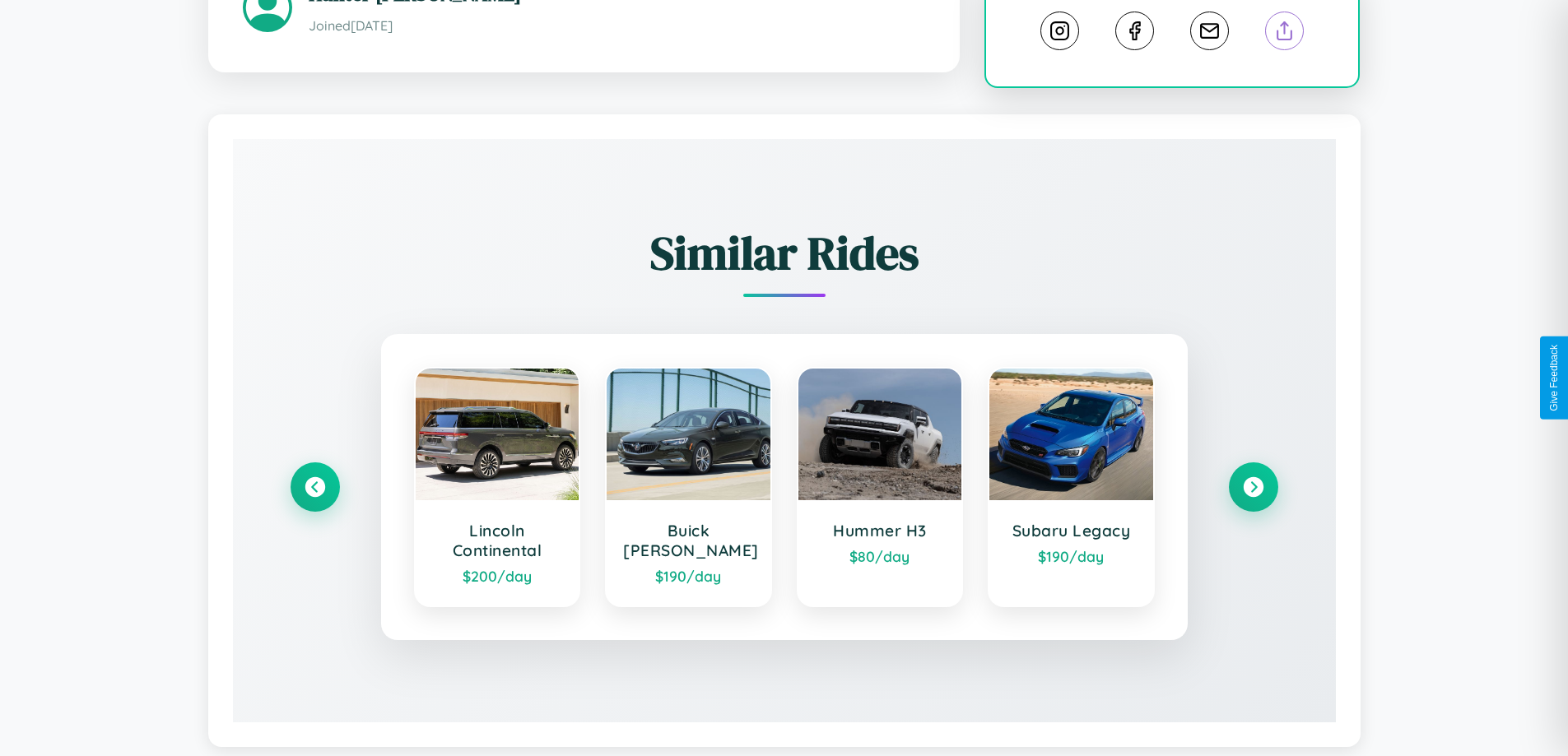
scroll to position [932, 0]
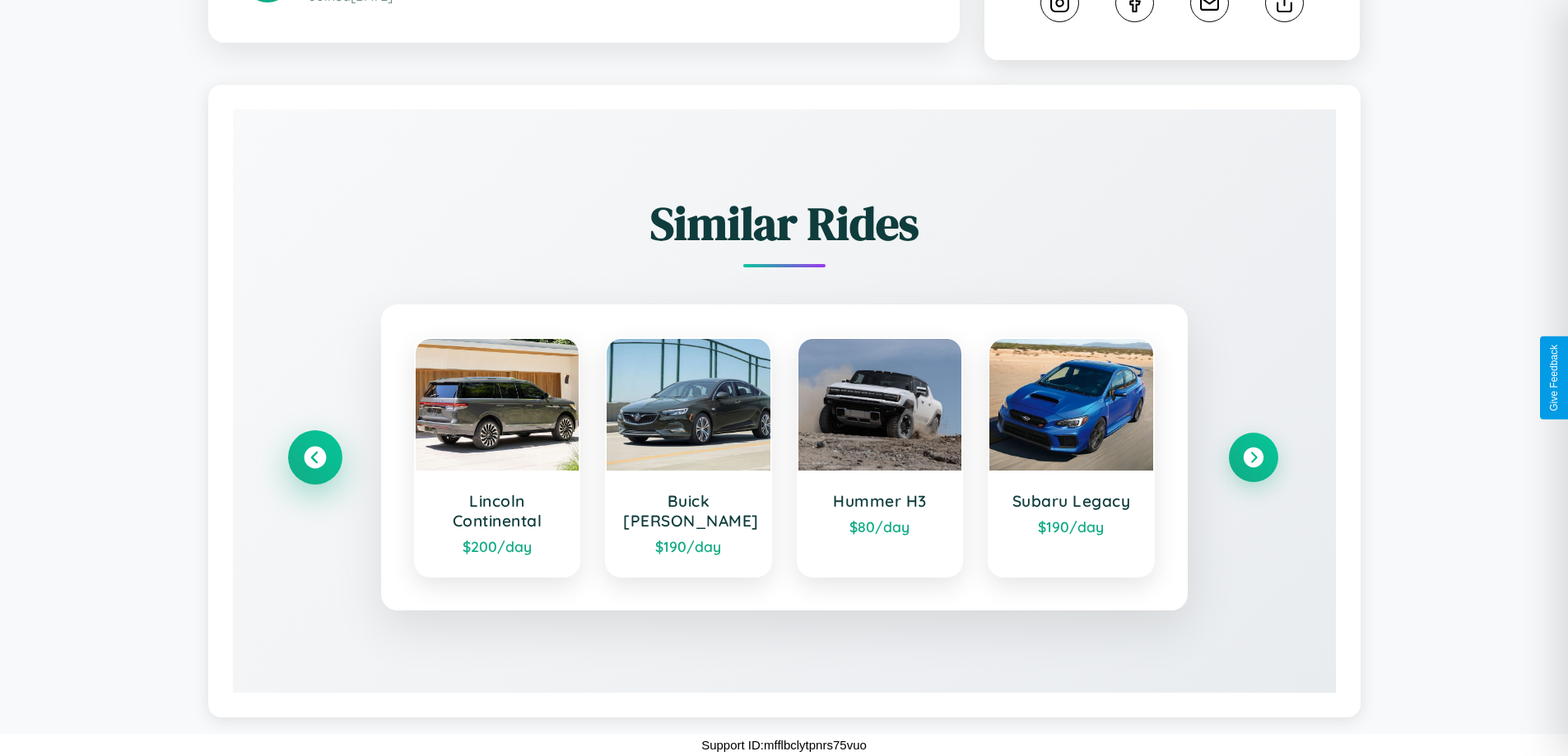
click at [314, 457] on icon at bounding box center [315, 458] width 22 height 22
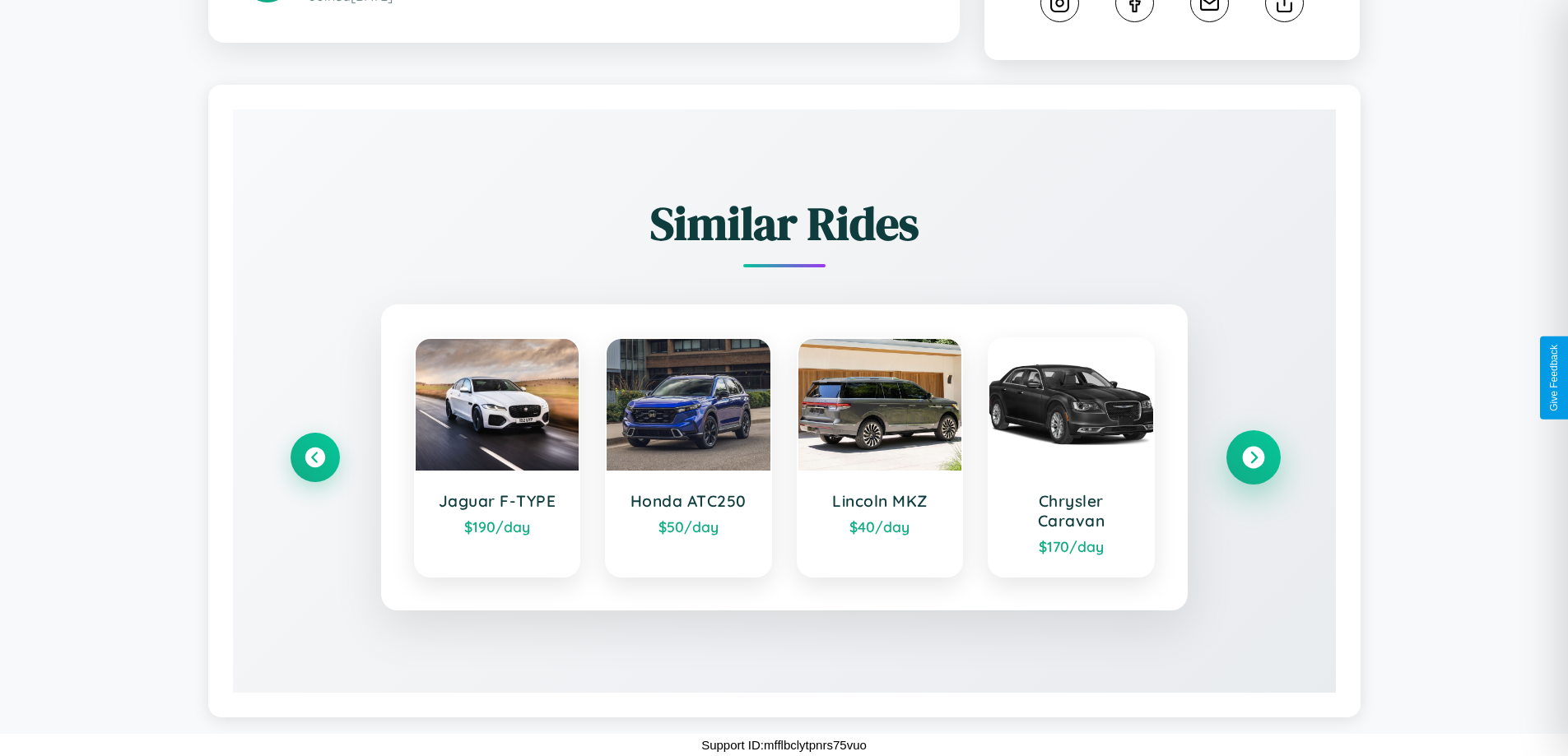
click at [1252, 456] on icon at bounding box center [1252, 458] width 22 height 22
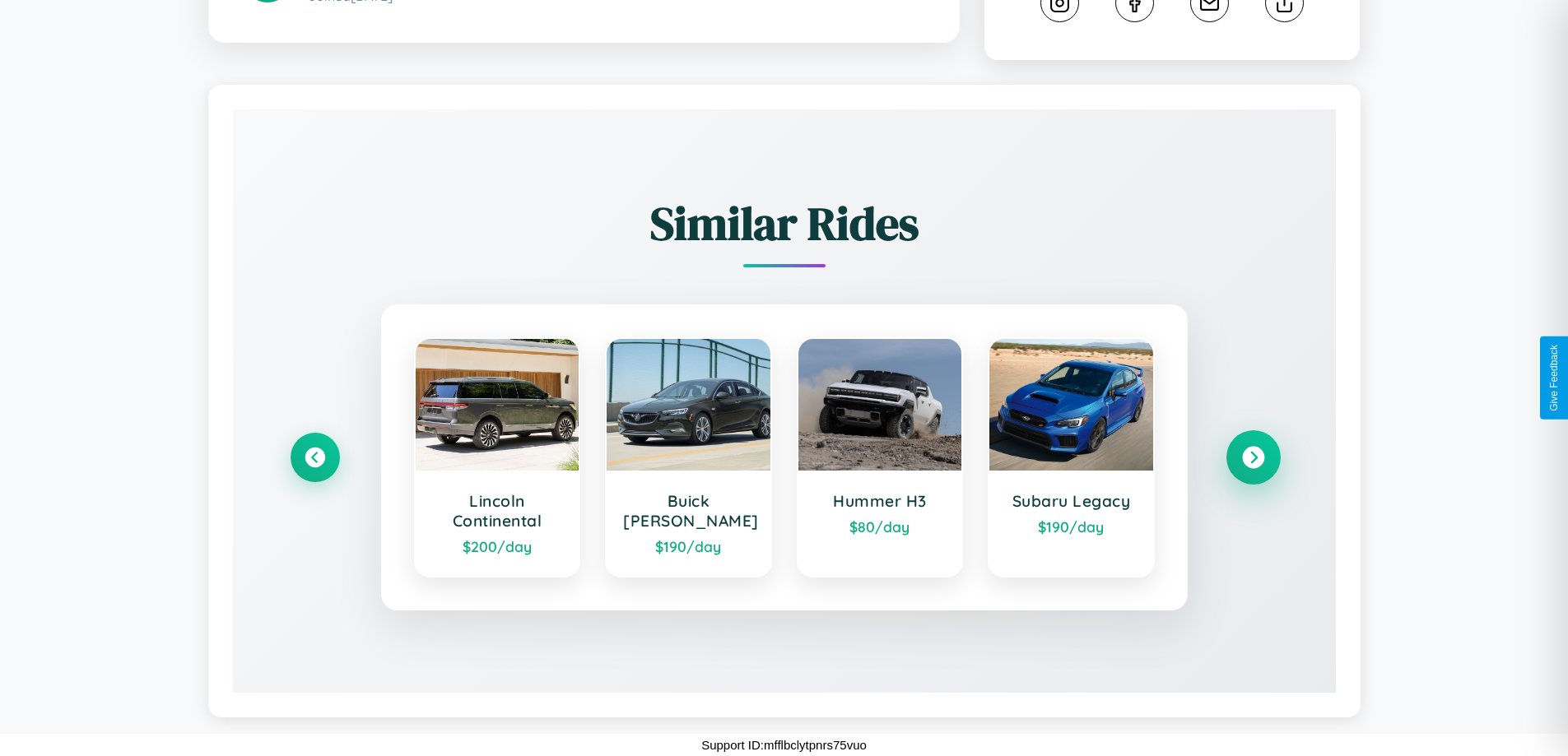
click at [1252, 457] on icon at bounding box center [1252, 458] width 22 height 22
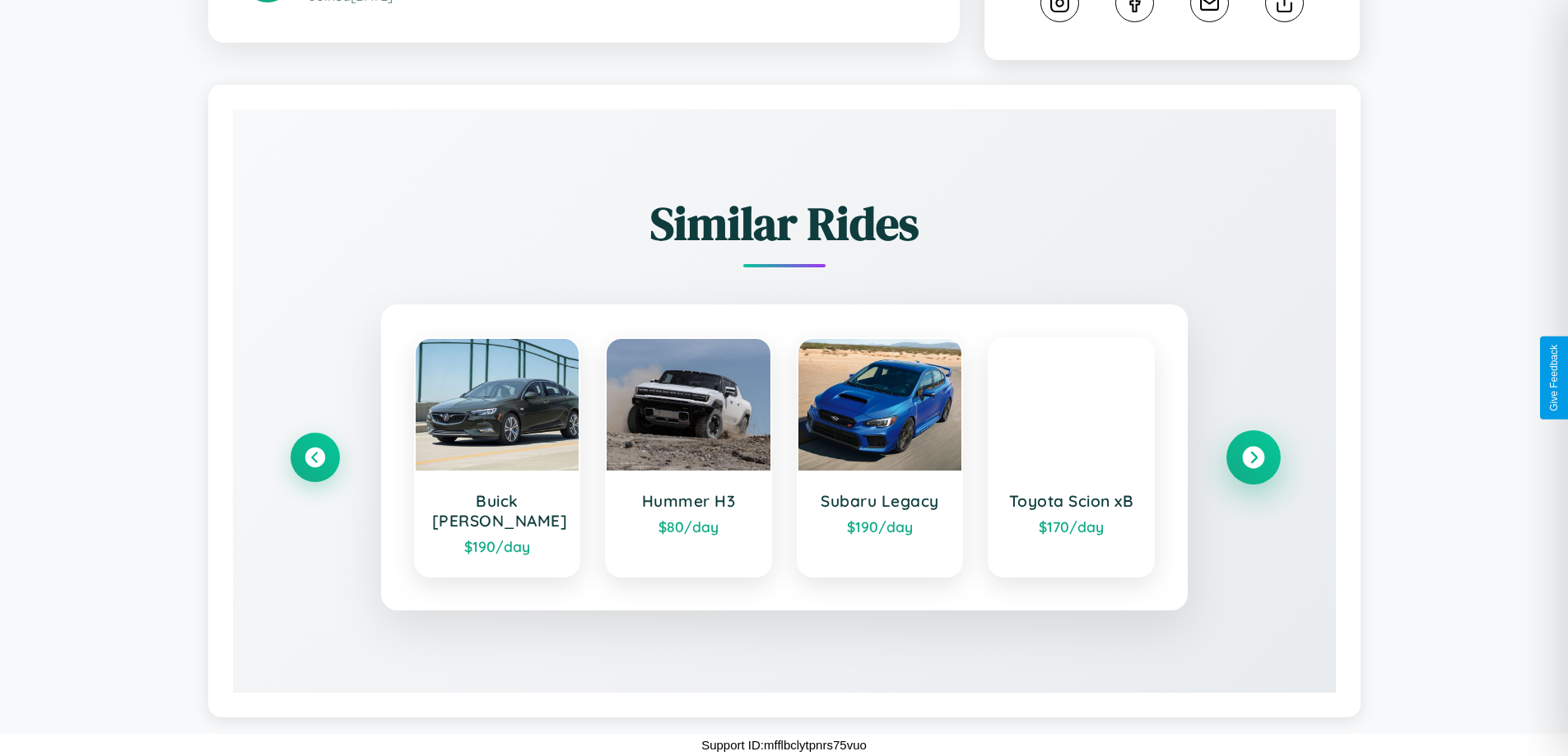
scroll to position [913, 0]
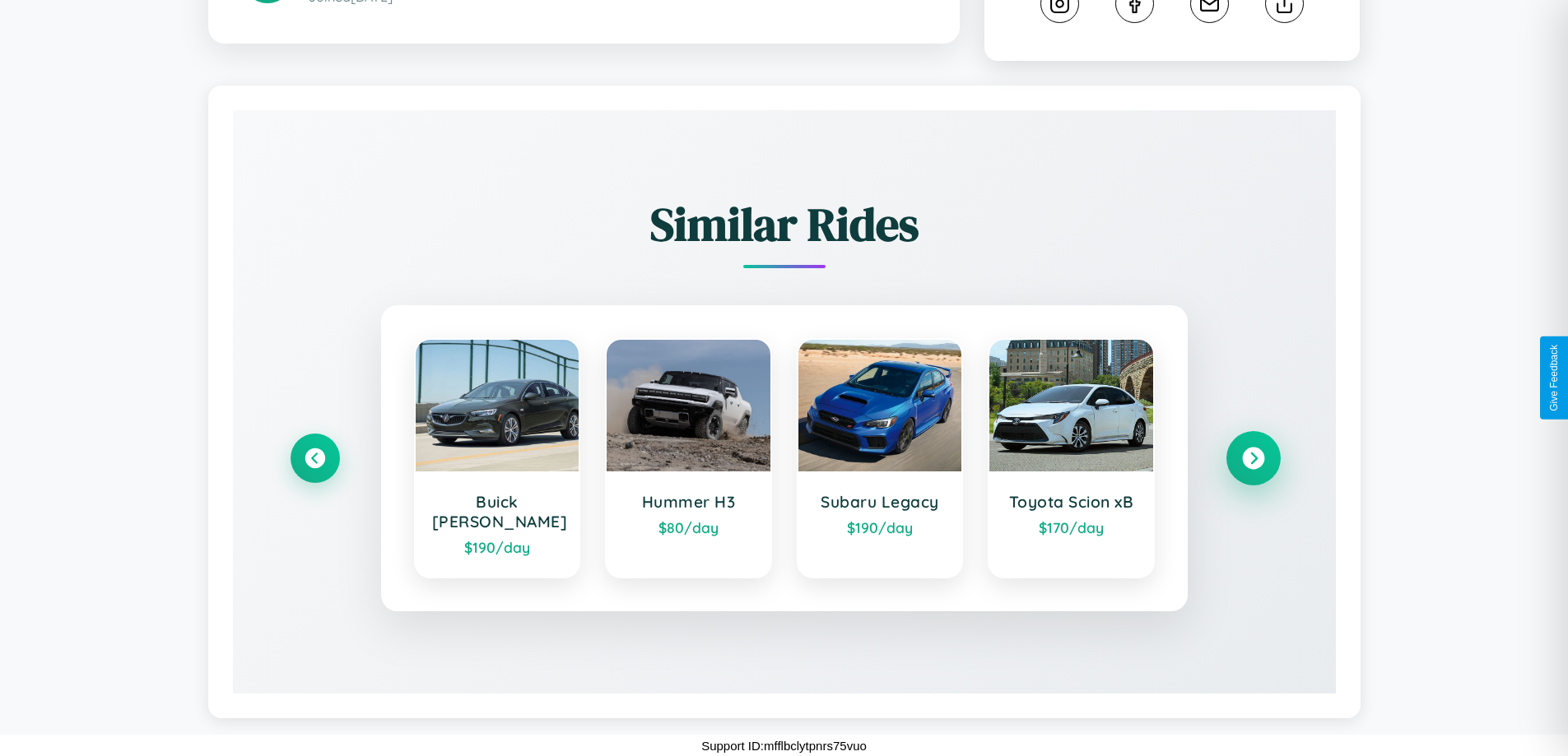
click at [1252, 468] on icon at bounding box center [1252, 459] width 22 height 22
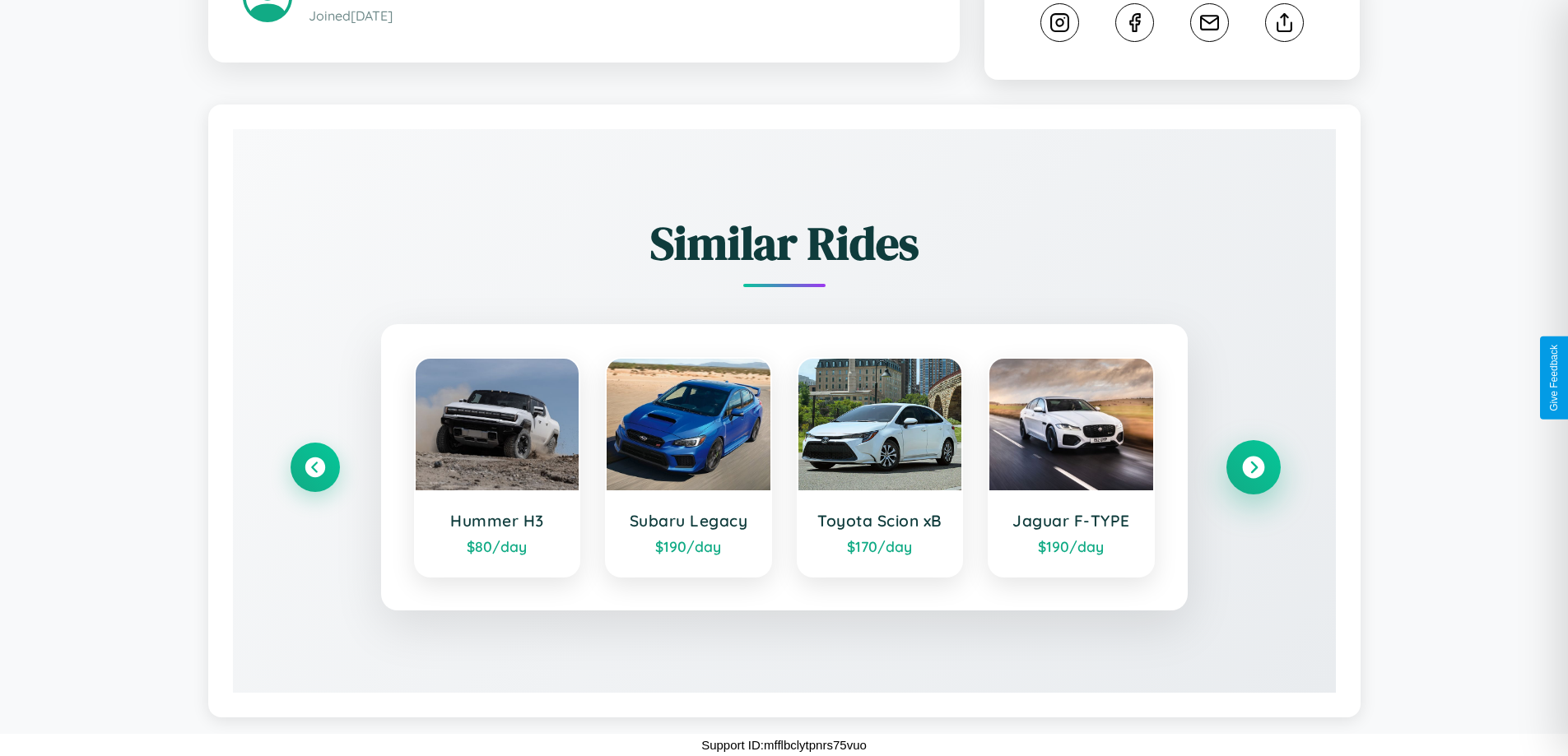
click at [1252, 468] on icon at bounding box center [1252, 468] width 22 height 22
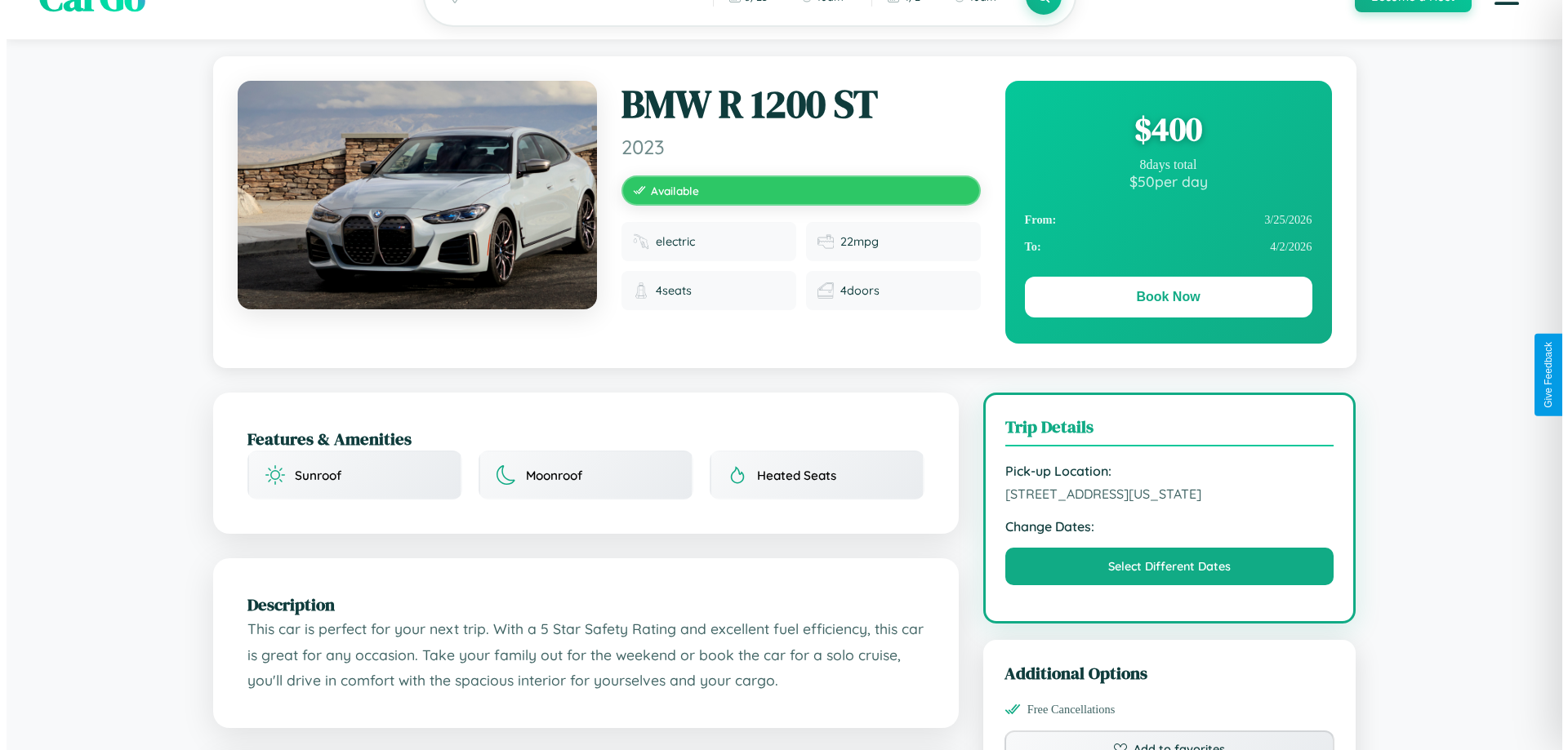
scroll to position [0, 0]
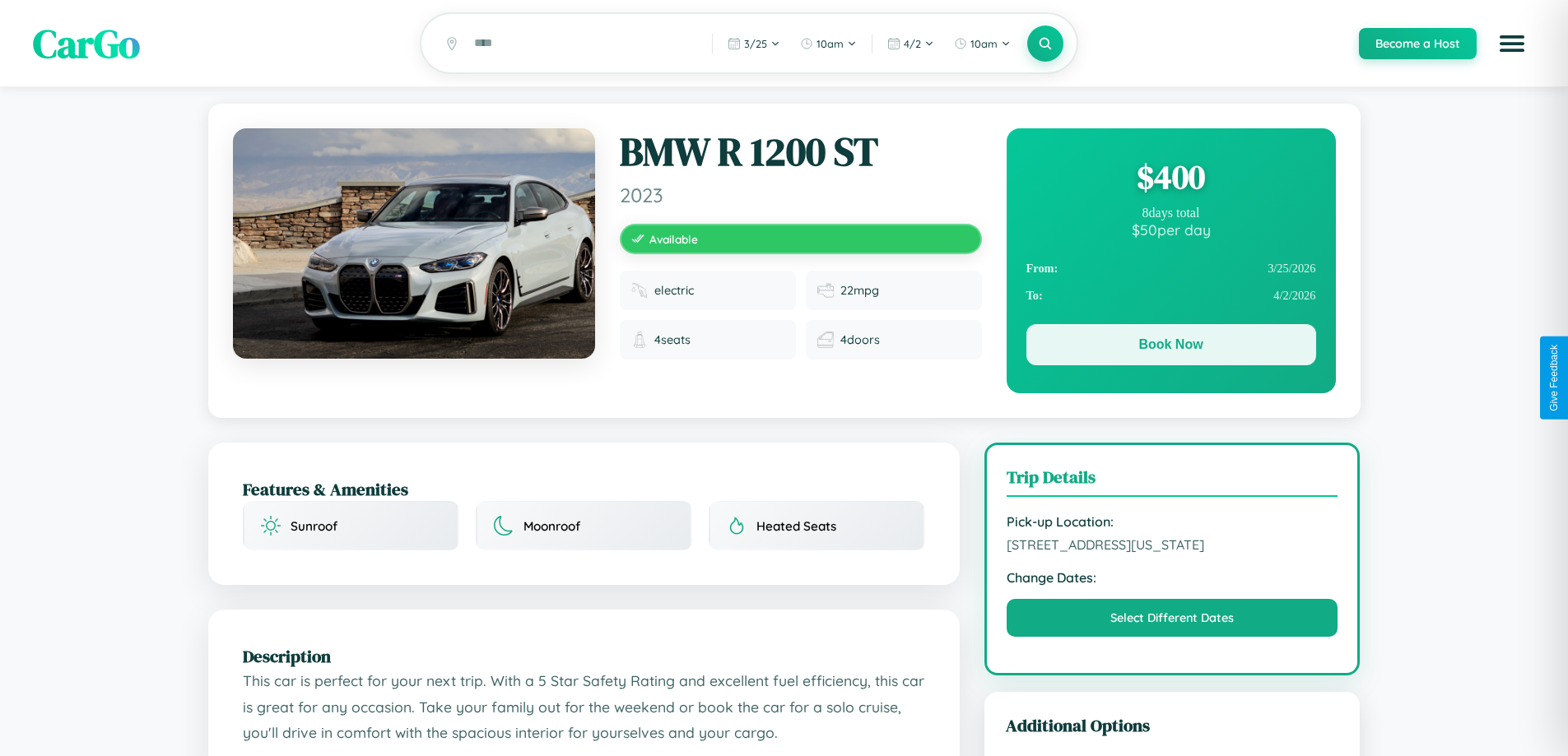
click at [1170, 347] on button "Book Now" at bounding box center [1170, 344] width 289 height 41
